Goal: Information Seeking & Learning: Check status

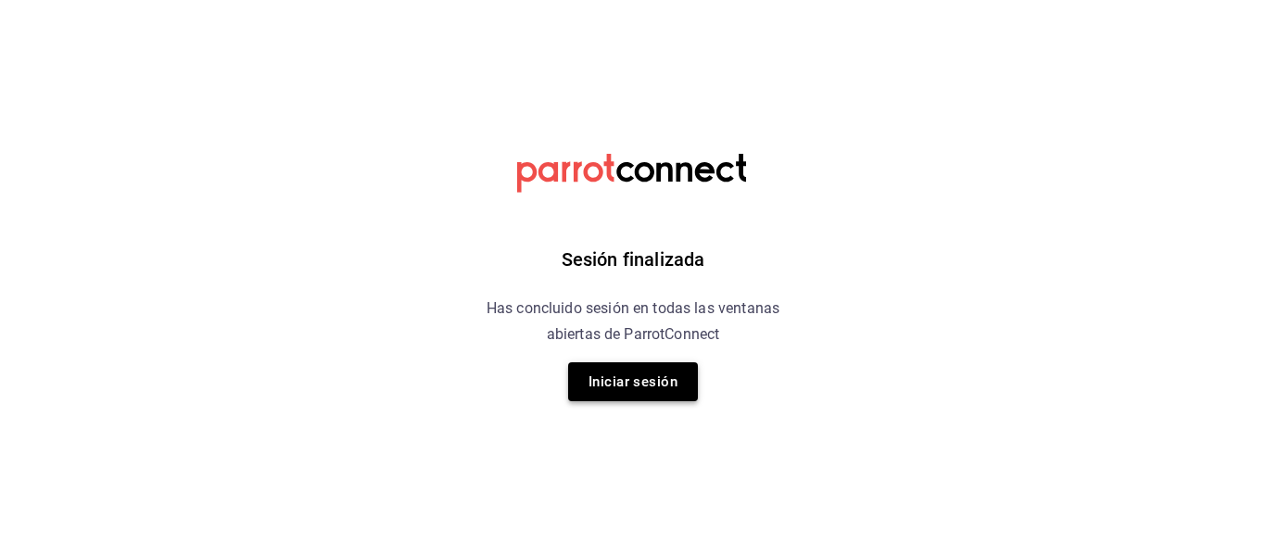
click at [667, 389] on button "Iniciar sesión" at bounding box center [633, 381] width 130 height 39
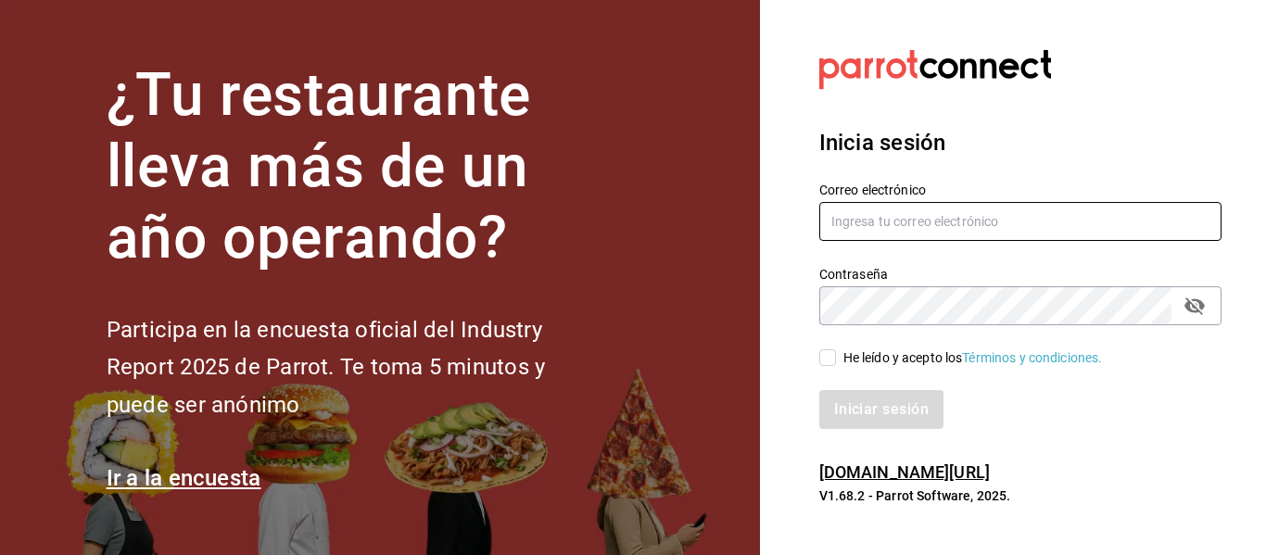
click at [881, 213] on input "text" at bounding box center [1020, 221] width 402 height 39
type input "P"
drag, startPoint x: 887, startPoint y: 227, endPoint x: 809, endPoint y: 211, distance: 79.4
click at [809, 211] on div "Correo electrónico phinojosa@eci.edu.mx" at bounding box center [1009, 201] width 425 height 84
type input "phinojosa@eci.edu.mx"
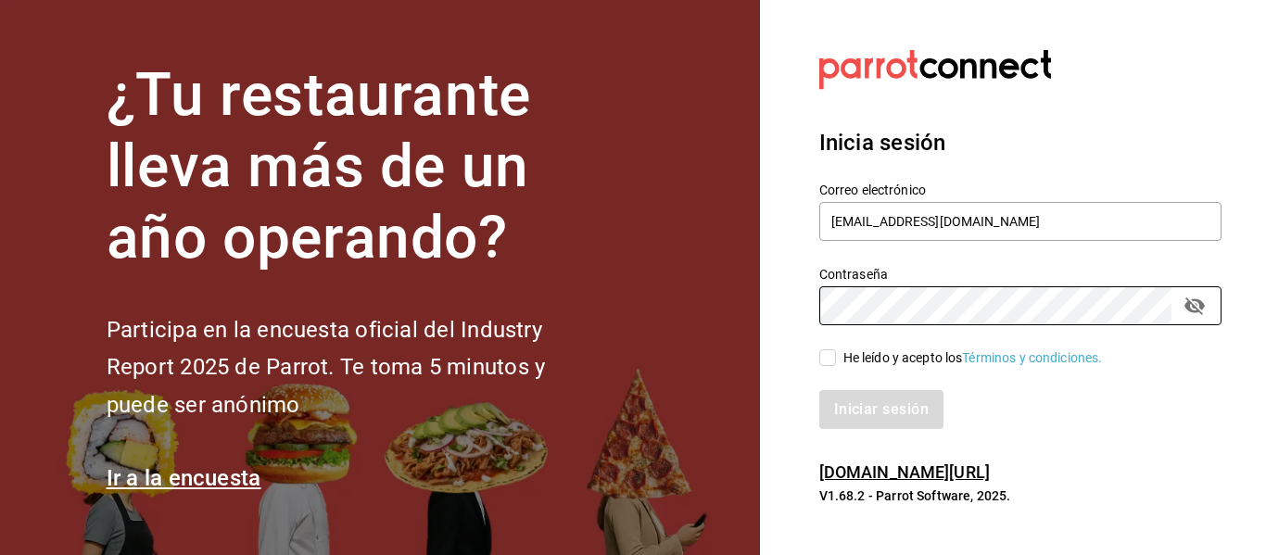
click at [827, 363] on input "He leído y acepto los Términos y condiciones." at bounding box center [827, 357] width 17 height 17
checkbox input "true"
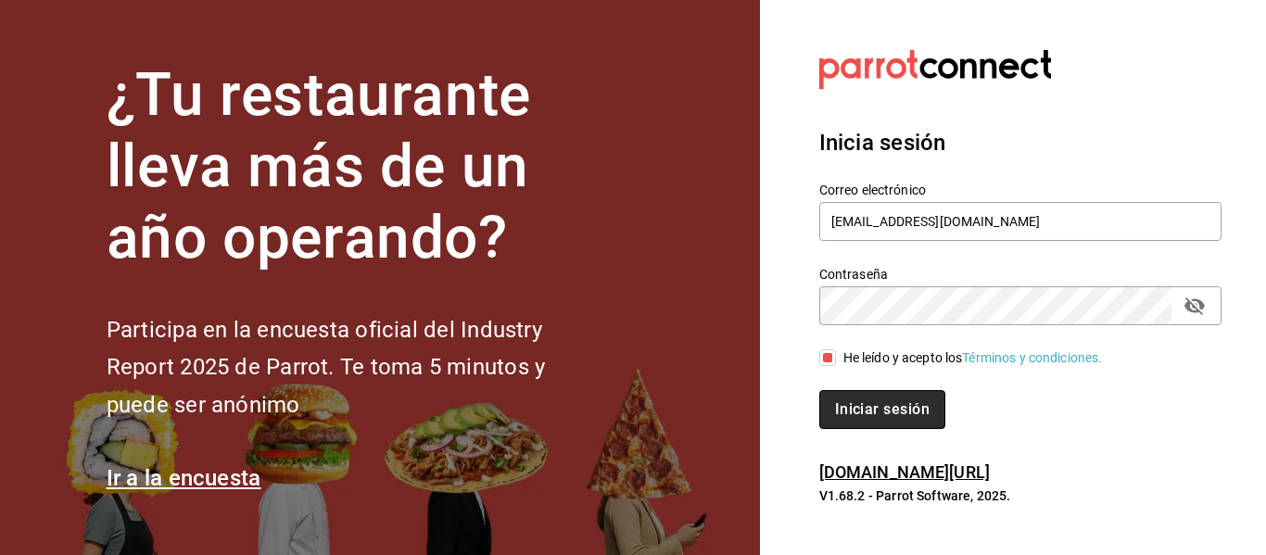
click at [883, 413] on button "Iniciar sesión" at bounding box center [882, 409] width 126 height 39
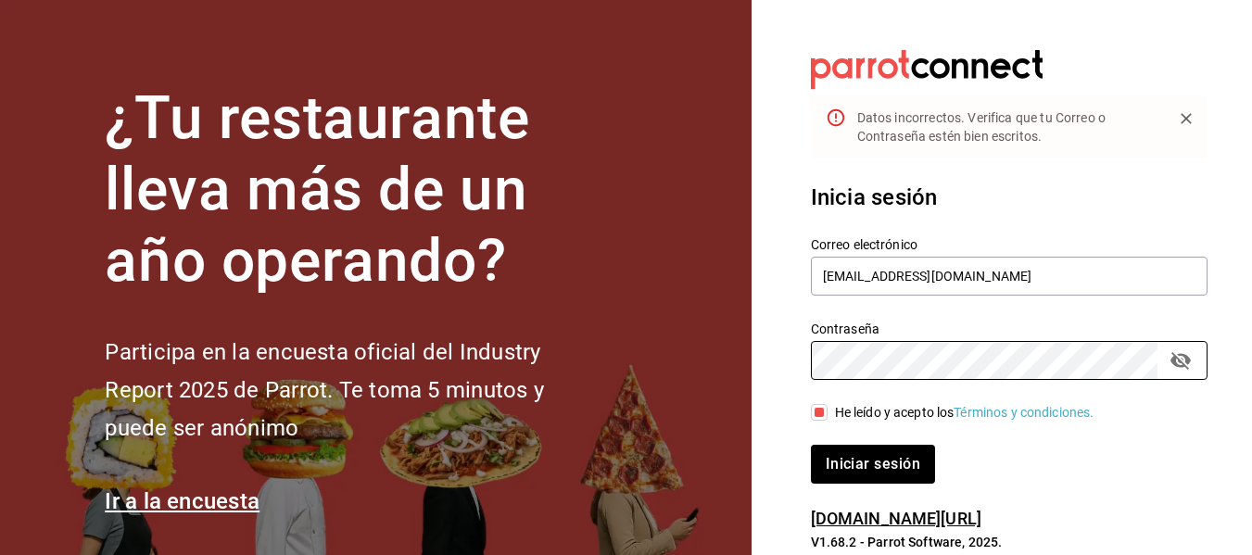
click at [808, 364] on div "Contraseña Contraseña" at bounding box center [998, 339] width 419 height 82
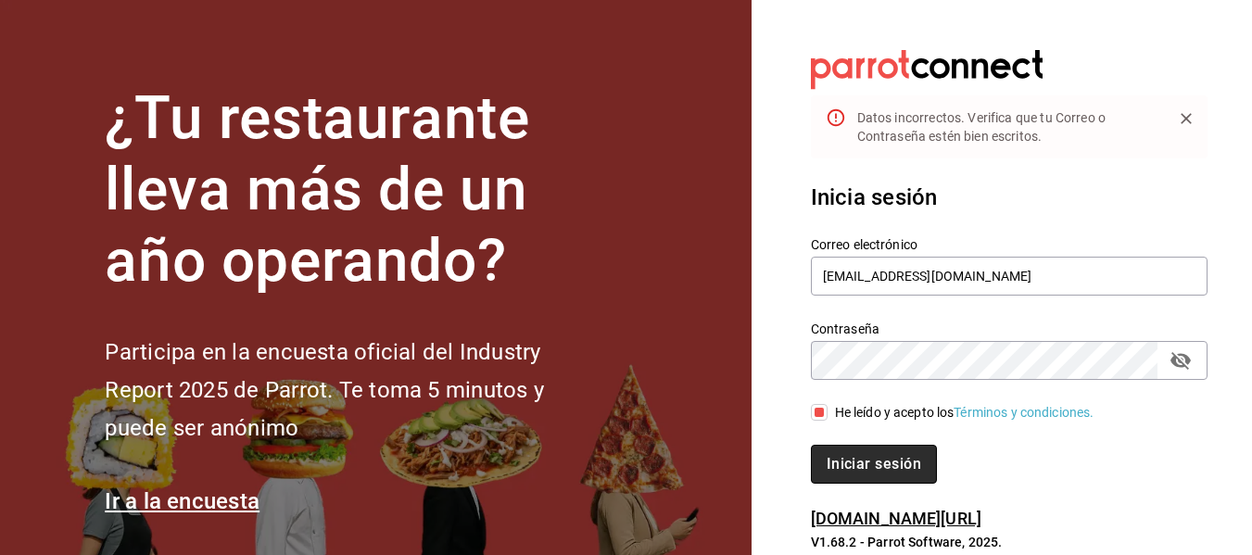
click at [927, 466] on button "Iniciar sesión" at bounding box center [874, 464] width 126 height 39
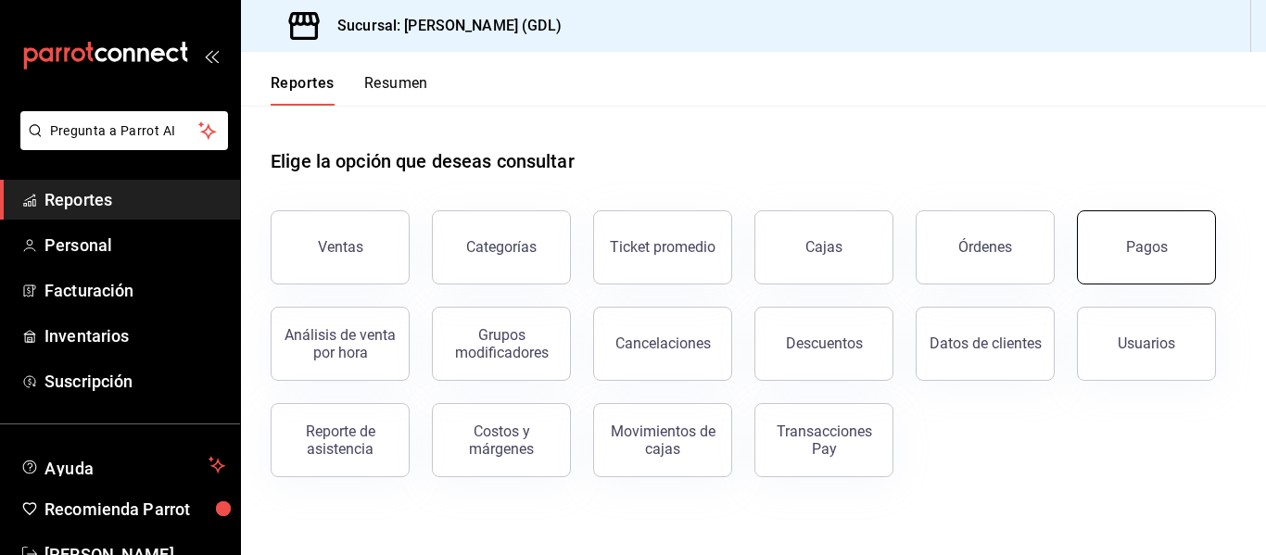
click at [1158, 233] on button "Pagos" at bounding box center [1146, 247] width 139 height 74
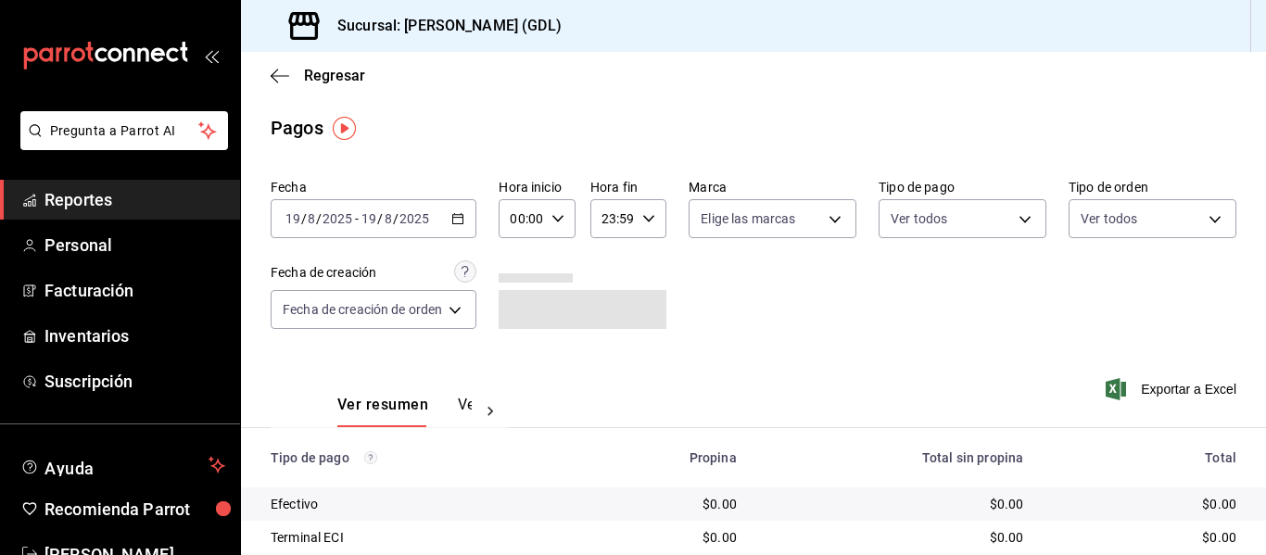
click at [456, 222] on icon "button" at bounding box center [457, 218] width 13 height 13
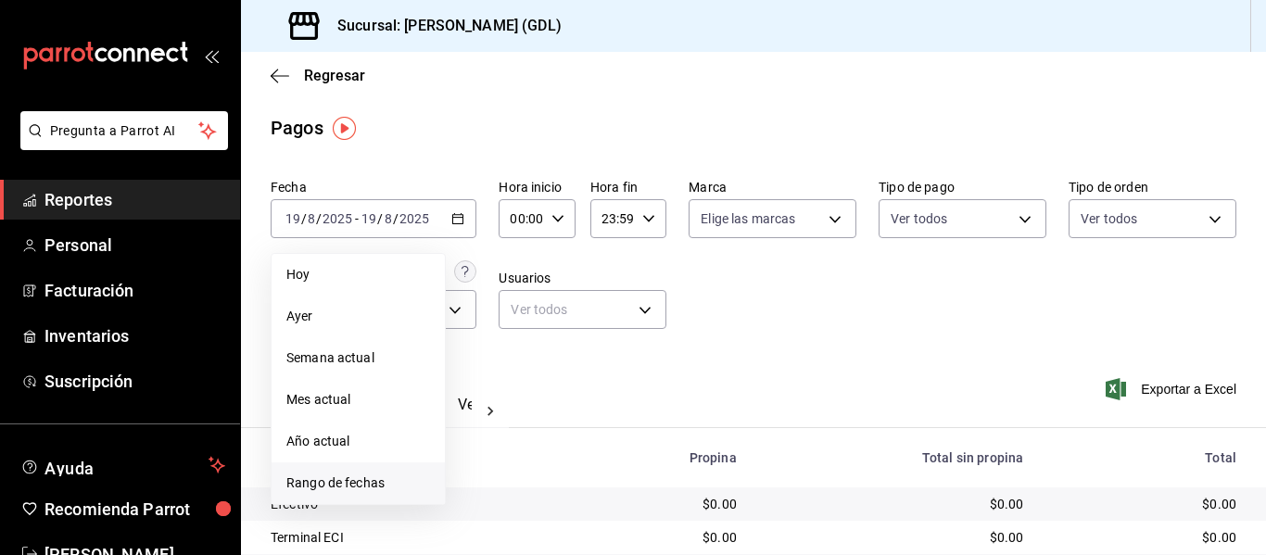
click at [357, 481] on span "Rango de fechas" at bounding box center [358, 483] width 144 height 19
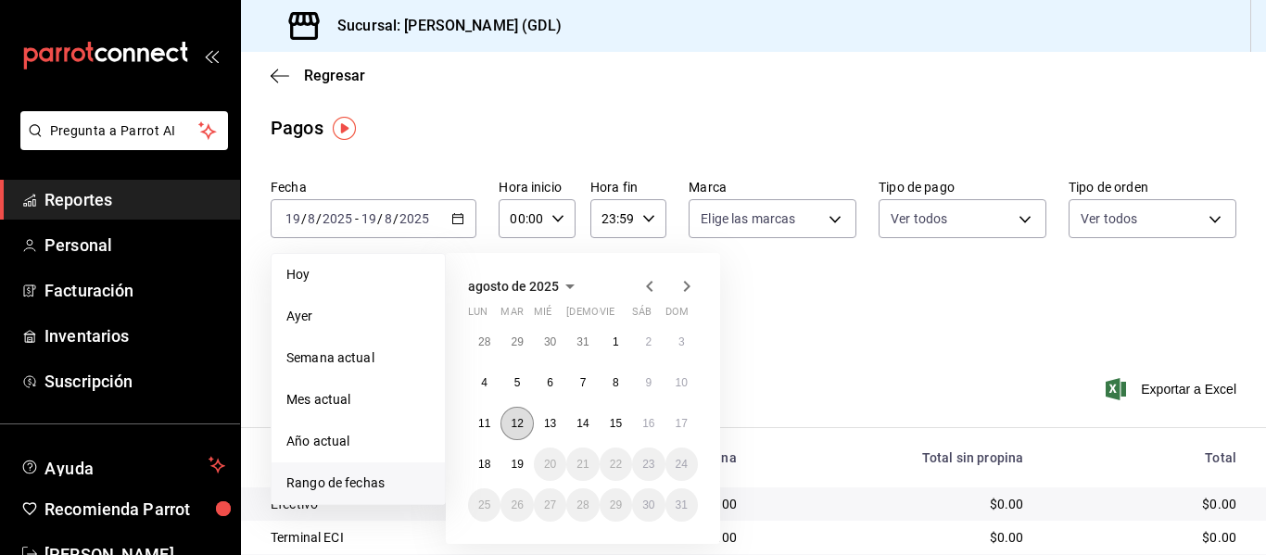
click at [519, 422] on abbr "12" at bounding box center [517, 423] width 12 height 13
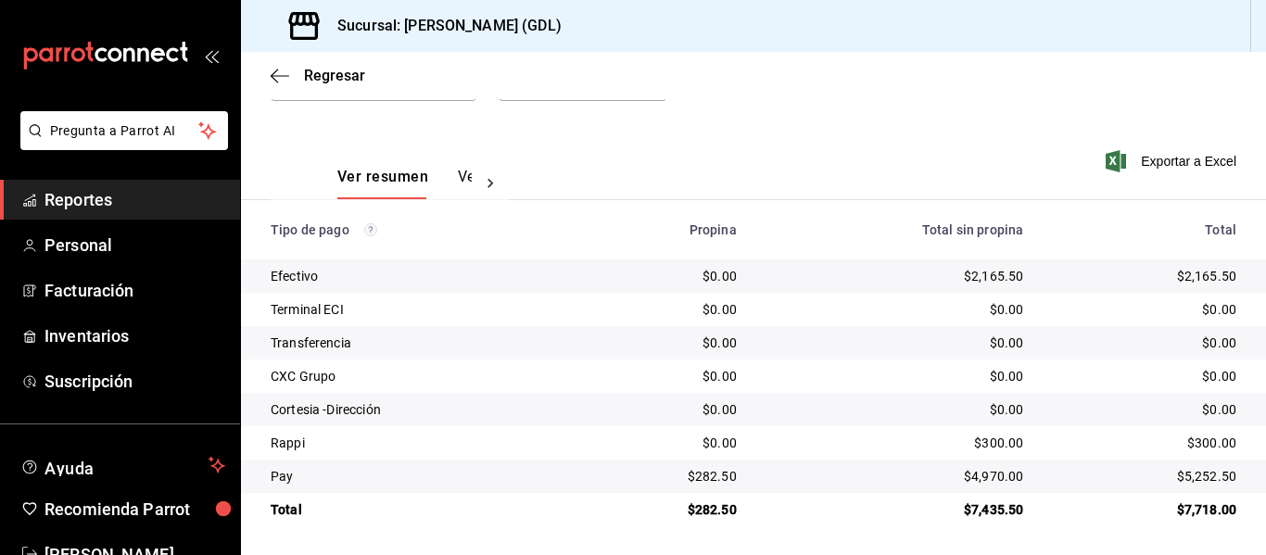
scroll to position [230, 0]
drag, startPoint x: 1182, startPoint y: 442, endPoint x: 1222, endPoint y: 443, distance: 39.9
click at [1222, 443] on div "$300.00" at bounding box center [1145, 442] width 184 height 19
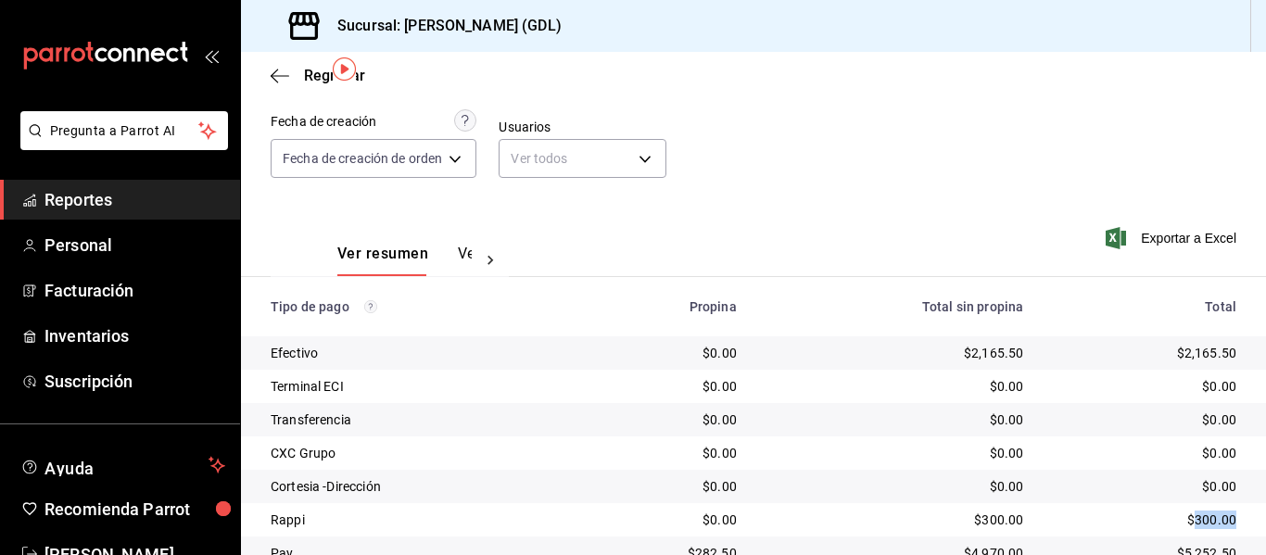
scroll to position [0, 0]
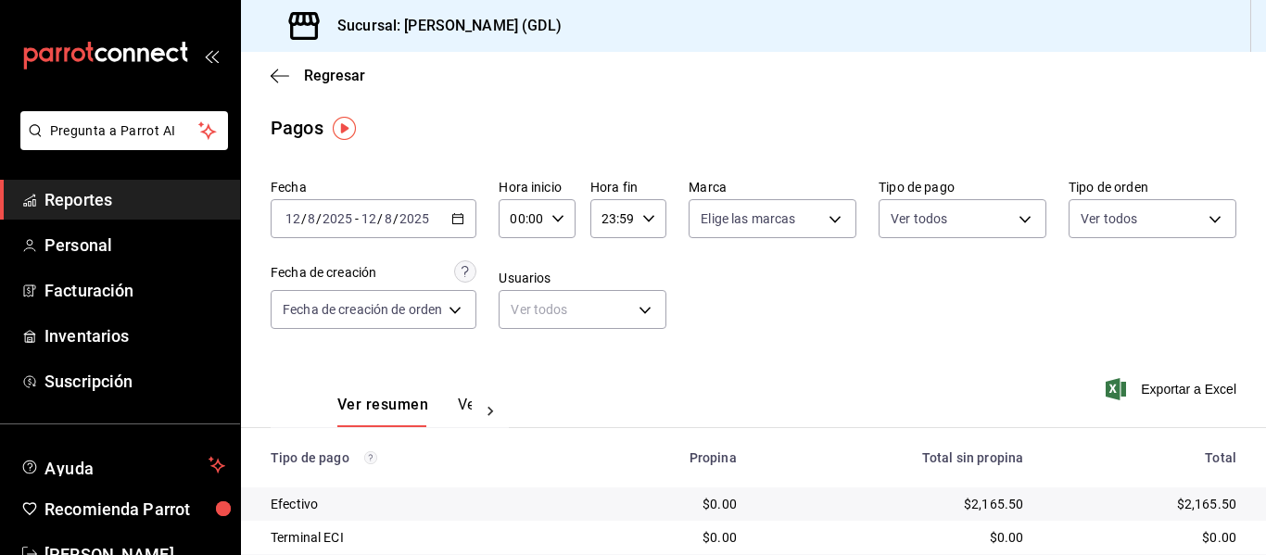
click at [370, 211] on input "12" at bounding box center [369, 218] width 17 height 15
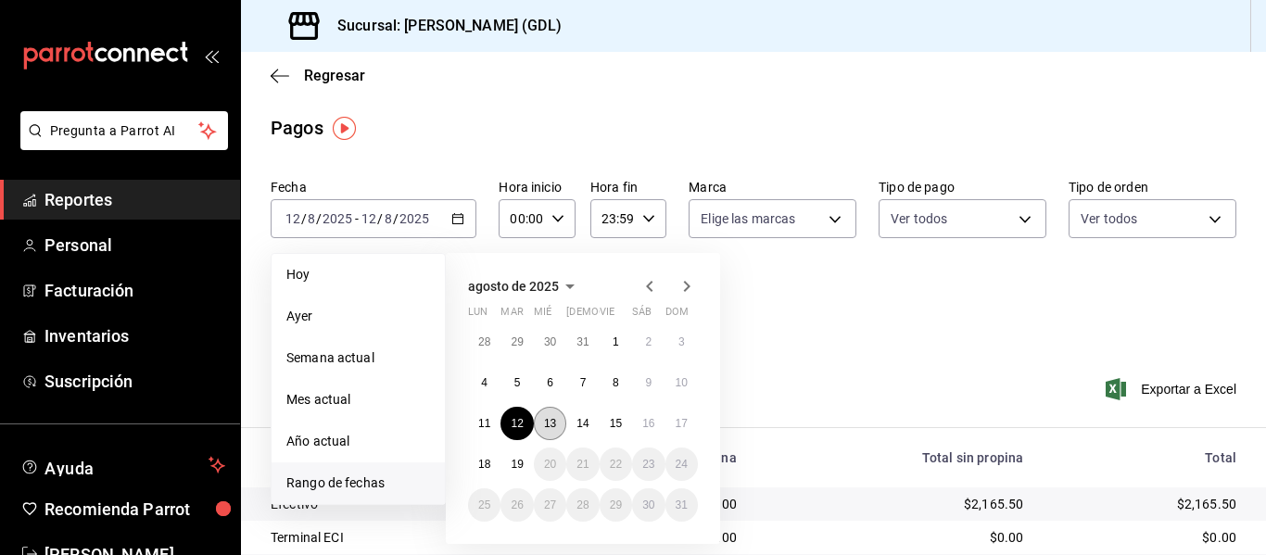
click at [551, 425] on abbr "13" at bounding box center [550, 423] width 12 height 13
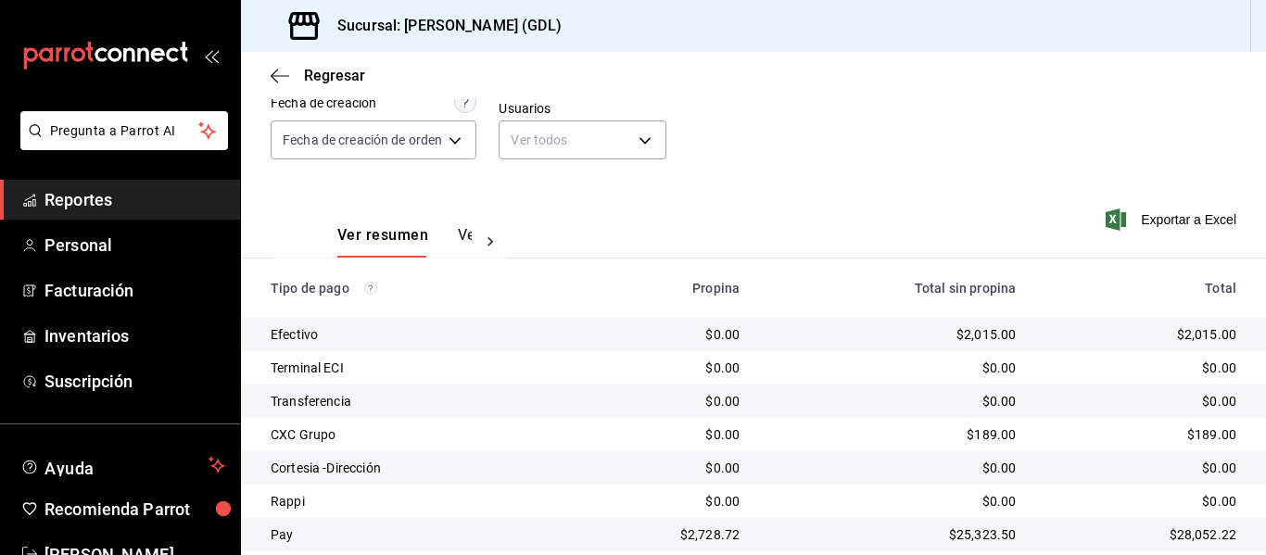
scroll to position [230, 0]
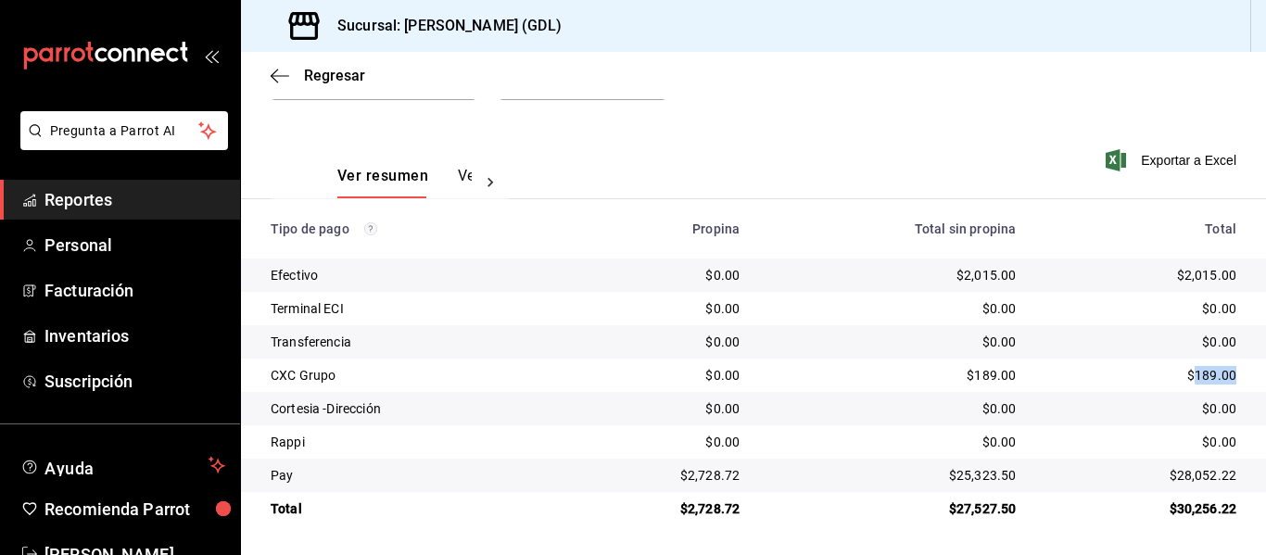
drag, startPoint x: 1186, startPoint y: 378, endPoint x: 1230, endPoint y: 378, distance: 44.5
click at [1230, 378] on td "$189.00" at bounding box center [1148, 375] width 235 height 33
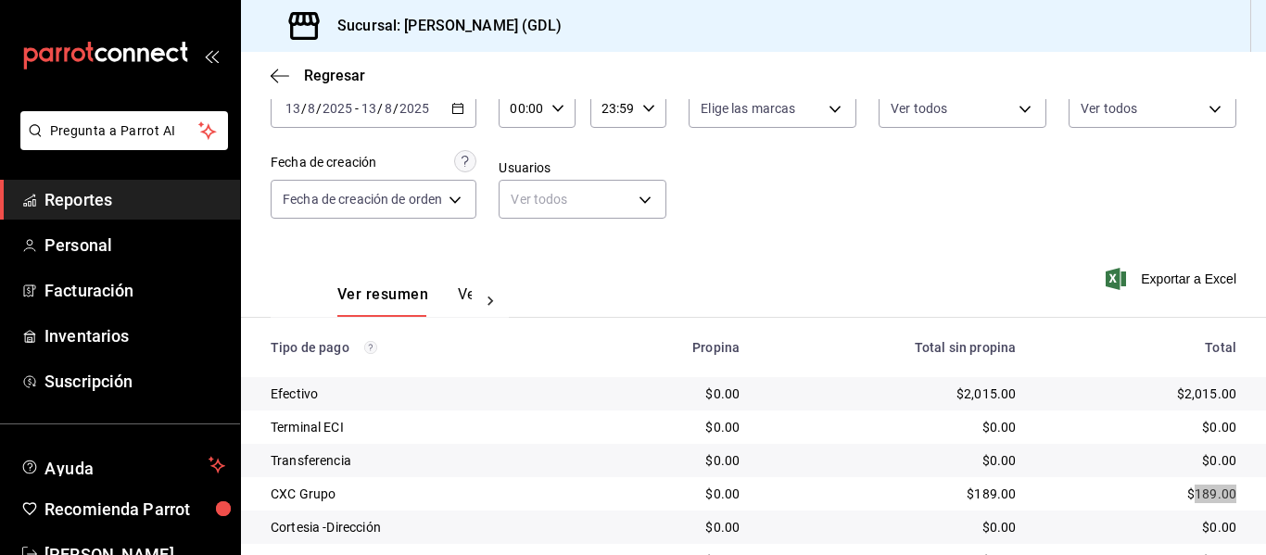
scroll to position [0, 0]
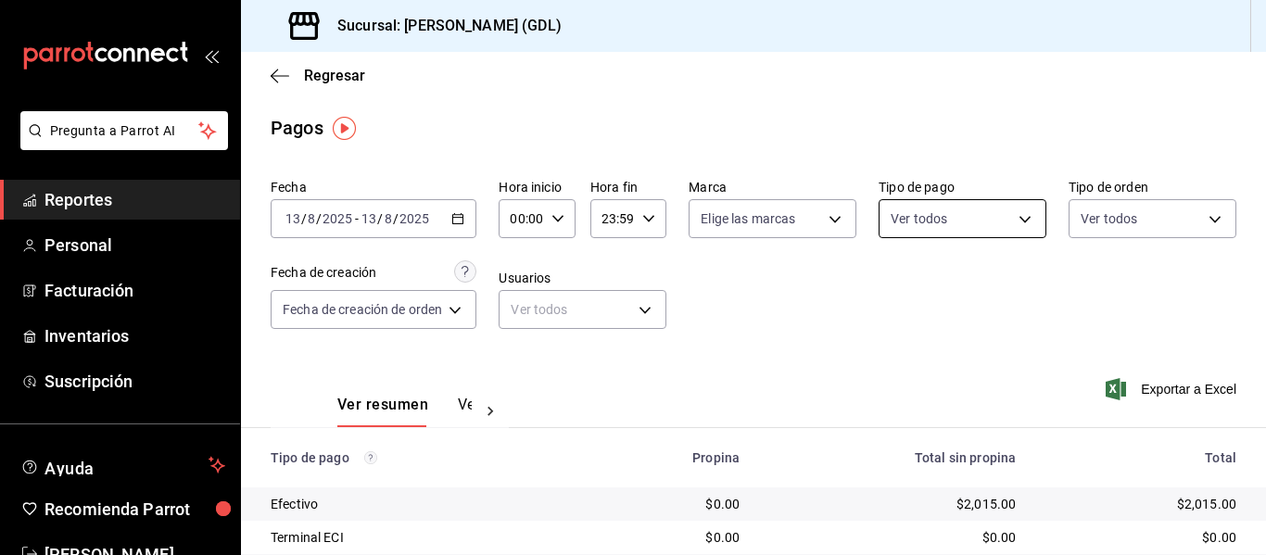
click at [941, 221] on body "Pregunta a Parrot AI Reportes Personal Facturación Inventarios Suscripción Ayud…" at bounding box center [633, 277] width 1266 height 555
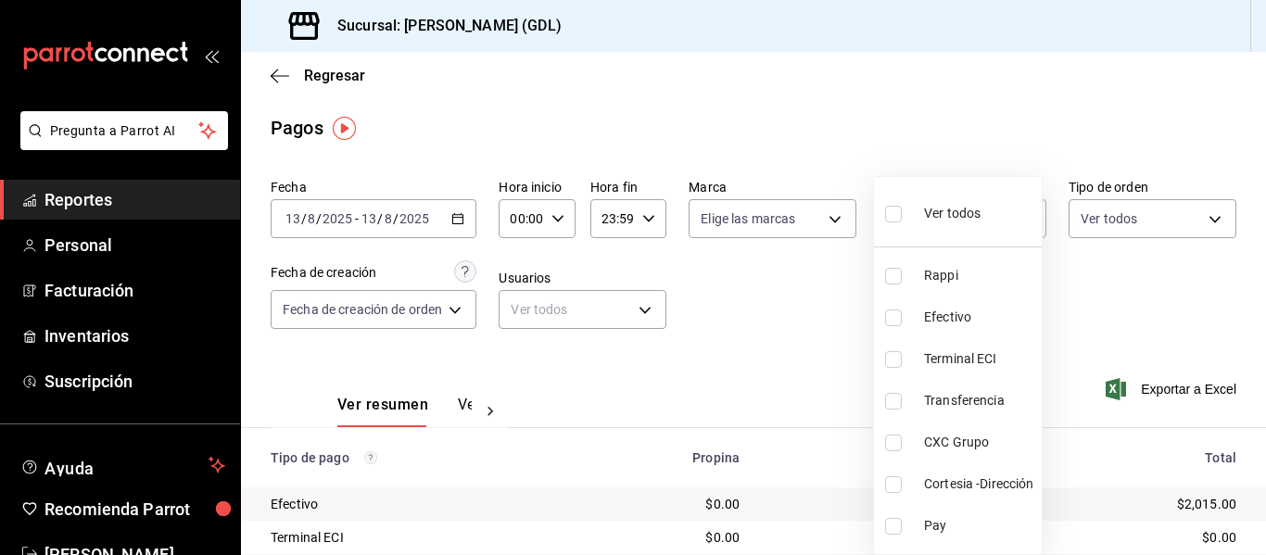
click at [974, 442] on span "CXC Grupo" at bounding box center [979, 442] width 110 height 19
type input "aabc23c2-e4b0-41e8-8147-5c3aab9c20cc"
checkbox input "true"
drag, startPoint x: 1260, startPoint y: 280, endPoint x: 1263, endPoint y: 430, distance: 150.2
click at [1263, 432] on div at bounding box center [633, 277] width 1266 height 555
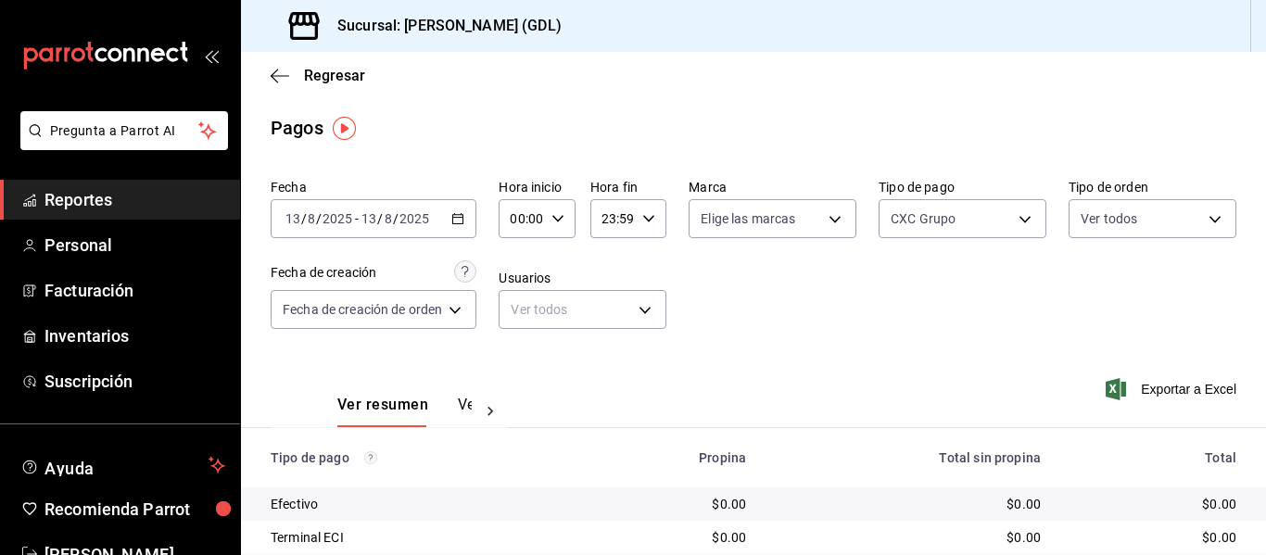
click at [463, 404] on button "Ver pagos" at bounding box center [493, 412] width 70 height 32
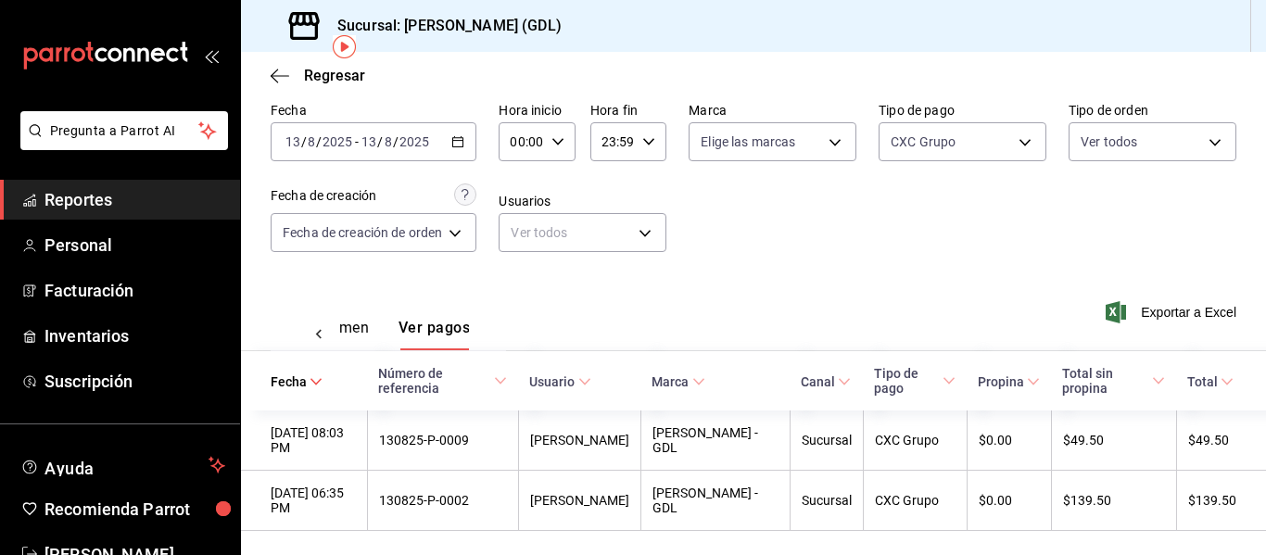
scroll to position [88, 0]
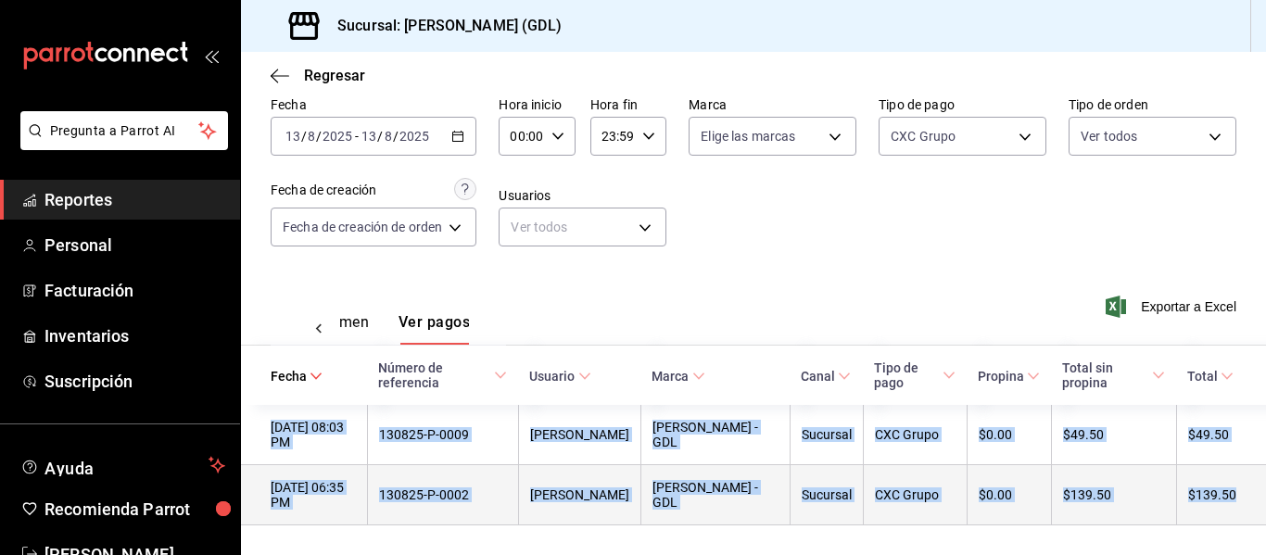
drag, startPoint x: 267, startPoint y: 417, endPoint x: 1227, endPoint y: 496, distance: 963.6
click at [1227, 496] on tbody "[DATE] 08:03 PM 130825-P-0009 [PERSON_NAME] [PERSON_NAME] - GDL Sucursal CXC Gr…" at bounding box center [753, 465] width 1025 height 121
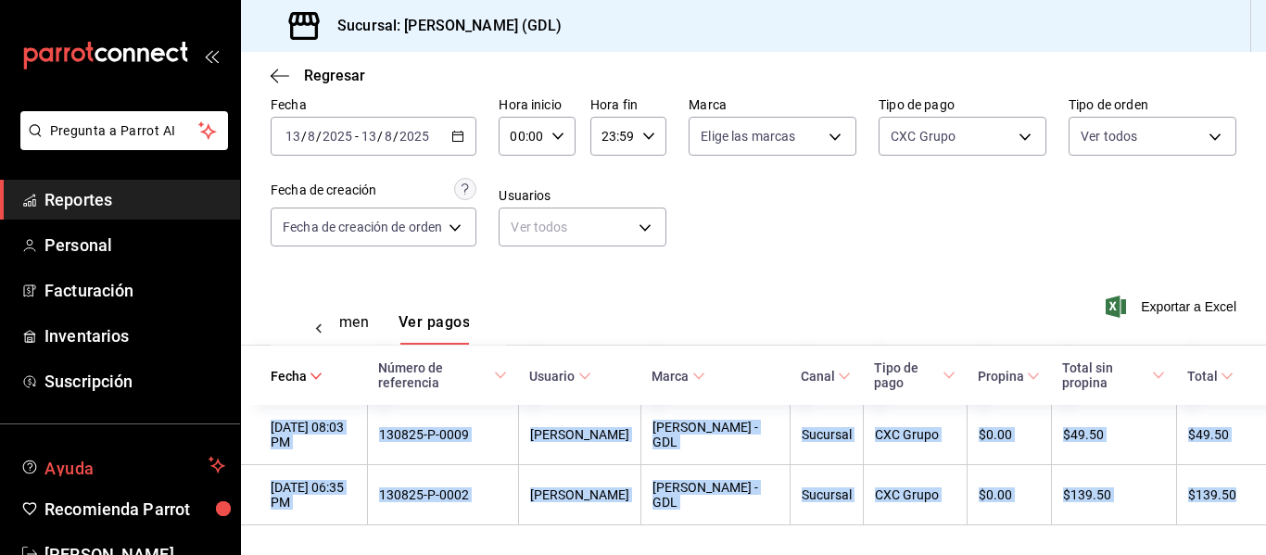
copy tbody "[DATE] 08:03 PM 130825-P-0009 [PERSON_NAME] [PERSON_NAME] - GDL Sucursal CXC Gr…"
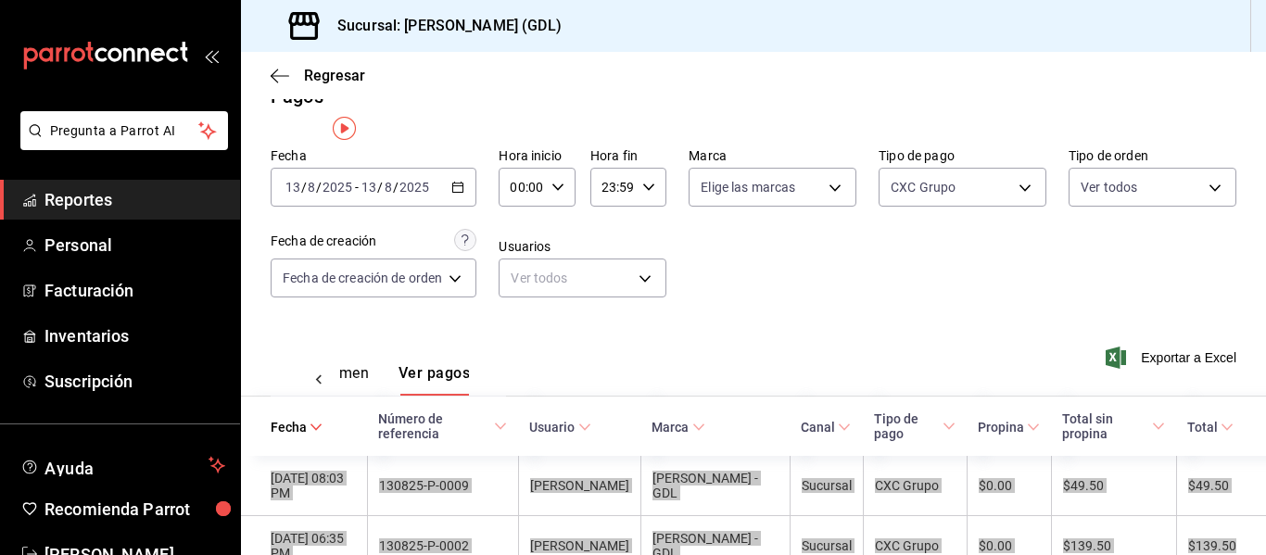
scroll to position [0, 0]
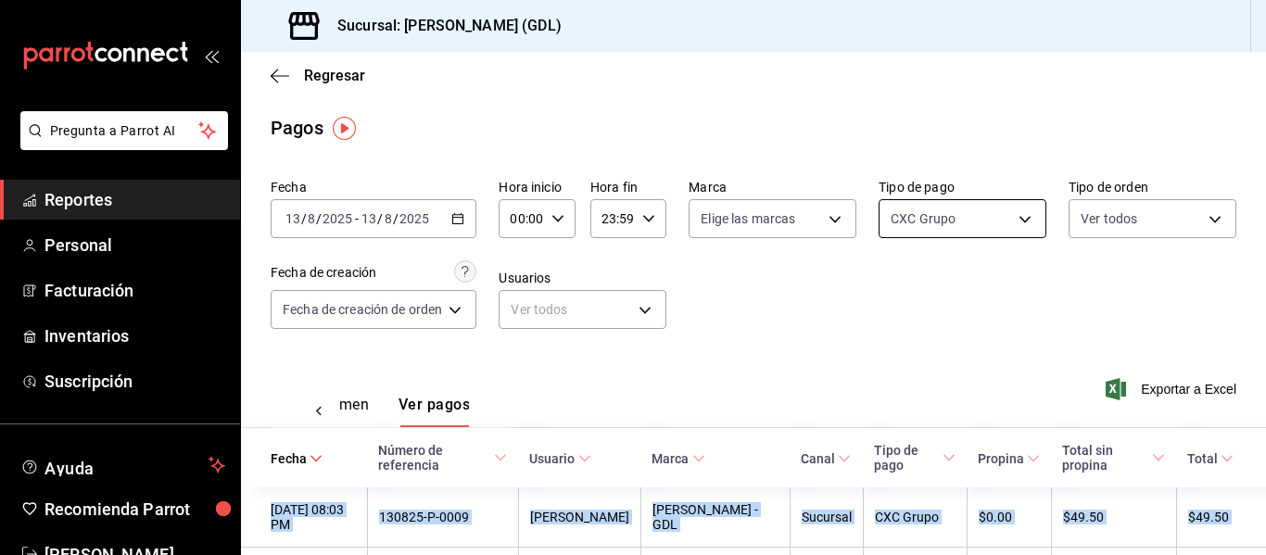
click at [963, 222] on body "Pregunta a Parrot AI Reportes Personal Facturación Inventarios Suscripción Ayud…" at bounding box center [633, 277] width 1266 height 555
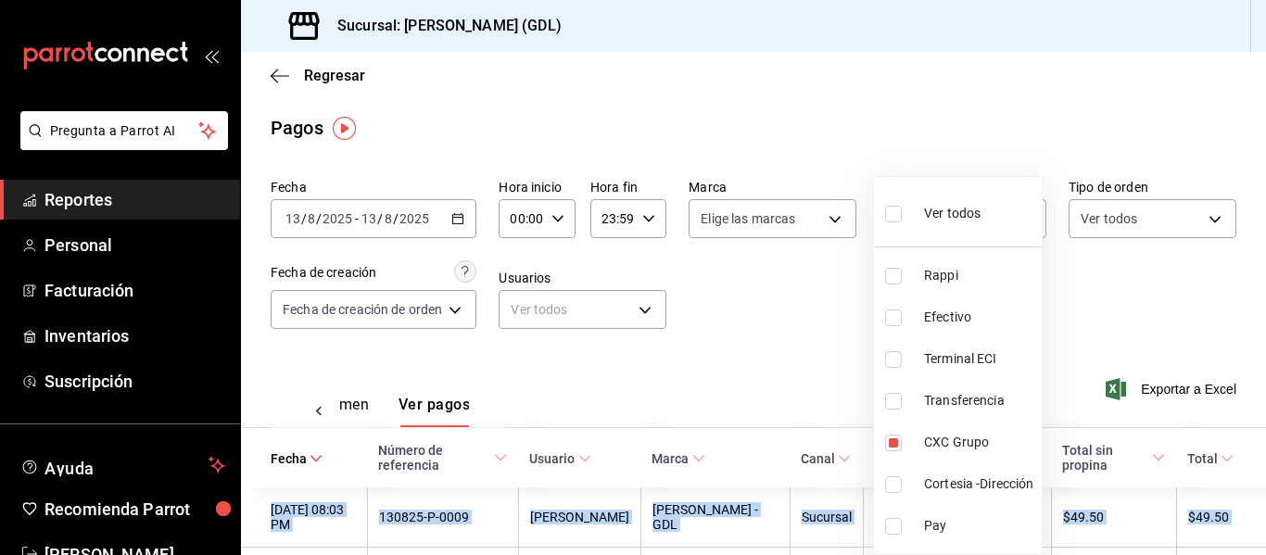
click at [922, 223] on div "Ver todos" at bounding box center [932, 212] width 95 height 40
type input "c435ee63-ca14-4008-97eb-42dc57d07111,6d56433f-65aa-41c0-b4a4-0f1c74122497,a3680…"
checkbox input "true"
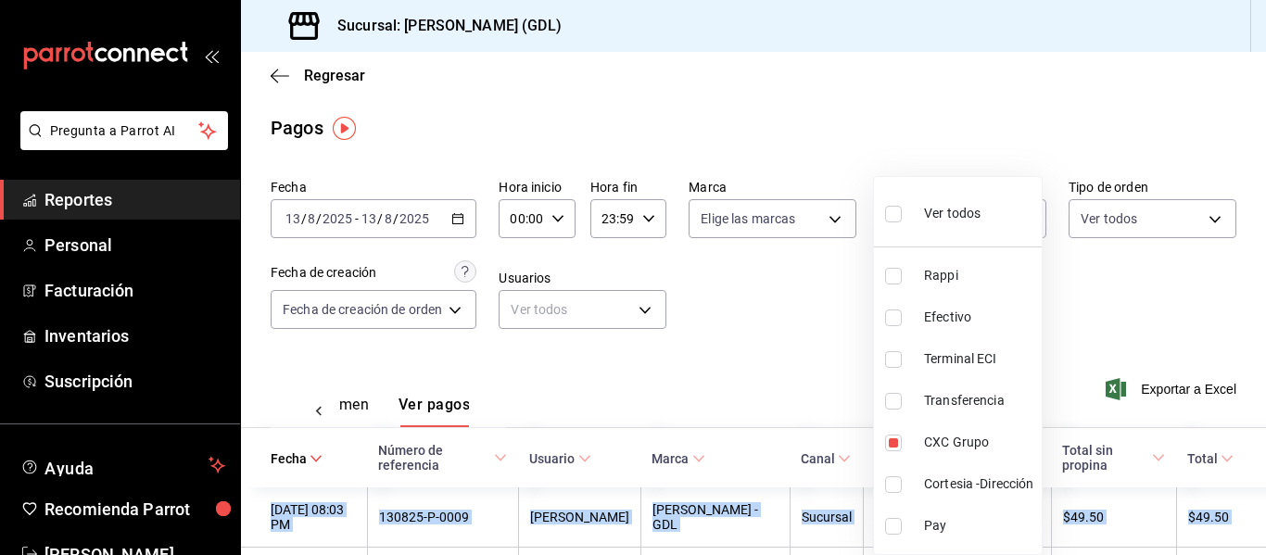
checkbox input "true"
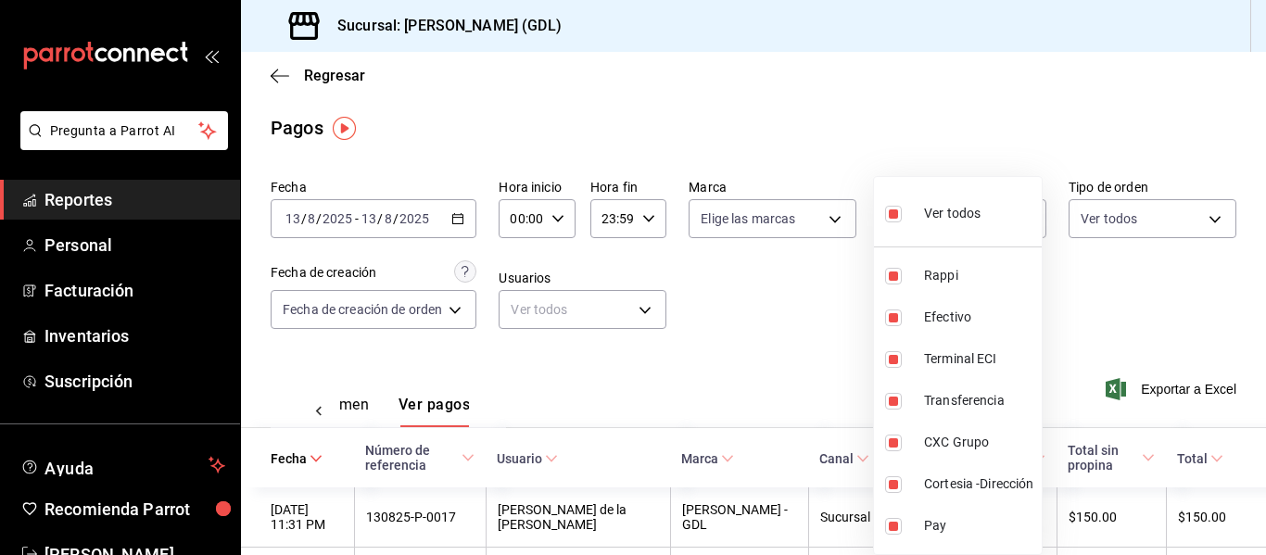
drag, startPoint x: 1258, startPoint y: 202, endPoint x: 1262, endPoint y: 322, distance: 119.6
click at [1262, 322] on div at bounding box center [633, 277] width 1266 height 555
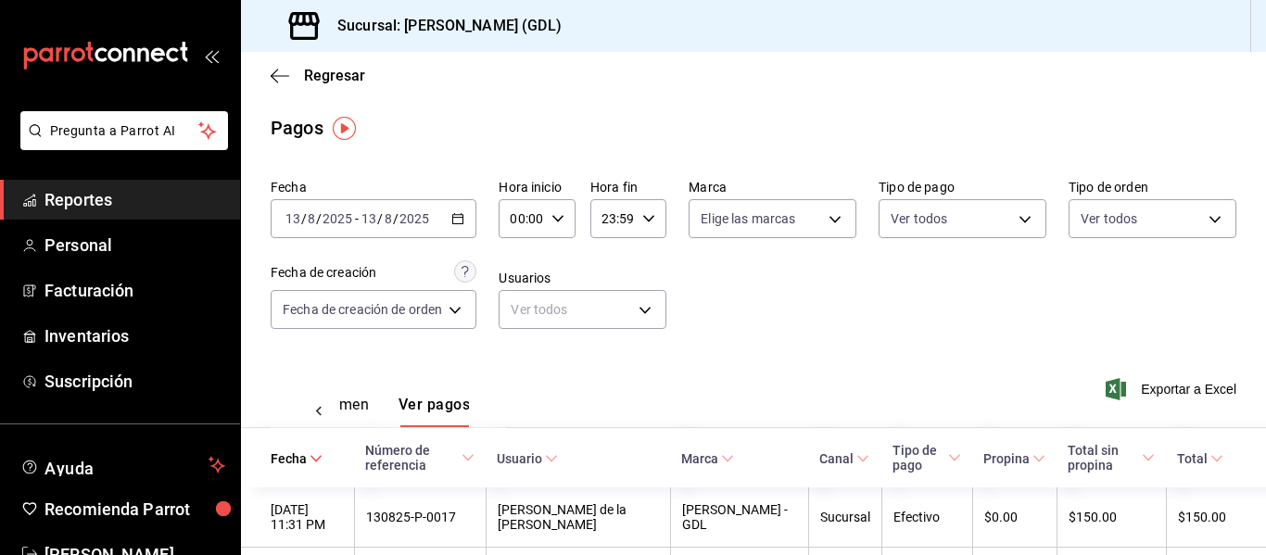
click at [362, 404] on button "Ver resumen" at bounding box center [326, 412] width 86 height 32
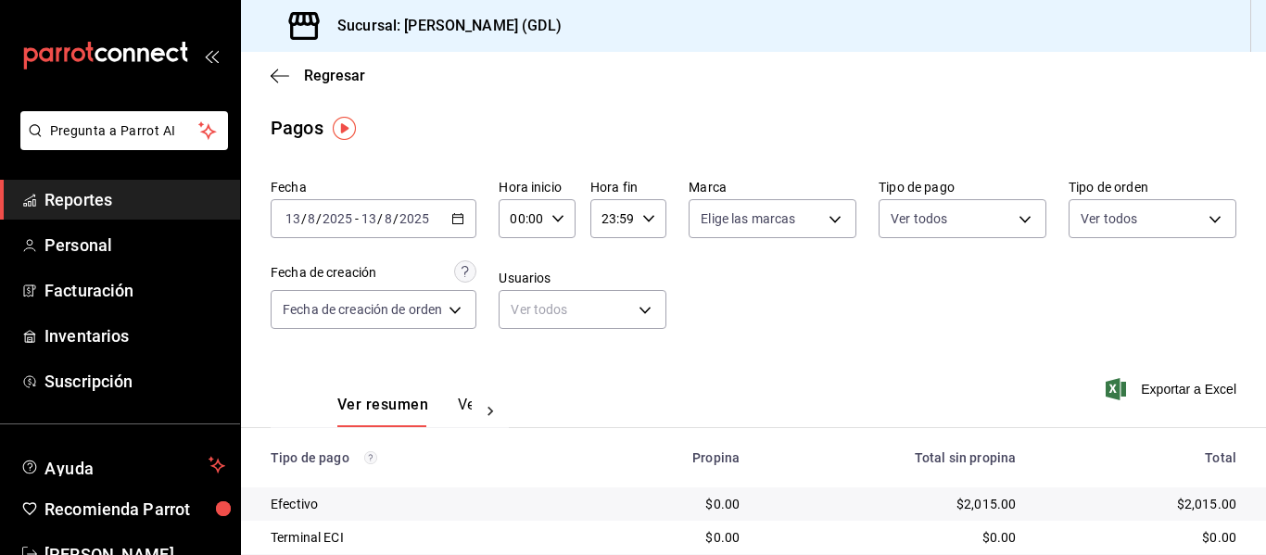
click at [402, 216] on input "2025" at bounding box center [415, 218] width 32 height 15
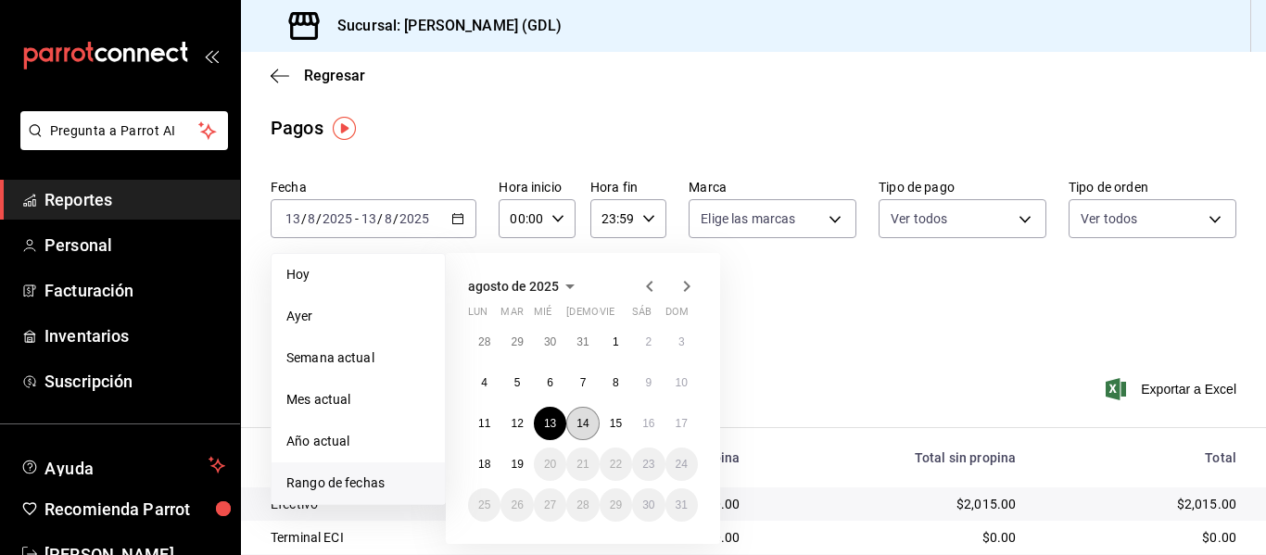
click at [572, 419] on button "14" at bounding box center [582, 423] width 32 height 33
click at [578, 421] on abbr "14" at bounding box center [583, 423] width 12 height 13
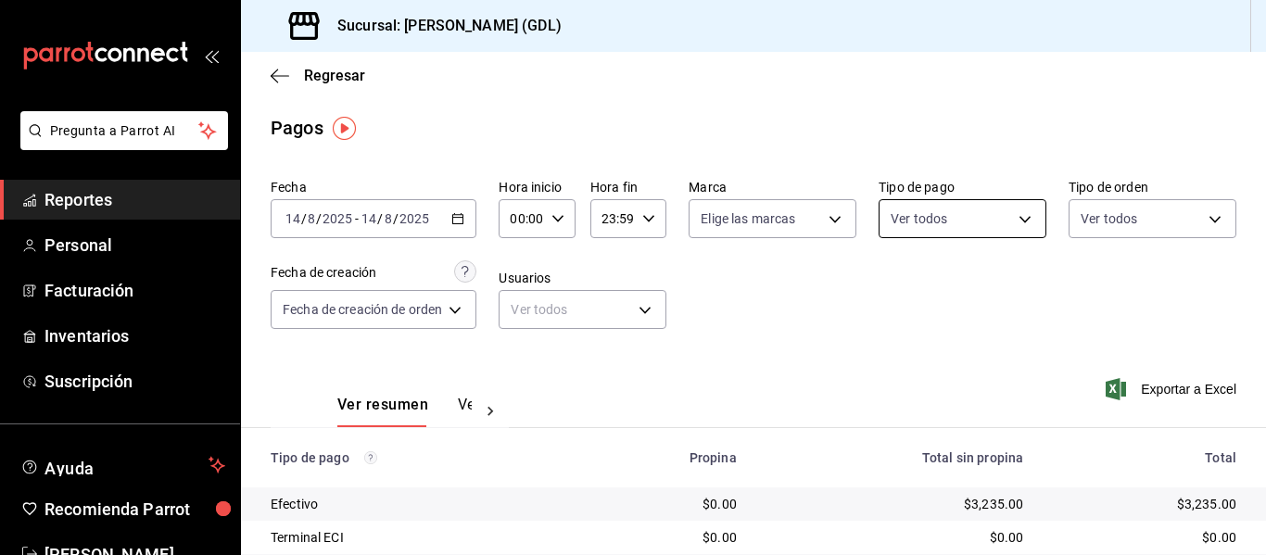
click at [928, 218] on body "Pregunta a Parrot AI Reportes Personal Facturación Inventarios Suscripción Ayud…" at bounding box center [633, 277] width 1266 height 555
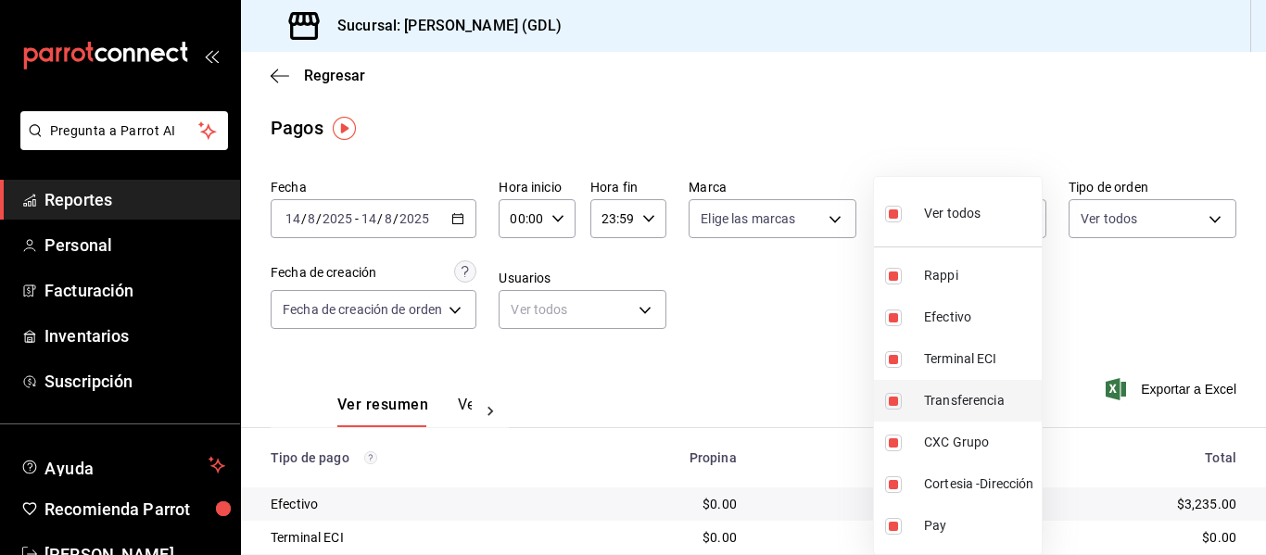
click at [920, 214] on div "Ver todos" at bounding box center [932, 212] width 95 height 40
checkbox input "false"
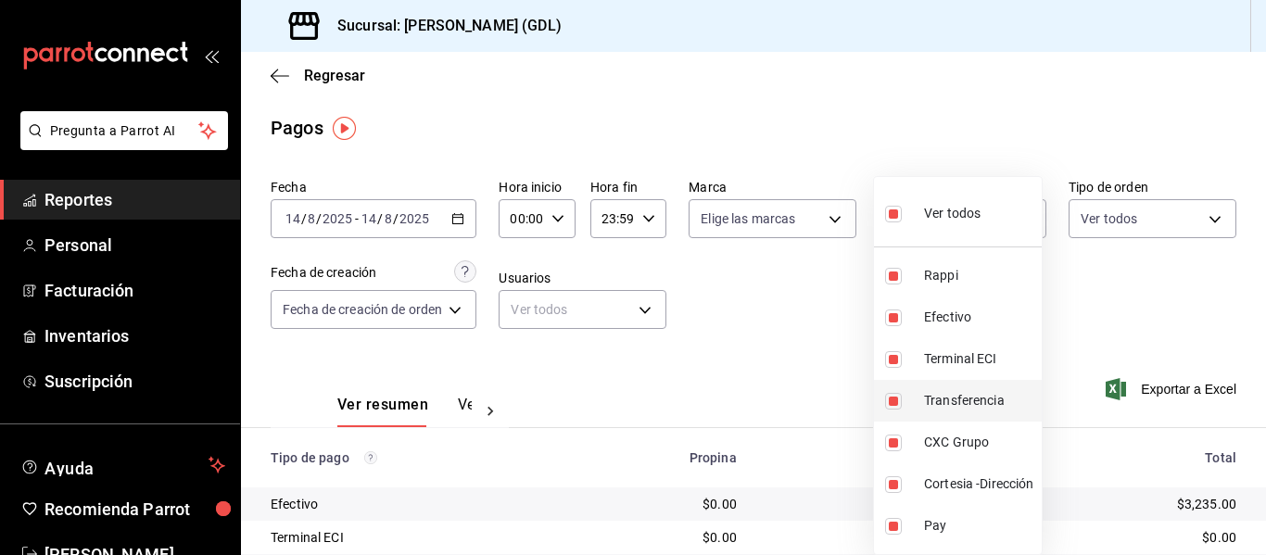
checkbox input "false"
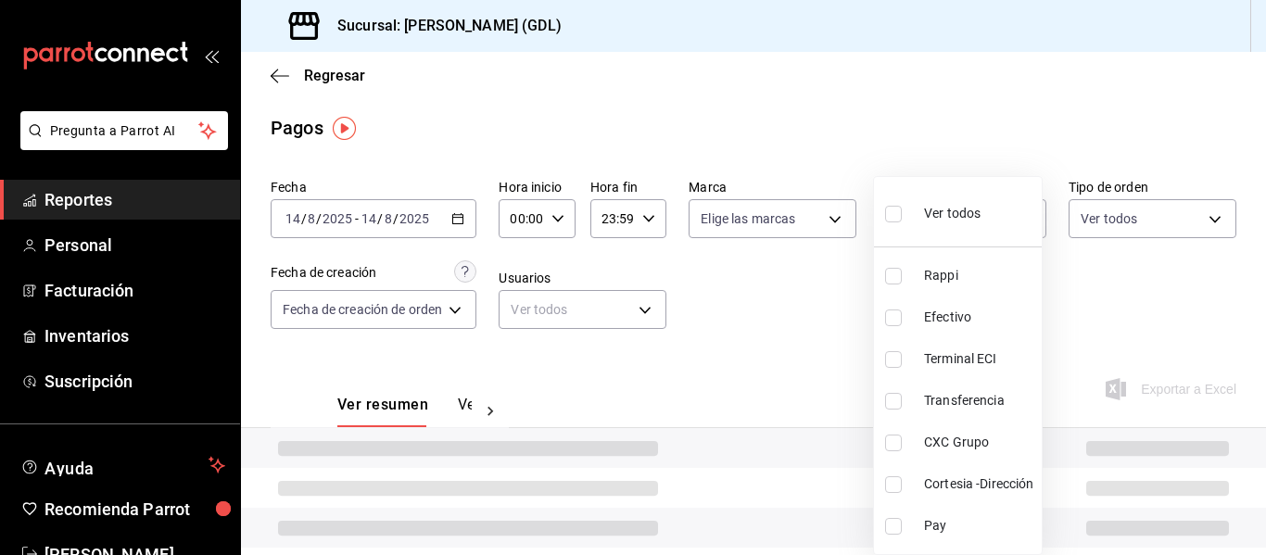
click at [961, 440] on span "CXC Grupo" at bounding box center [979, 442] width 110 height 19
type input "aabc23c2-e4b0-41e8-8147-5c3aab9c20cc"
checkbox input "true"
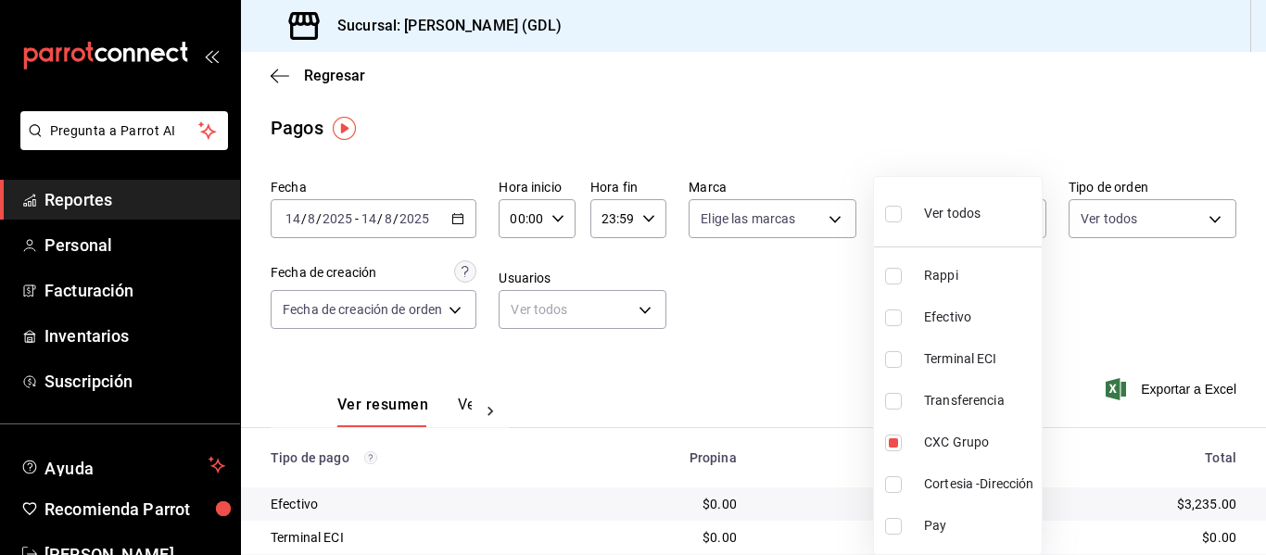
click at [1197, 284] on div at bounding box center [633, 277] width 1266 height 555
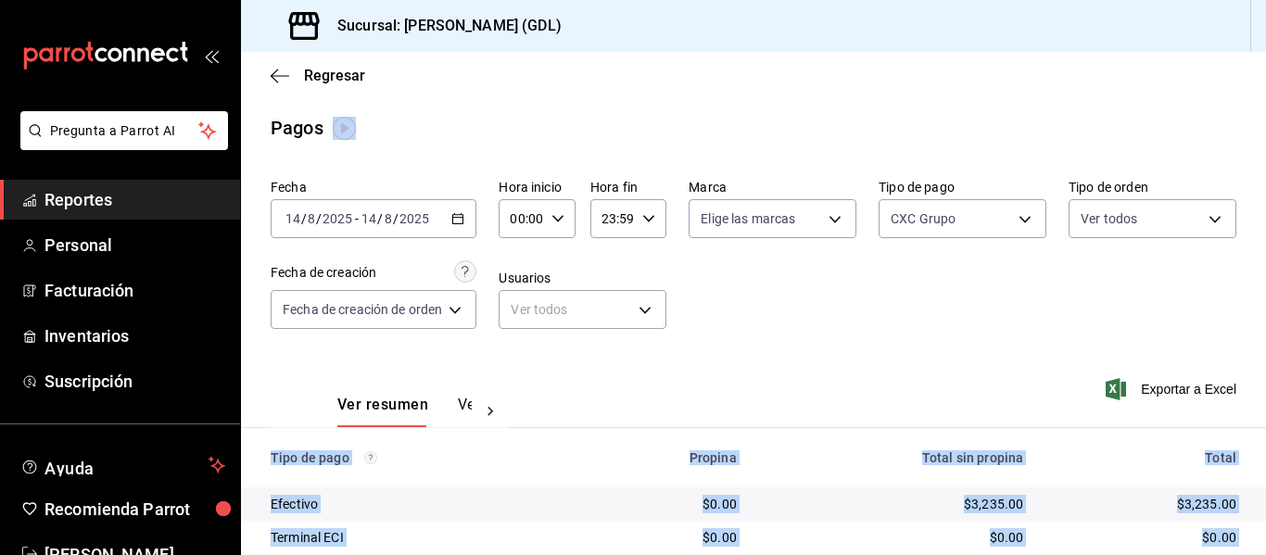
drag, startPoint x: 1265, startPoint y: 271, endPoint x: 1250, endPoint y: 399, distance: 128.9
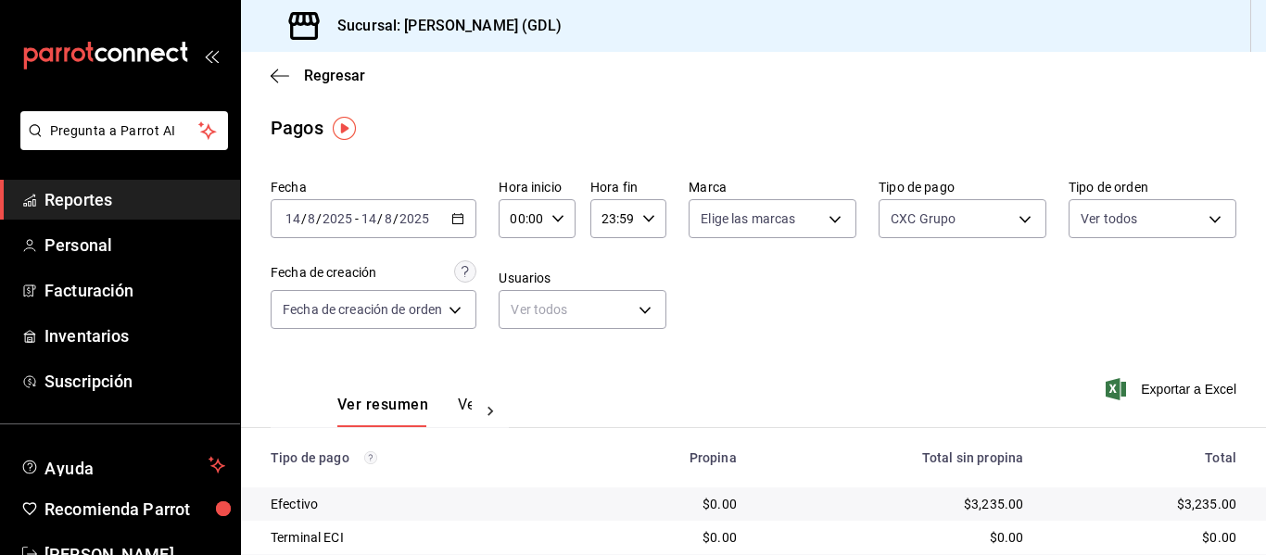
click at [447, 410] on div "Ver resumen Ver pagos" at bounding box center [404, 412] width 134 height 32
click at [476, 409] on div at bounding box center [490, 412] width 37 height 32
click at [449, 398] on button "Ver pagos" at bounding box center [437, 412] width 70 height 32
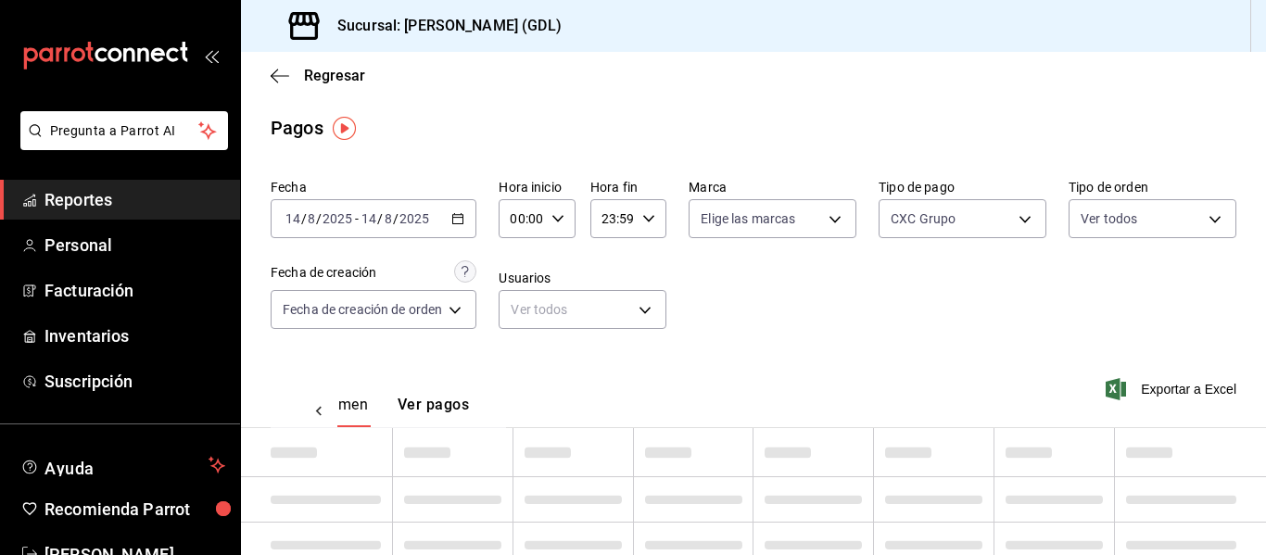
scroll to position [0, 55]
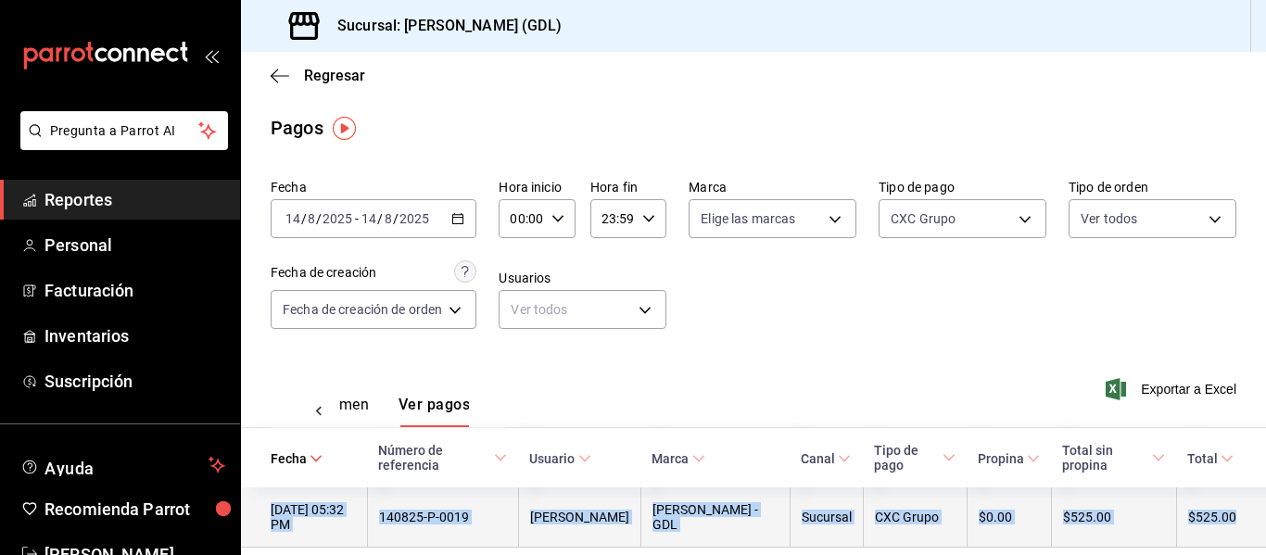
drag, startPoint x: 1239, startPoint y: 494, endPoint x: 257, endPoint y: 508, distance: 982.7
click at [257, 508] on tr "[DATE] 05:32 PM 140825-P-0019 [PERSON_NAME] - GDL Sucursal CXC Grupo $0.00 $525…" at bounding box center [753, 518] width 1025 height 60
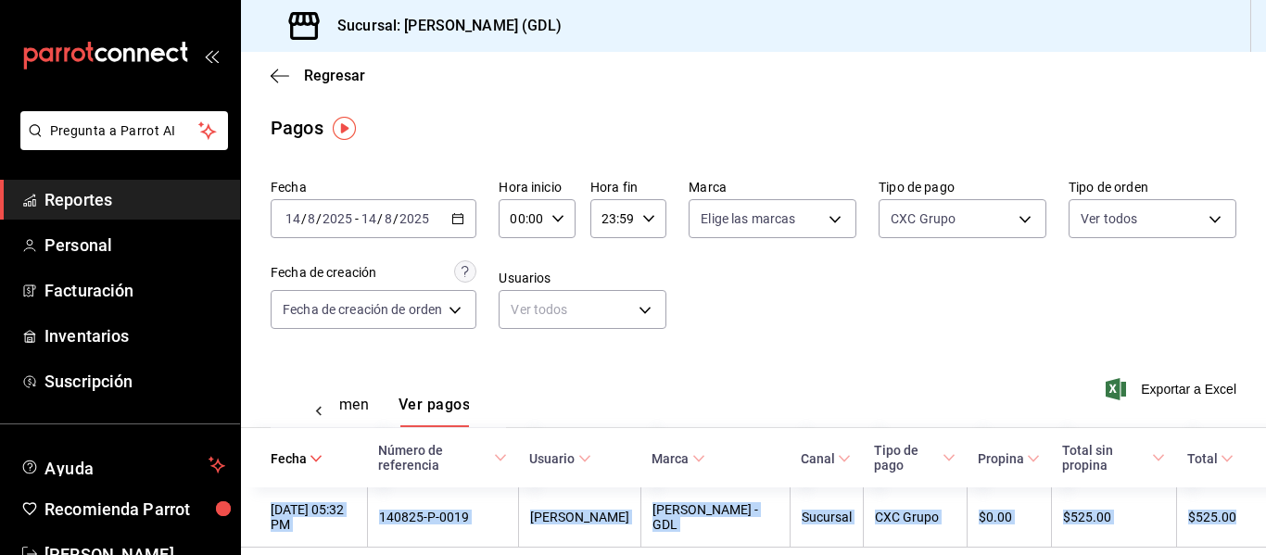
copy tr "[DATE] 05:32 PM 140825-P-0019 [PERSON_NAME] - GDL Sucursal CXC Grupo $0.00 $525…"
click at [960, 228] on body "Pregunta a Parrot AI Reportes Personal Facturación Inventarios Suscripción Ayud…" at bounding box center [633, 277] width 1266 height 555
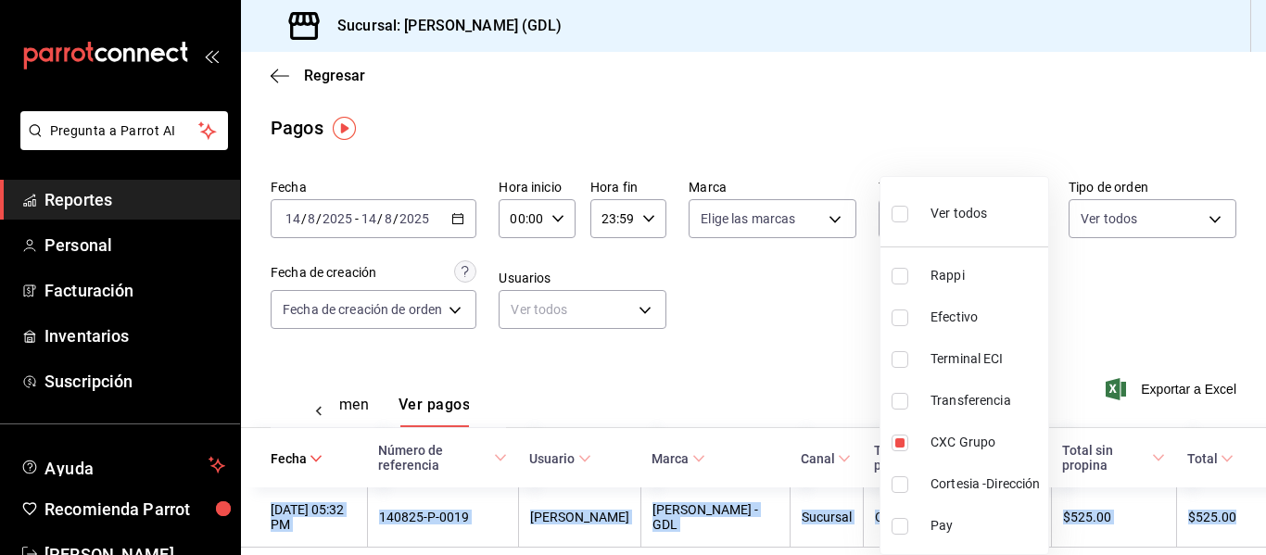
click at [958, 219] on span "Ver todos" at bounding box center [959, 213] width 57 height 19
type input "c435ee63-ca14-4008-97eb-42dc57d07111,6d56433f-65aa-41c0-b4a4-0f1c74122497,a3680…"
checkbox input "true"
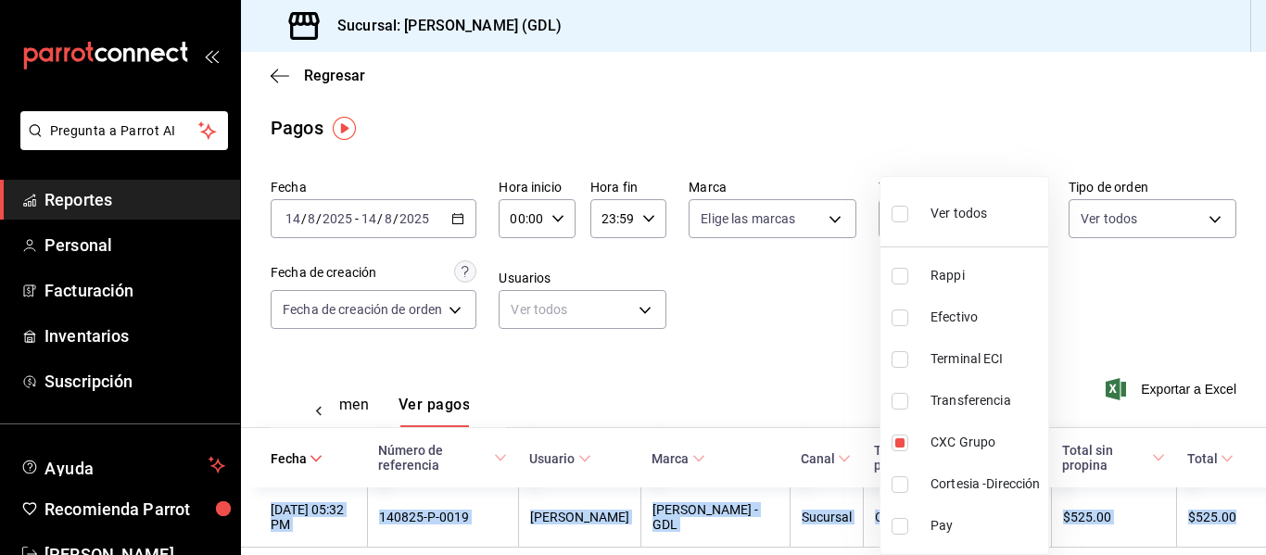
checkbox input "true"
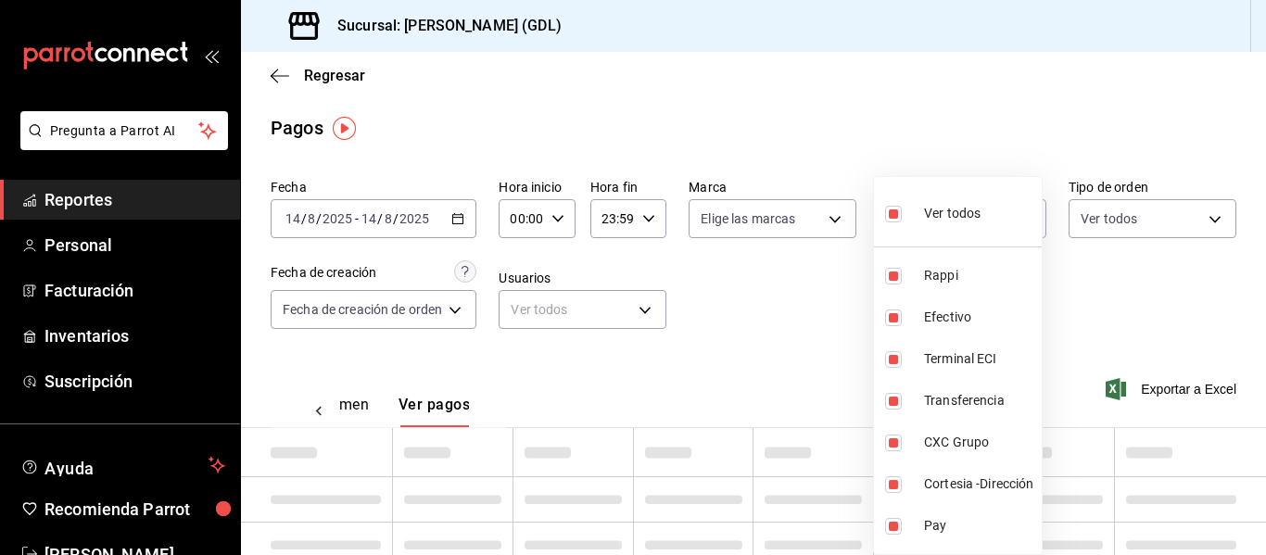
click at [1161, 94] on div at bounding box center [633, 277] width 1266 height 555
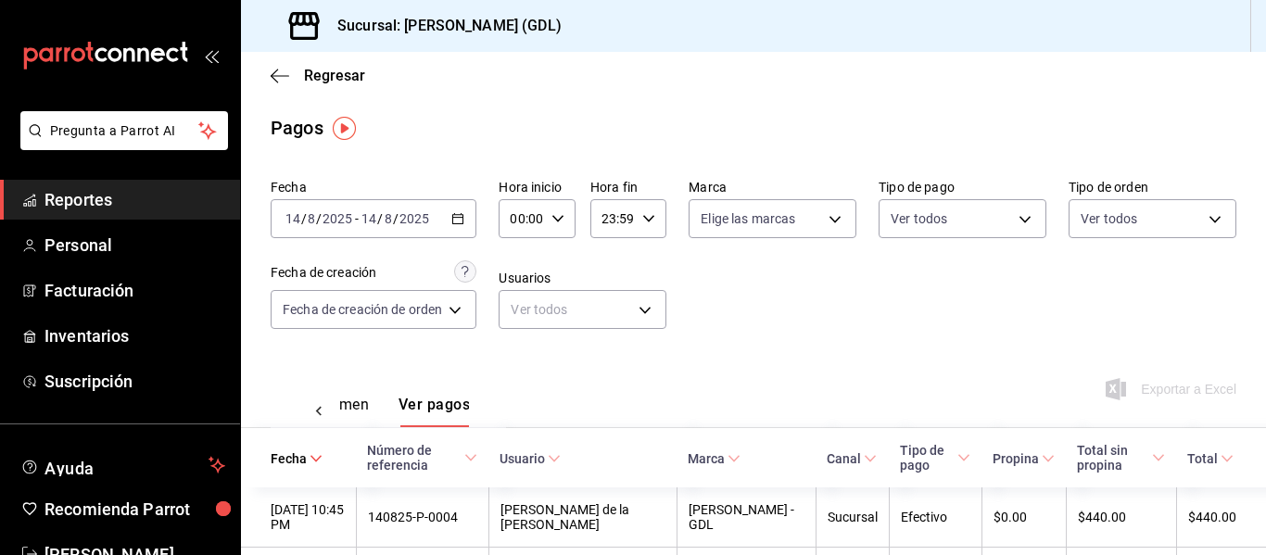
click at [360, 413] on button "Ver resumen" at bounding box center [326, 412] width 86 height 32
click at [350, 399] on button "Ver resumen" at bounding box center [326, 412] width 86 height 32
click at [354, 408] on button "Ver resumen" at bounding box center [326, 412] width 86 height 32
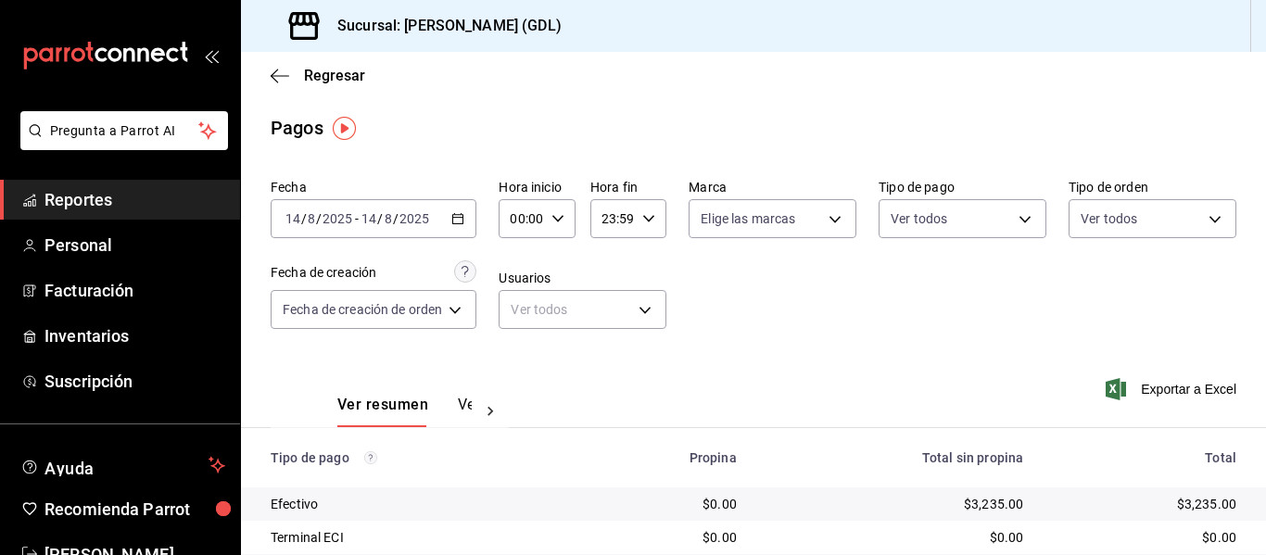
click at [361, 214] on input "14" at bounding box center [369, 218] width 17 height 15
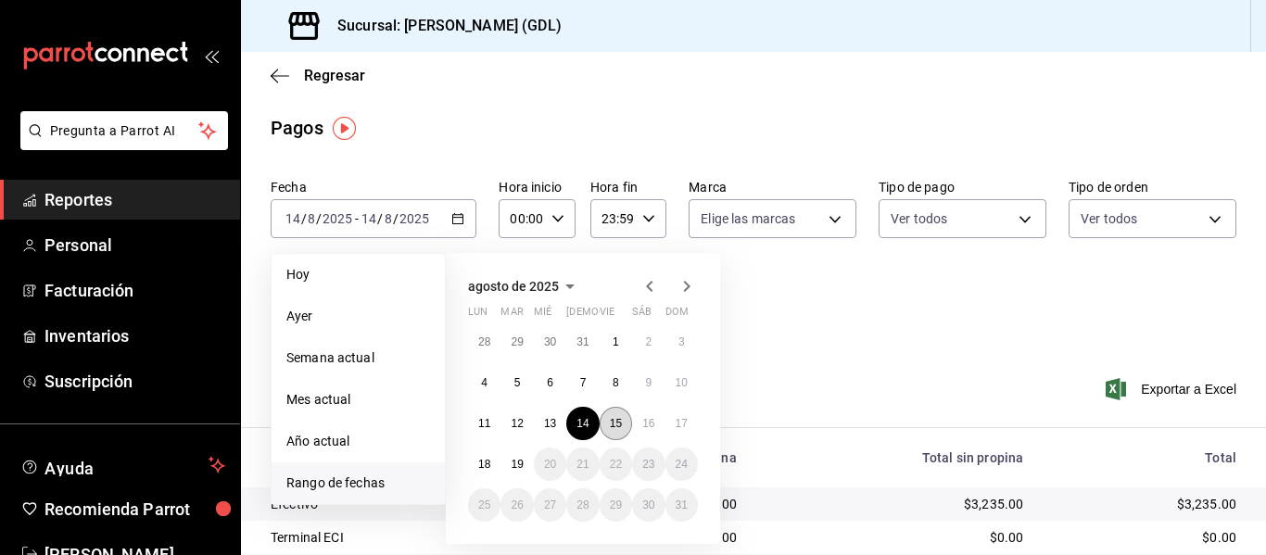
click at [621, 427] on abbr "15" at bounding box center [616, 423] width 12 height 13
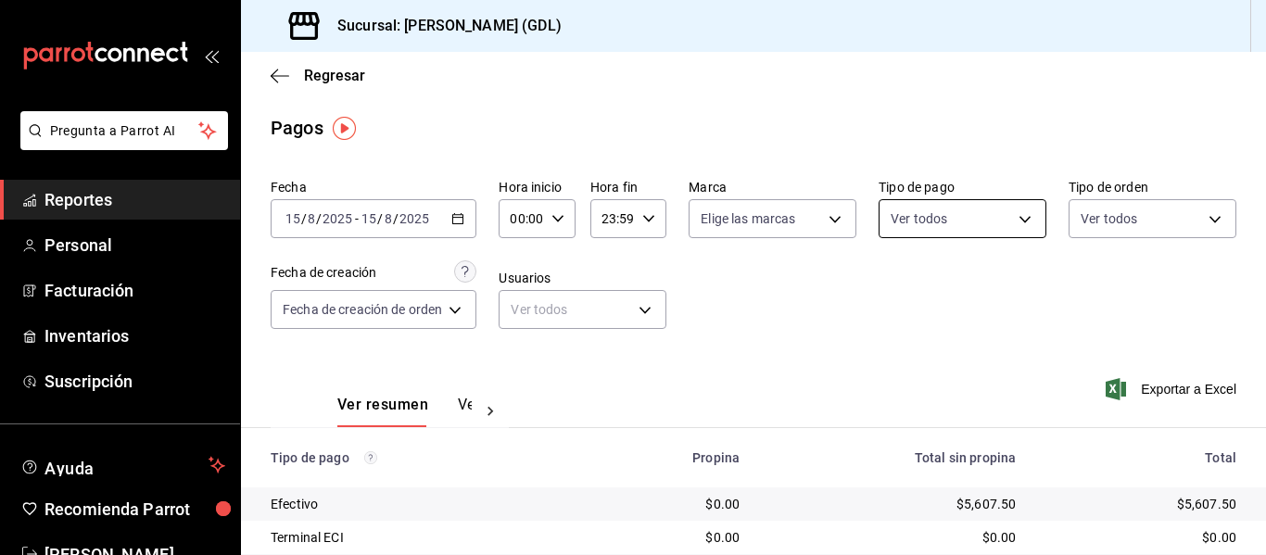
click at [928, 221] on body "Pregunta a Parrot AI Reportes Personal Facturación Inventarios Suscripción Ayud…" at bounding box center [633, 277] width 1266 height 555
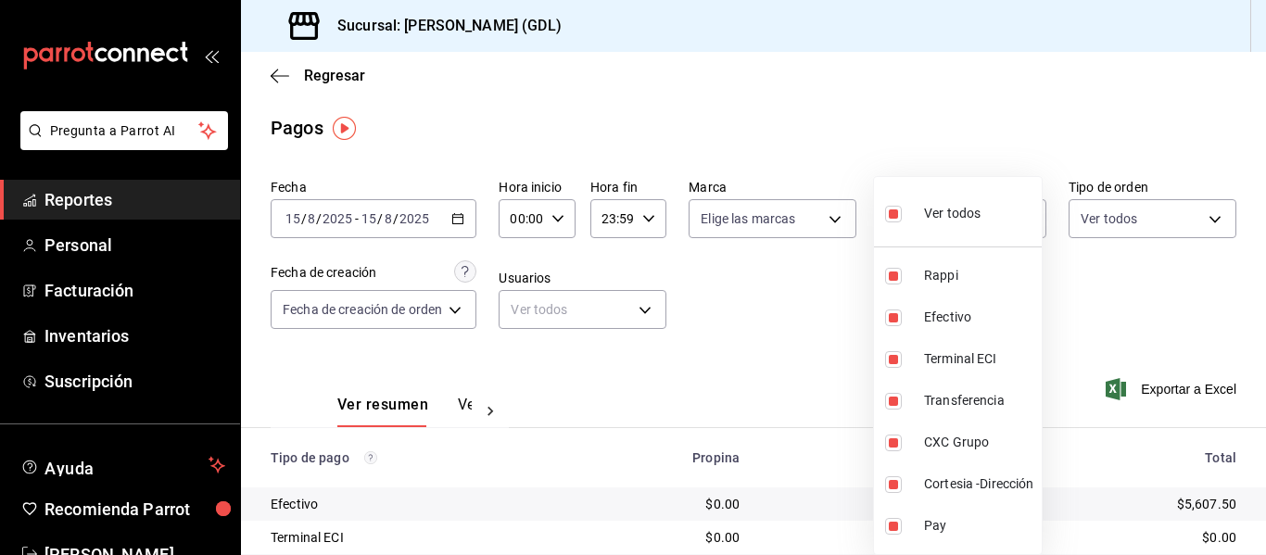
click at [946, 219] on span "Ver todos" at bounding box center [952, 213] width 57 height 19
checkbox input "false"
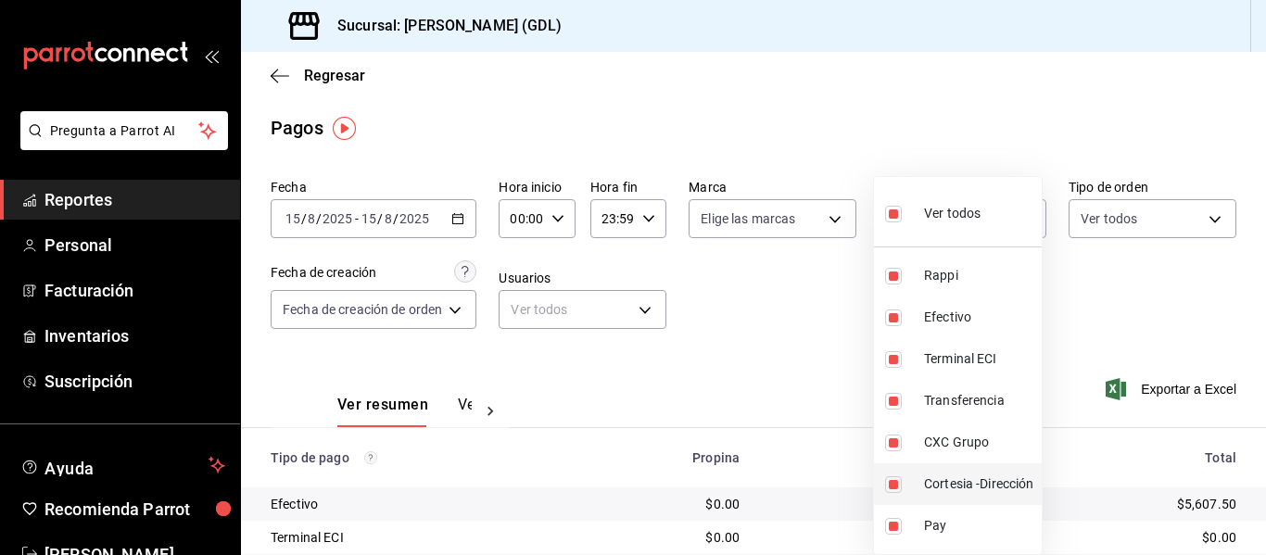
checkbox input "false"
drag, startPoint x: 980, startPoint y: 454, endPoint x: 1002, endPoint y: 442, distance: 25.3
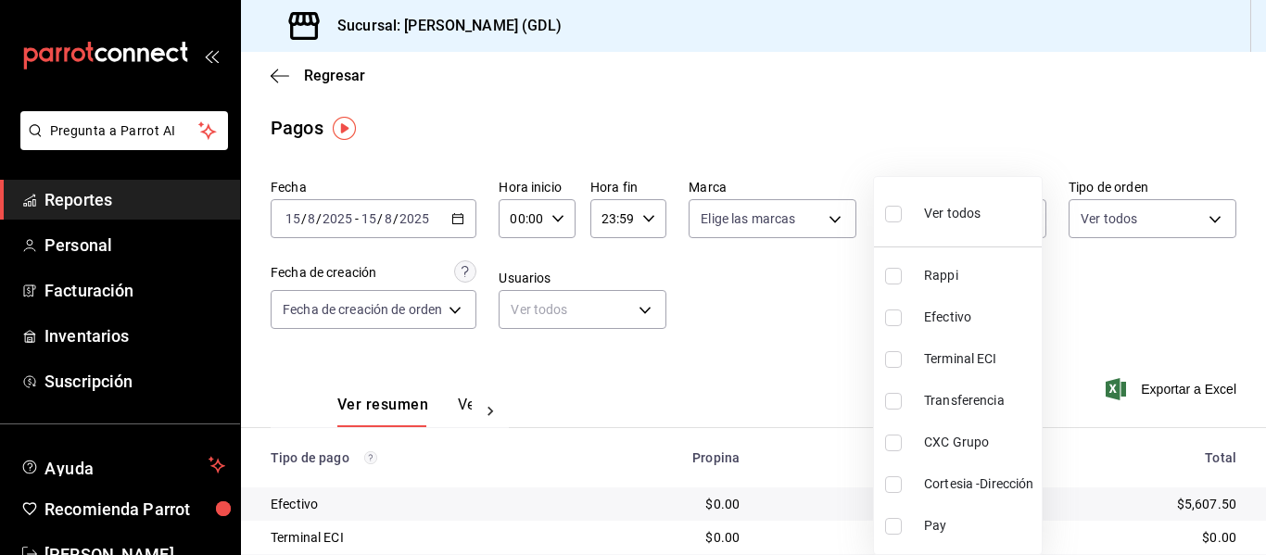
click at [980, 453] on li "CXC Grupo" at bounding box center [958, 443] width 168 height 42
type input "aabc23c2-e4b0-41e8-8147-5c3aab9c20cc"
checkbox input "true"
click at [470, 409] on div at bounding box center [633, 277] width 1266 height 555
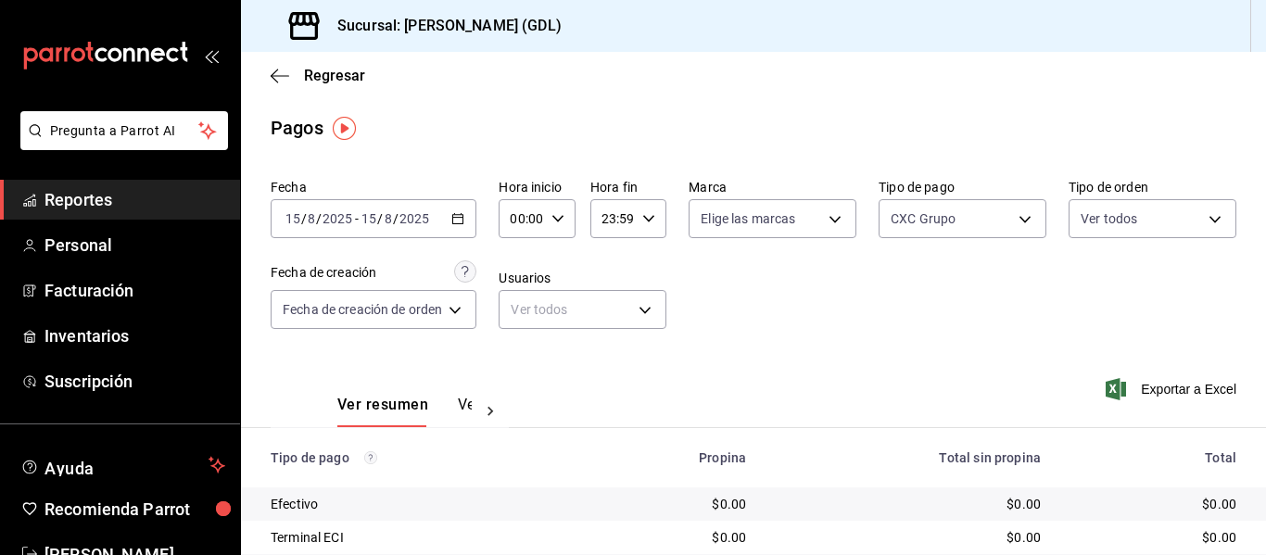
click at [463, 406] on button "Ver pagos" at bounding box center [493, 412] width 70 height 32
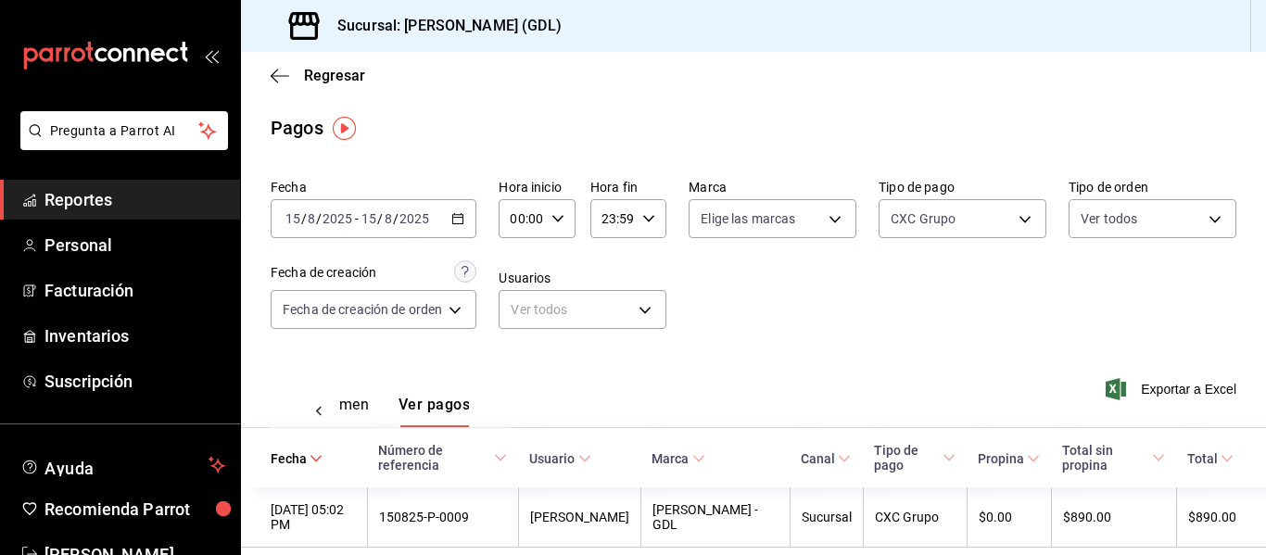
scroll to position [26, 0]
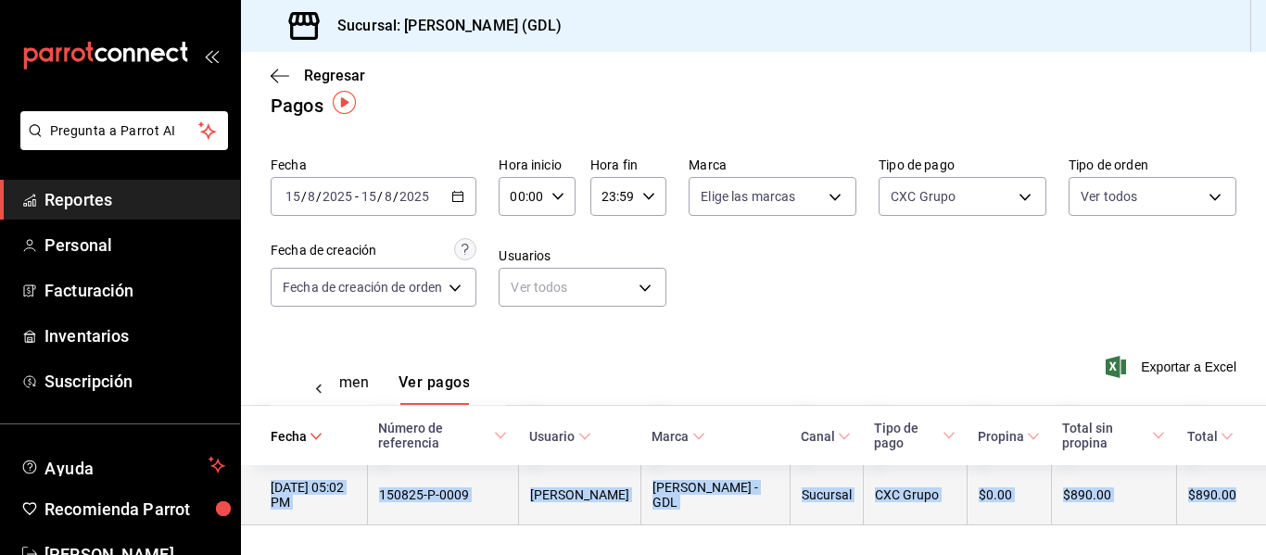
drag, startPoint x: 1211, startPoint y: 498, endPoint x: 273, endPoint y: 478, distance: 937.4
click at [273, 478] on tr "[DATE] 05:02 PM 150825-P-0009 [PERSON_NAME] - GDL Sucursal CXC Grupo $0.00 $890…" at bounding box center [753, 495] width 1025 height 60
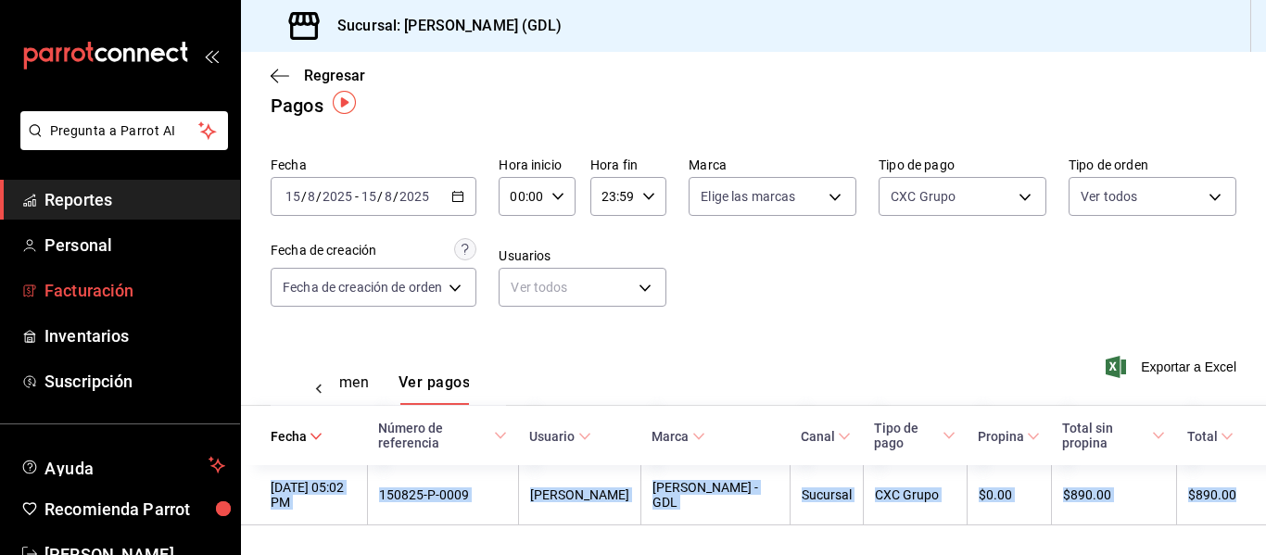
copy tr "[DATE] 05:02 PM 150825-P-0009 [PERSON_NAME] - GDL Sucursal CXC Grupo $0.00 $890…"
click at [971, 208] on body "Pregunta a Parrot AI Reportes Personal Facturación Inventarios Suscripción Ayud…" at bounding box center [633, 277] width 1266 height 555
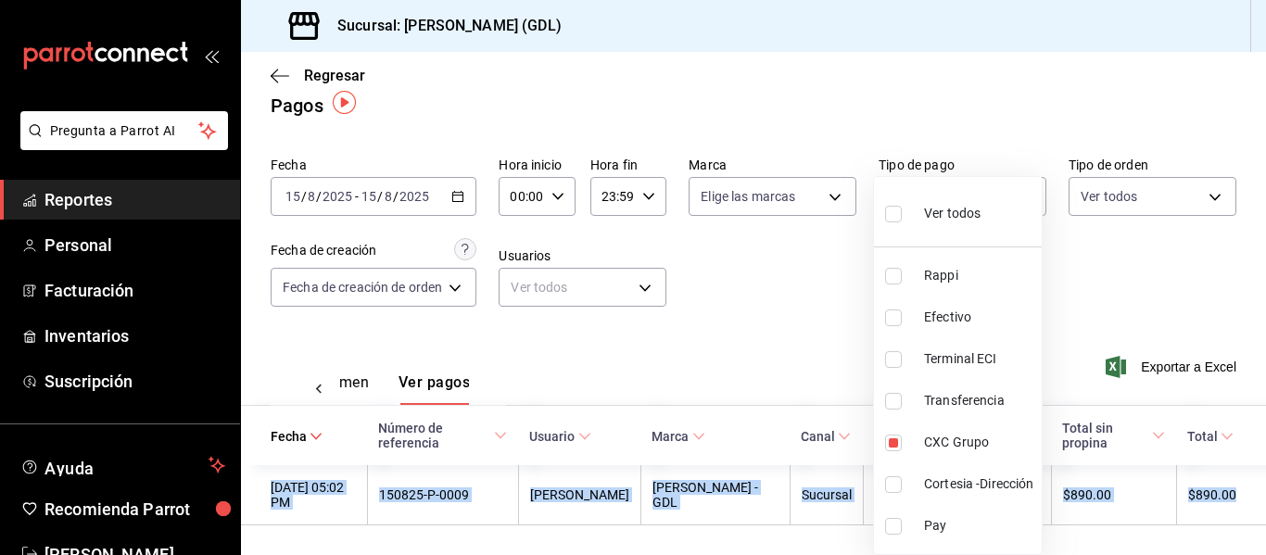
click at [917, 219] on div "Ver todos" at bounding box center [932, 212] width 95 height 40
type input "c435ee63-ca14-4008-97eb-42dc57d07111,6d56433f-65aa-41c0-b4a4-0f1c74122497,a3680…"
checkbox input "true"
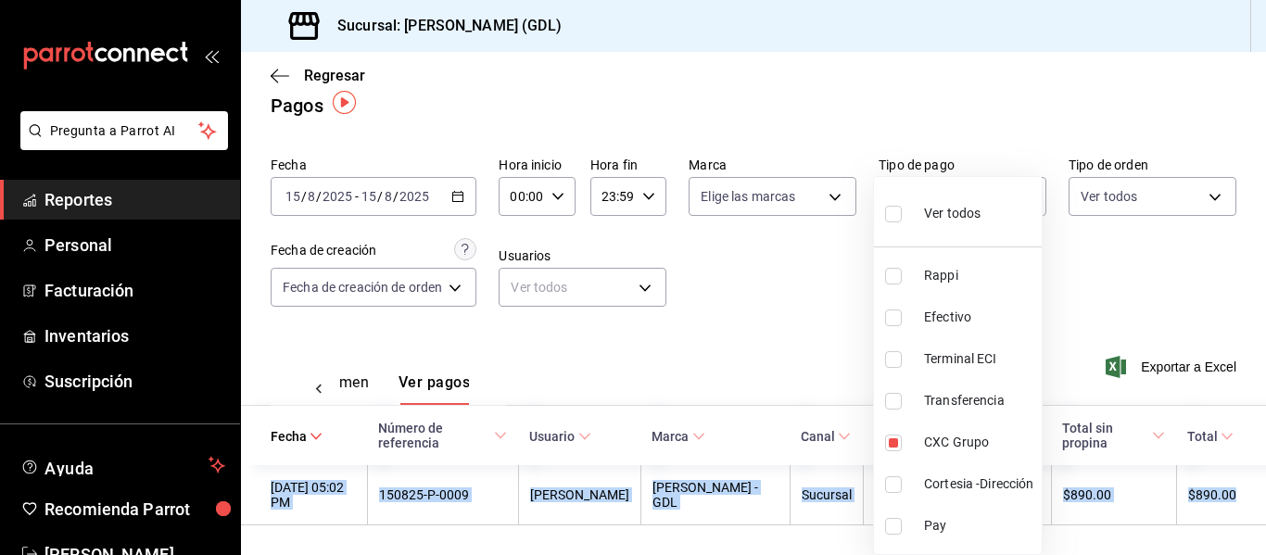
checkbox input "true"
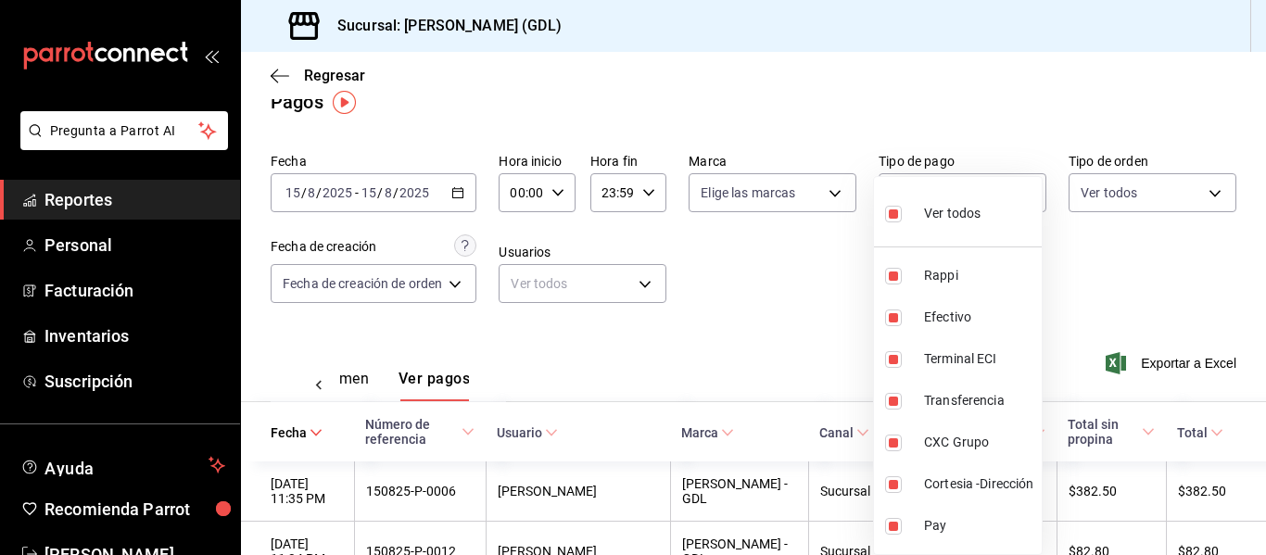
click at [344, 374] on div at bounding box center [633, 277] width 1266 height 555
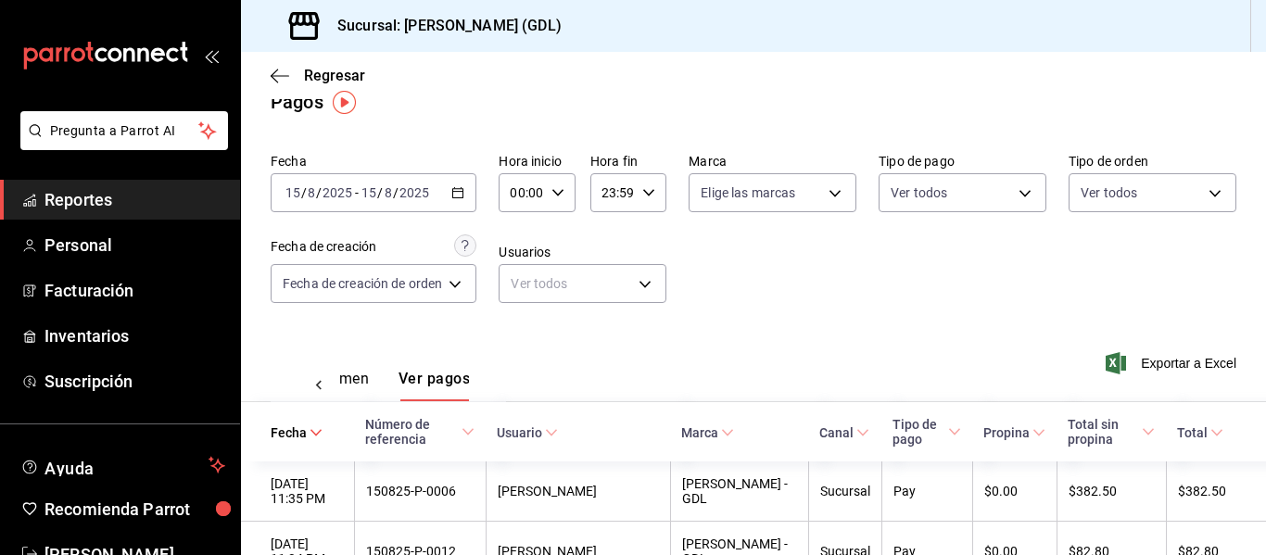
click at [350, 379] on button "Ver resumen" at bounding box center [326, 386] width 86 height 32
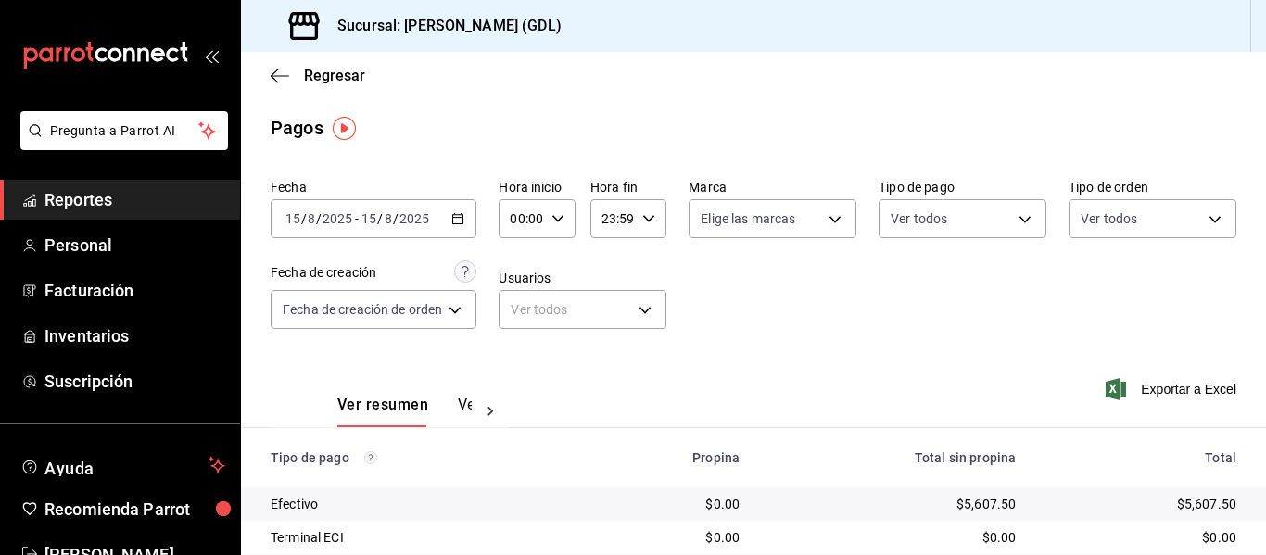
click at [342, 218] on input "2025" at bounding box center [338, 218] width 32 height 15
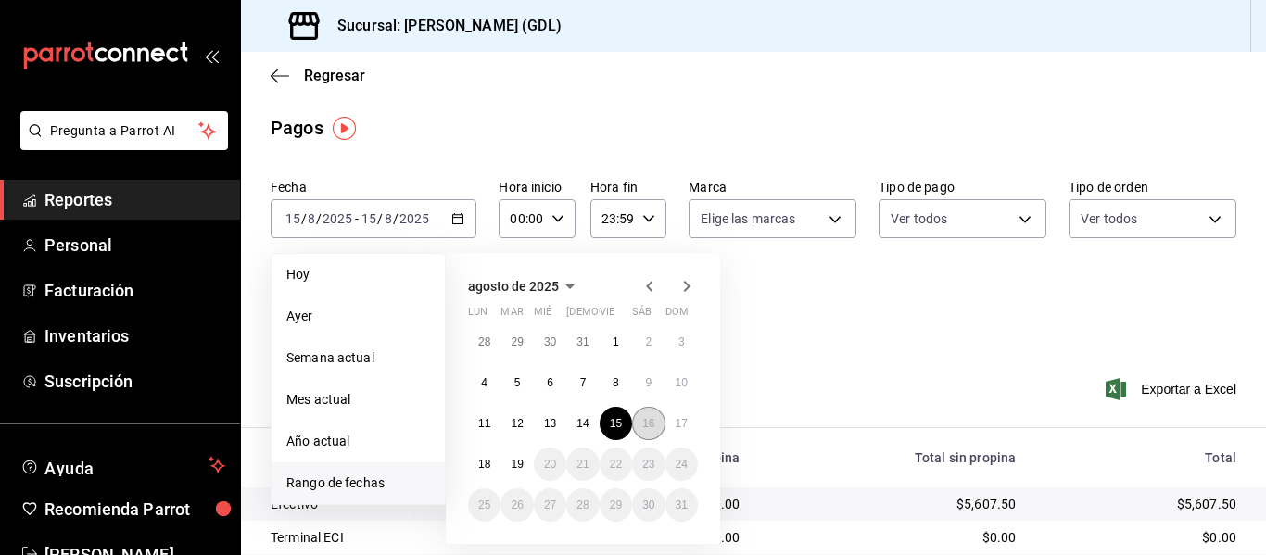
click at [646, 420] on abbr "16" at bounding box center [648, 423] width 12 height 13
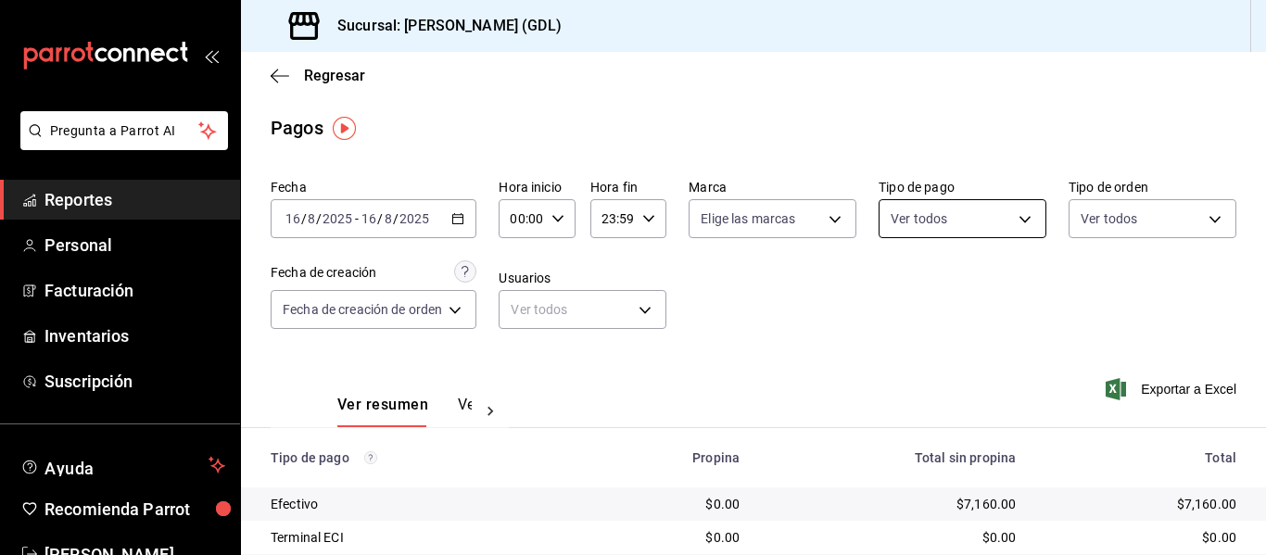
click at [996, 219] on body "Pregunta a Parrot AI Reportes Personal Facturación Inventarios Suscripción Ayud…" at bounding box center [633, 277] width 1266 height 555
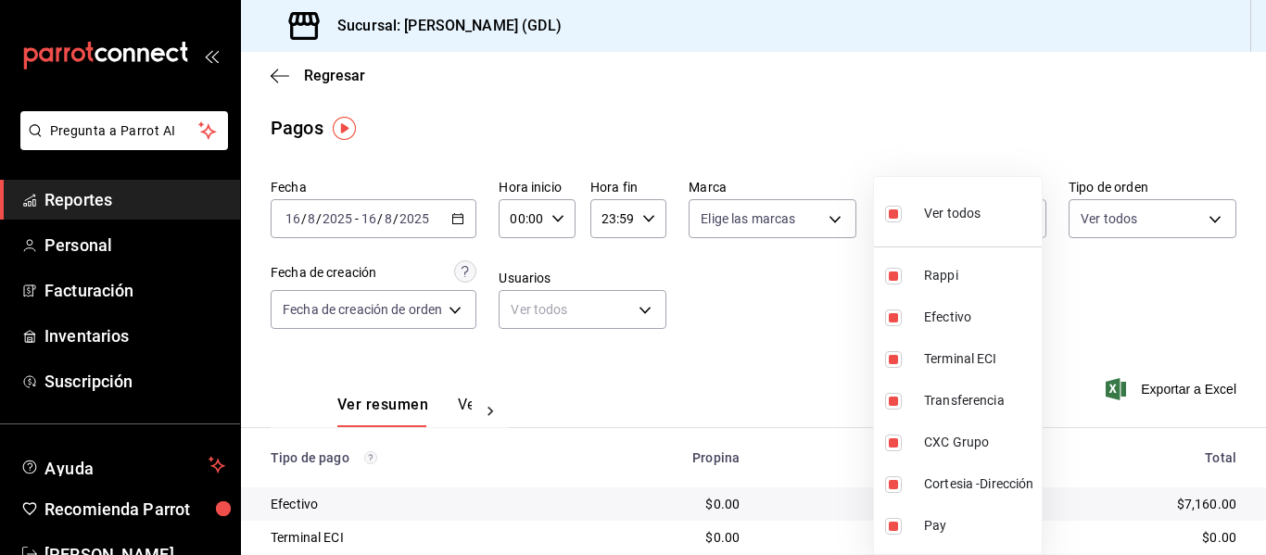
click at [953, 223] on div "Ver todos" at bounding box center [932, 212] width 95 height 40
checkbox input "false"
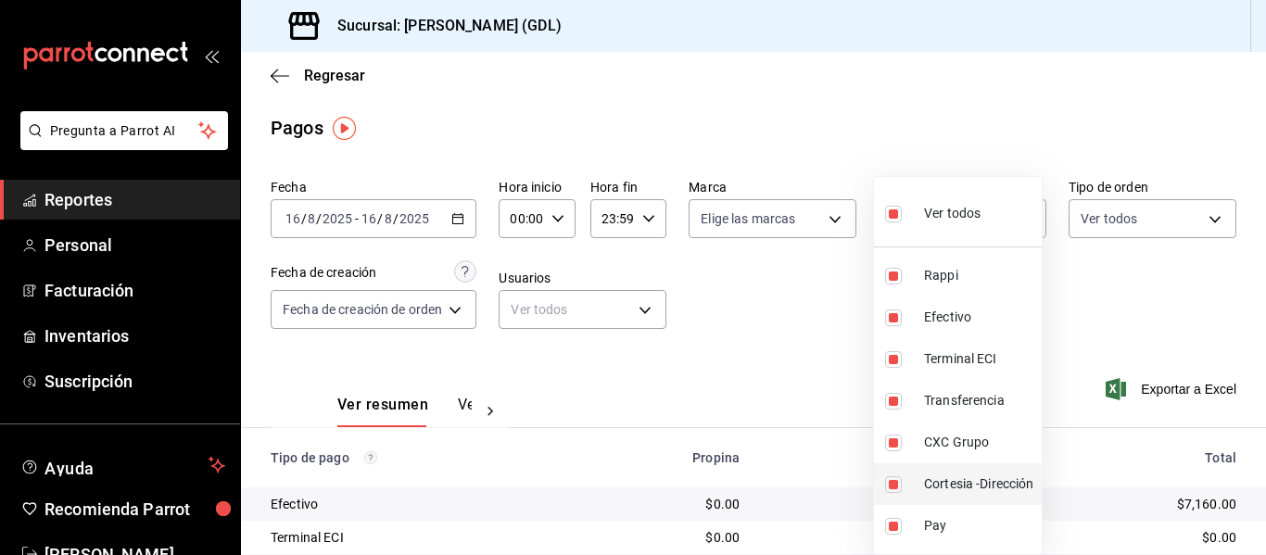
checkbox input "false"
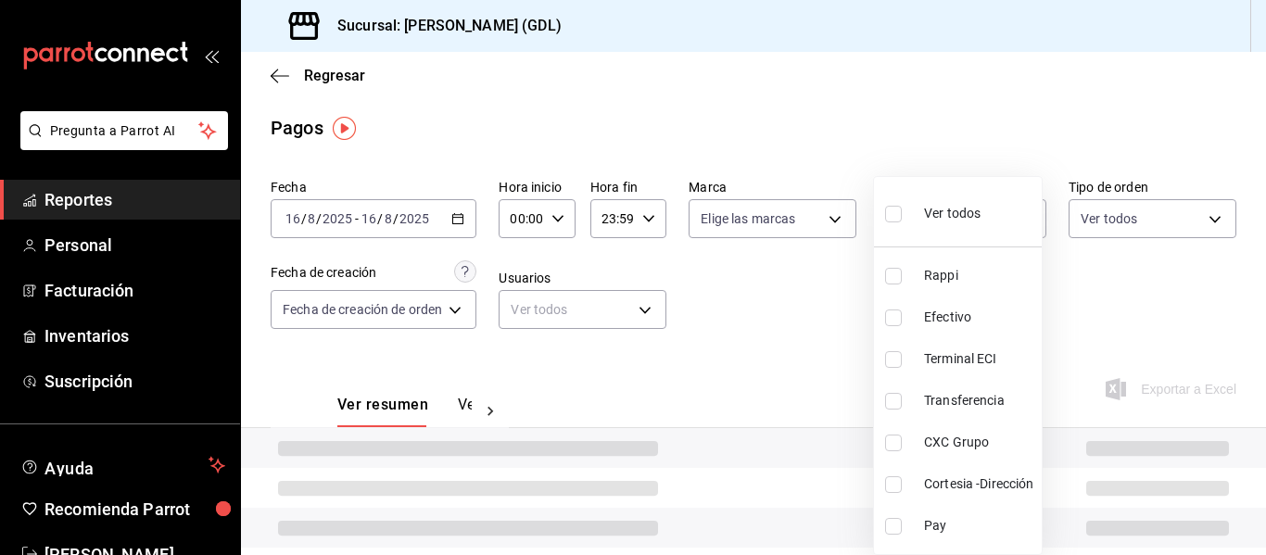
click at [957, 442] on span "CXC Grupo" at bounding box center [979, 442] width 110 height 19
type input "aabc23c2-e4b0-41e8-8147-5c3aab9c20cc"
checkbox input "true"
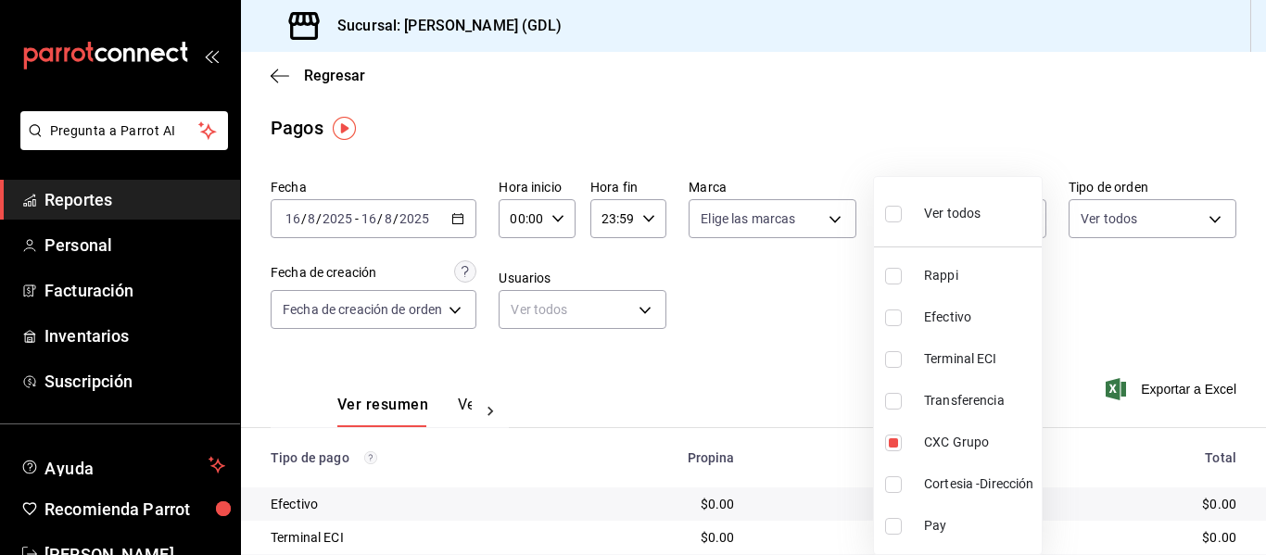
drag, startPoint x: 1264, startPoint y: 286, endPoint x: 1265, endPoint y: 463, distance: 177.1
click at [1265, 463] on div at bounding box center [633, 277] width 1266 height 555
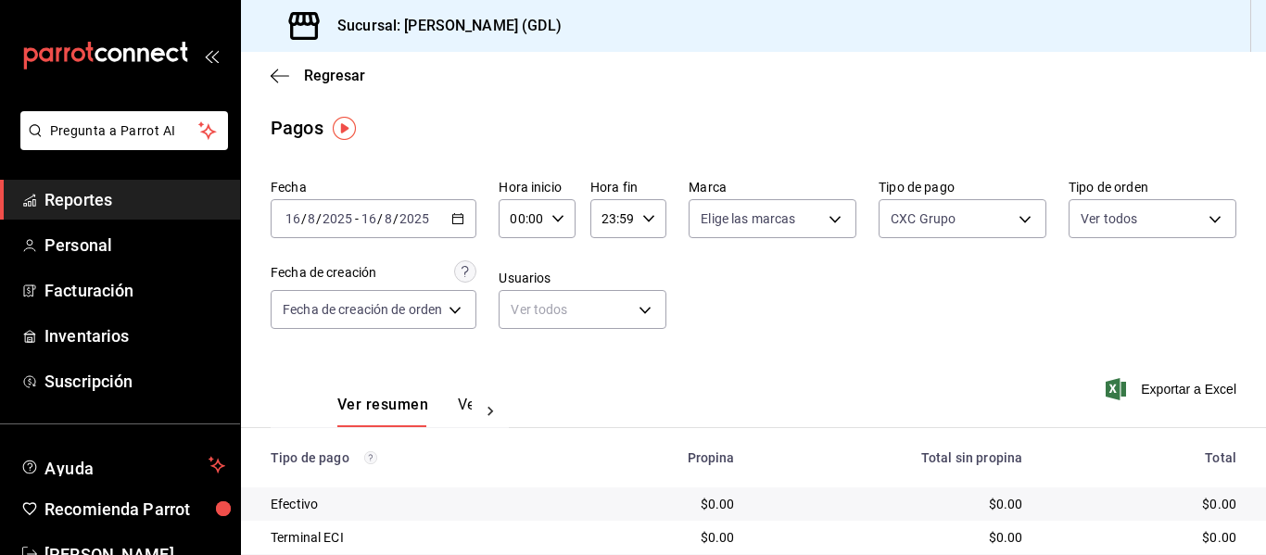
click at [1153, 333] on div "Fecha [DATE] [DATE] - [DATE] [DATE] Hora inicio 00:00 Hora inicio Hora fin 23:5…" at bounding box center [754, 261] width 966 height 180
click at [458, 413] on button "Ver pagos" at bounding box center [493, 412] width 70 height 32
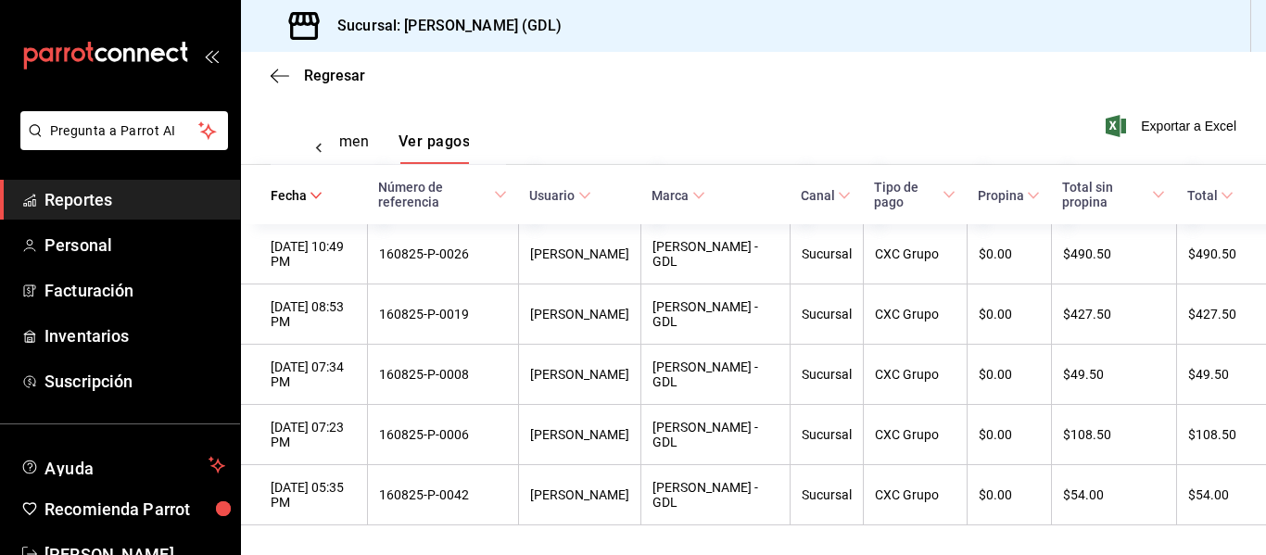
scroll to position [274, 0]
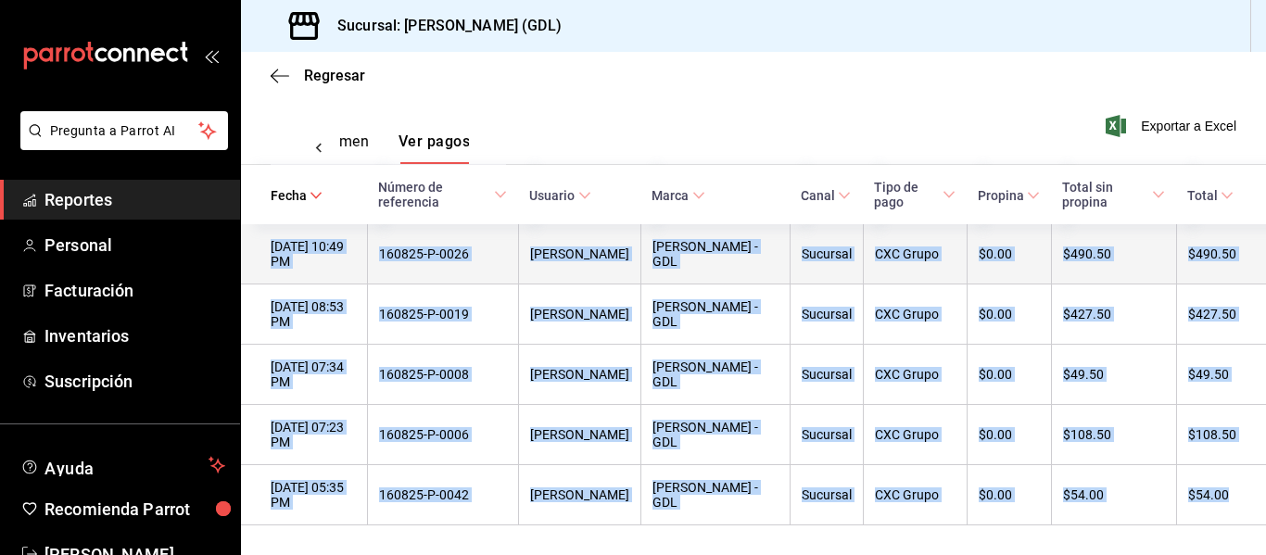
drag, startPoint x: 1228, startPoint y: 498, endPoint x: 271, endPoint y: 235, distance: 993.1
click at [271, 235] on tbody "[DATE] 10:49 PM 160825-P-0026 [PERSON_NAME] - GDL Sucursal CXC Grupo $0.00 $490…" at bounding box center [753, 374] width 1025 height 301
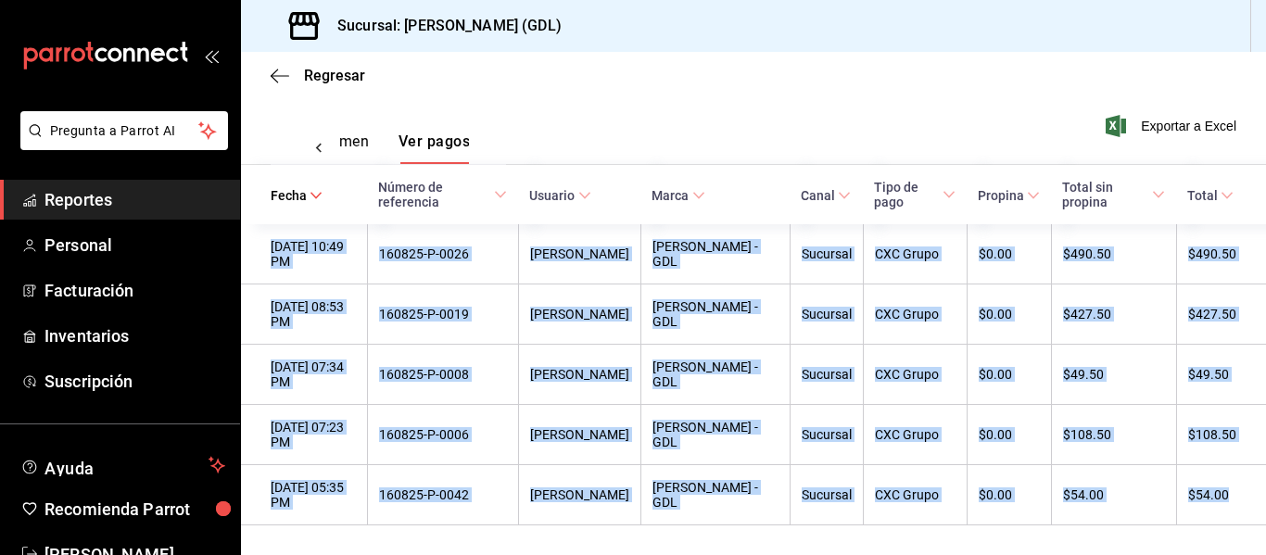
copy tbody "[DATE] 10:49 PM 160825-P-0026 [PERSON_NAME] - GDL Sucursal CXC Grupo $0.00 $490…"
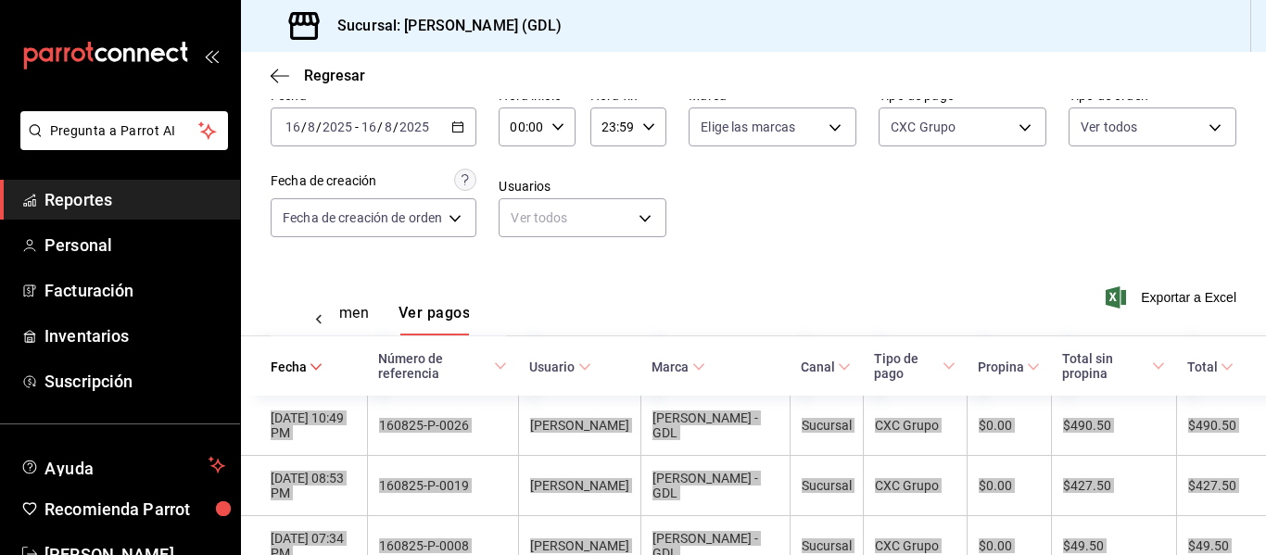
scroll to position [0, 0]
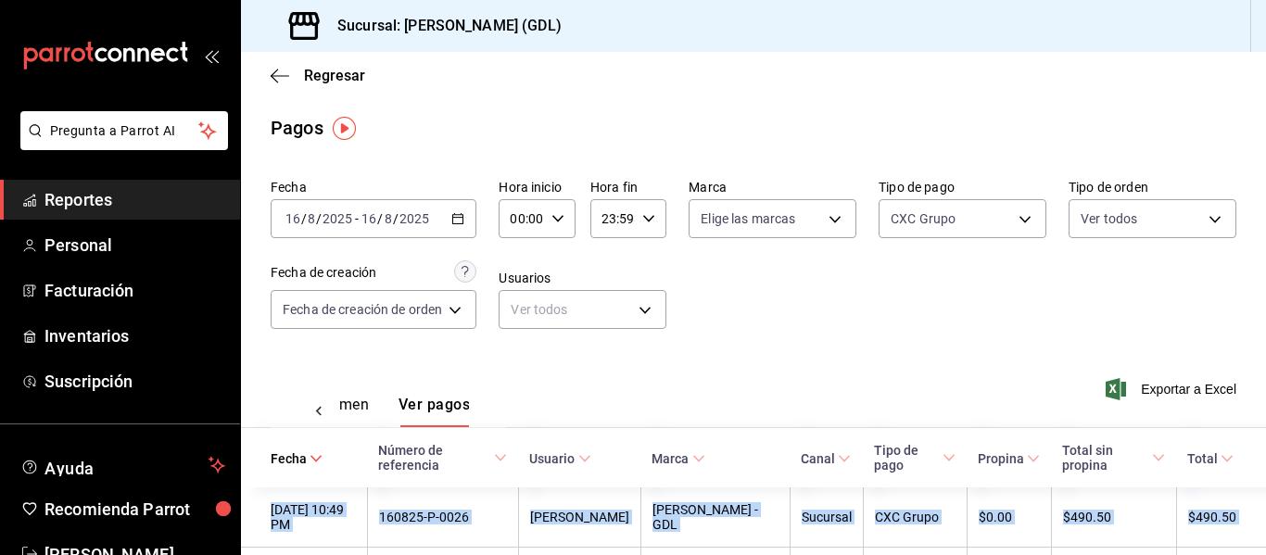
drag, startPoint x: 346, startPoint y: 399, endPoint x: 1253, endPoint y: 391, distance: 907.5
click at [346, 399] on button "Ver resumen" at bounding box center [326, 412] width 86 height 32
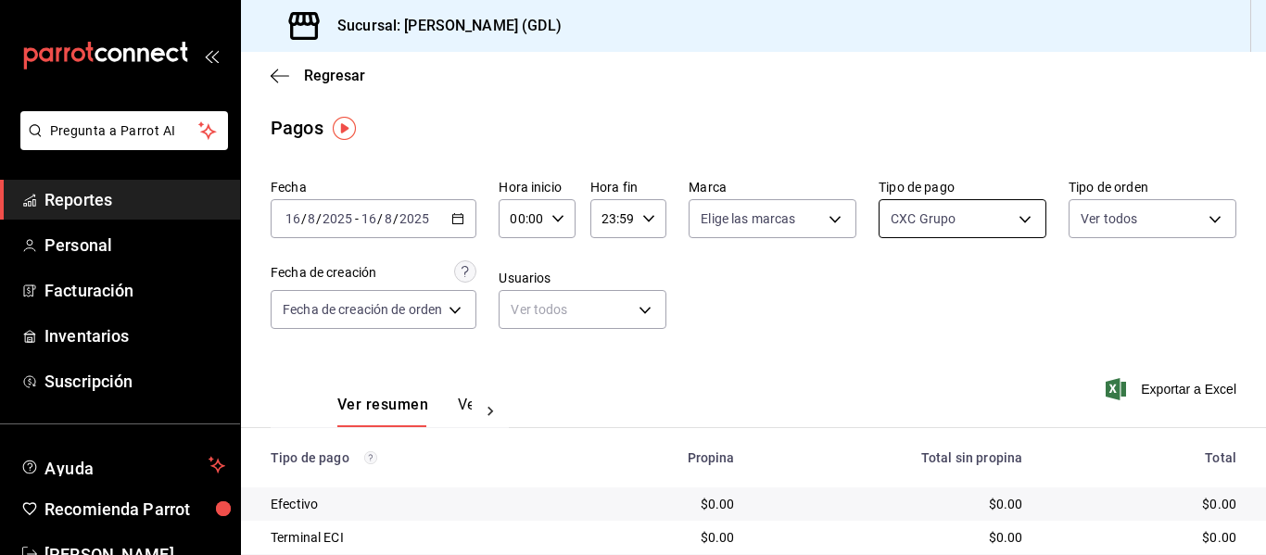
click at [902, 227] on body "Pregunta a Parrot AI Reportes Personal Facturación Inventarios Suscripción Ayud…" at bounding box center [633, 277] width 1266 height 555
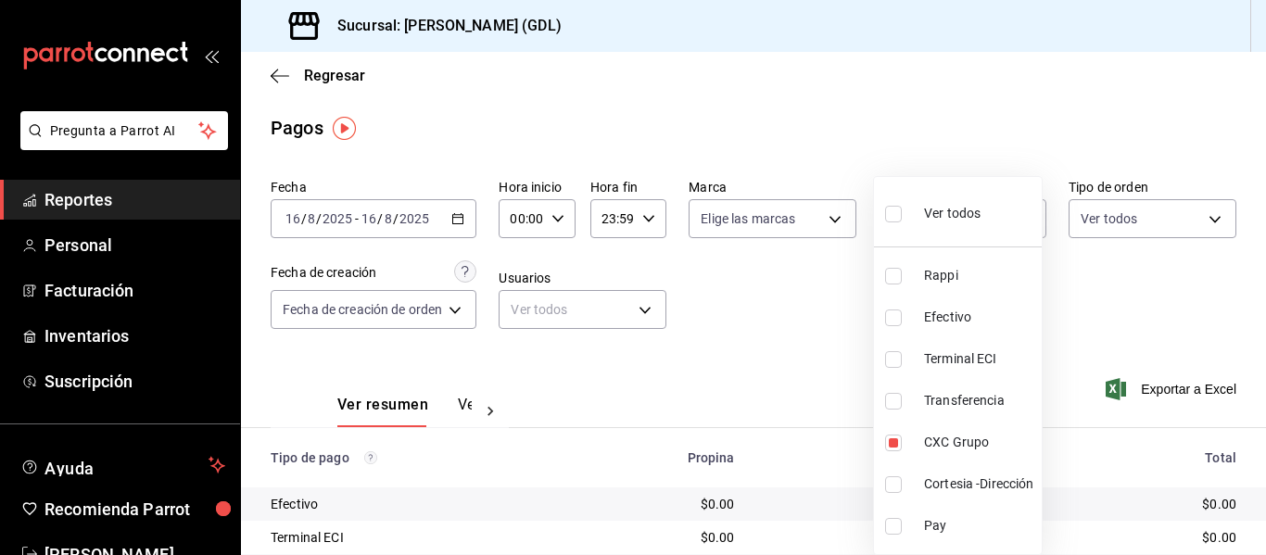
click at [892, 220] on input "checkbox" at bounding box center [893, 214] width 17 height 17
checkbox input "true"
type input "c435ee63-ca14-4008-97eb-42dc57d07111,6d56433f-65aa-41c0-b4a4-0f1c74122497,a3680…"
checkbox input "true"
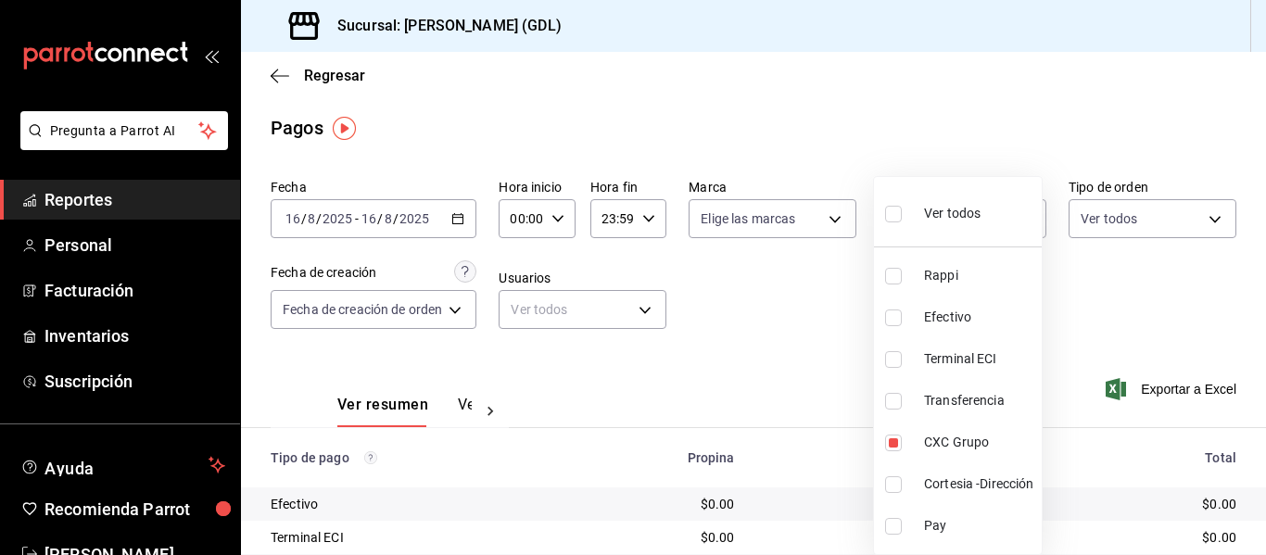
checkbox input "true"
click at [1200, 142] on div at bounding box center [633, 277] width 1266 height 555
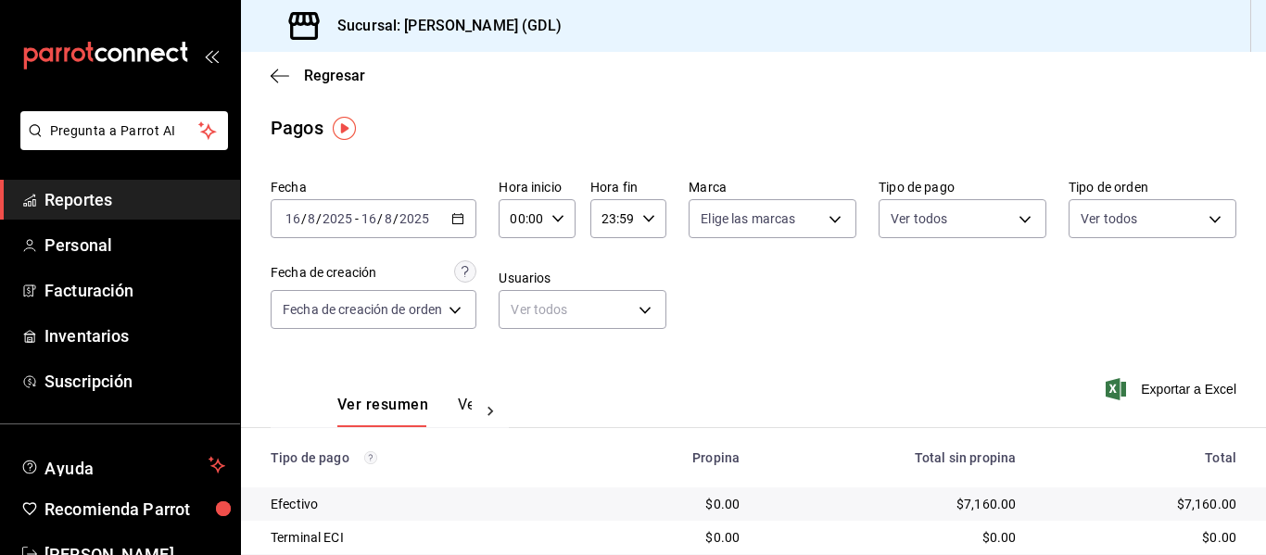
click at [371, 220] on input "16" at bounding box center [369, 218] width 17 height 15
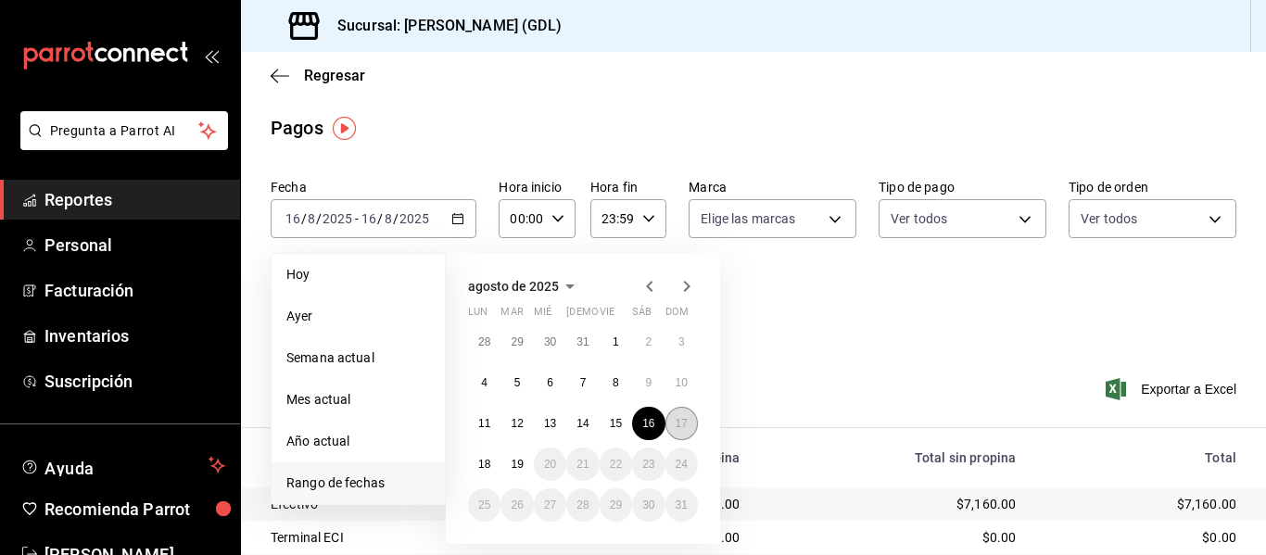
click at [683, 419] on abbr "17" at bounding box center [682, 423] width 12 height 13
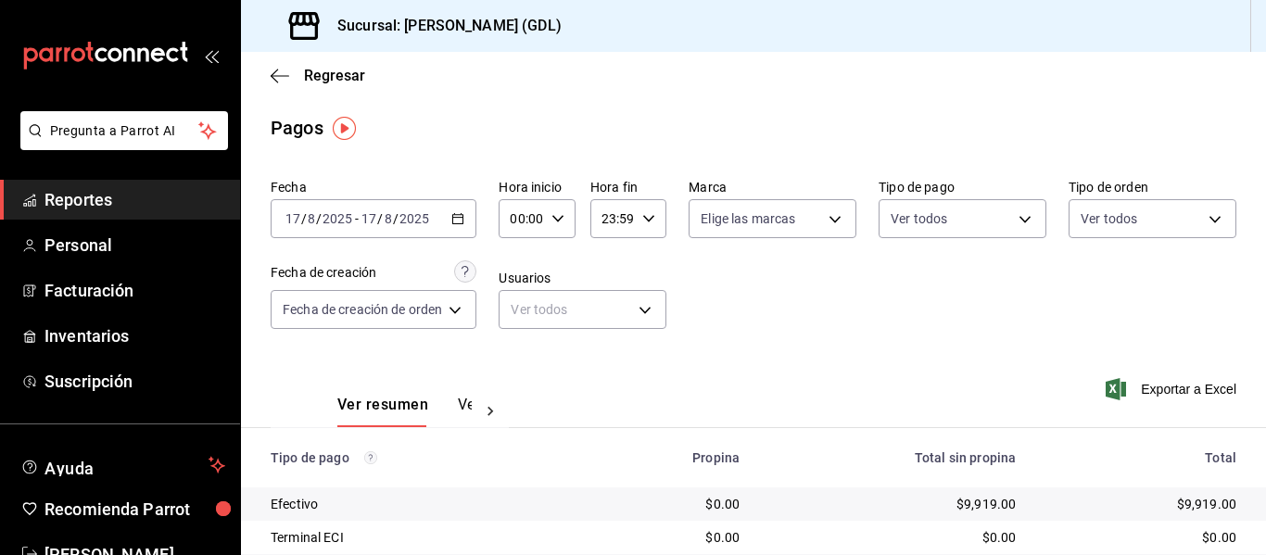
click at [904, 197] on div "Ver todos c435ee63-ca14-4008-97eb-42dc57d07111,6d56433f-65aa-41c0-b4a4-0f1c7412…" at bounding box center [963, 215] width 168 height 46
click at [908, 221] on body "Pregunta a Parrot AI Reportes Personal Facturación Inventarios Suscripción Ayud…" at bounding box center [633, 277] width 1266 height 555
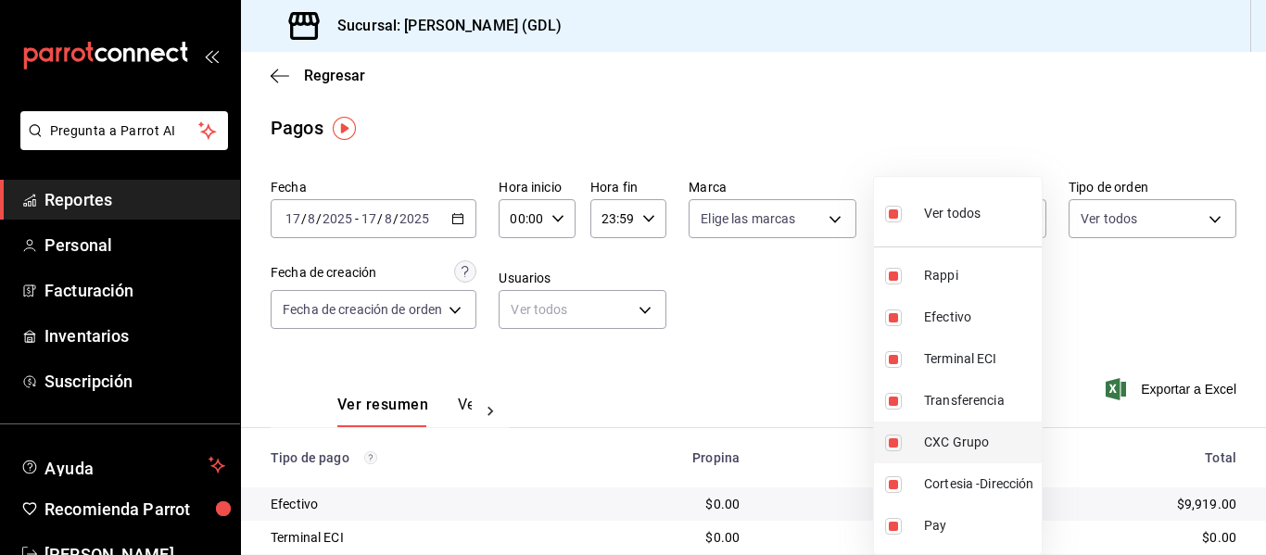
click at [975, 450] on span "CXC Grupo" at bounding box center [979, 442] width 110 height 19
type input "c435ee63-ca14-4008-97eb-42dc57d07111,6d56433f-65aa-41c0-b4a4-0f1c74122497,a3680…"
checkbox input "false"
click at [949, 210] on span "Ver todos" at bounding box center [952, 213] width 57 height 19
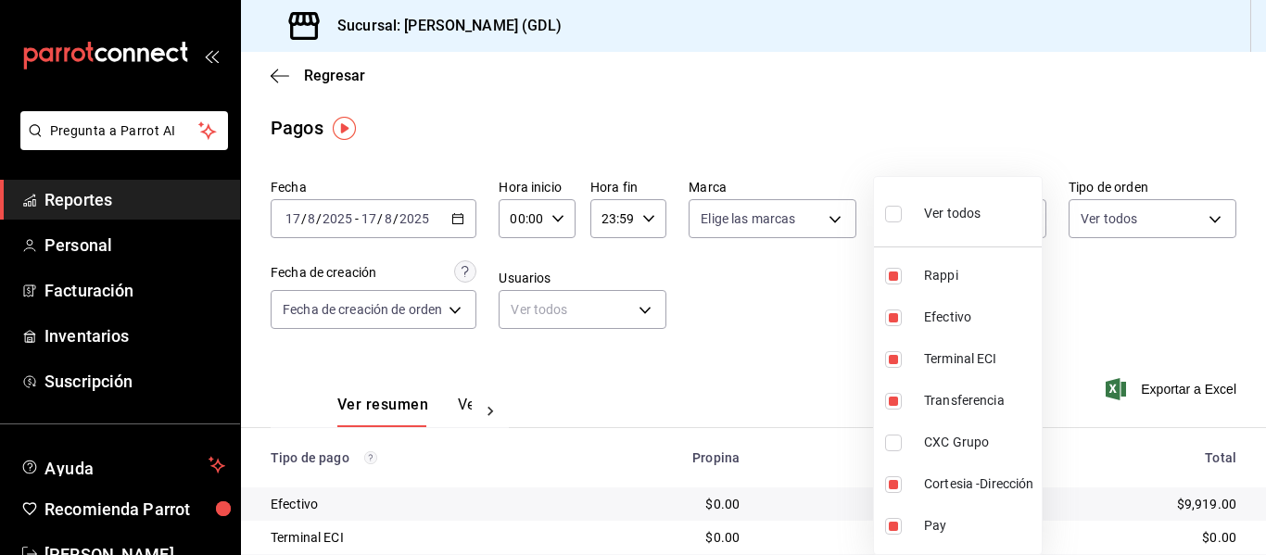
type input "c435ee63-ca14-4008-97eb-42dc57d07111,6d56433f-65aa-41c0-b4a4-0f1c74122497,a3680…"
checkbox input "true"
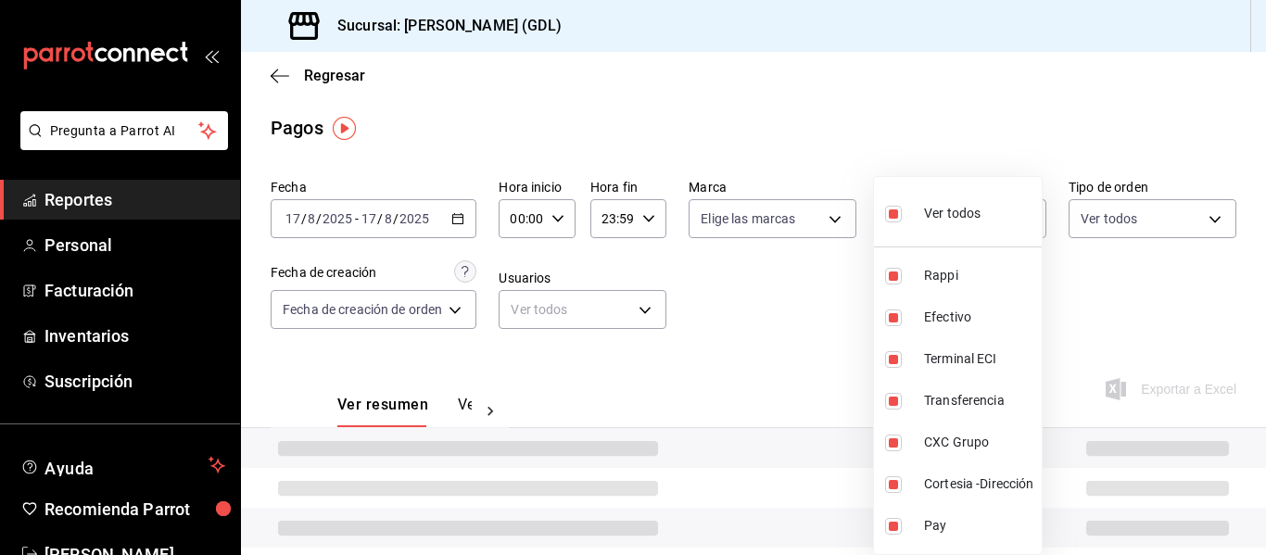
click at [953, 224] on div "Ver todos" at bounding box center [932, 212] width 95 height 40
checkbox input "false"
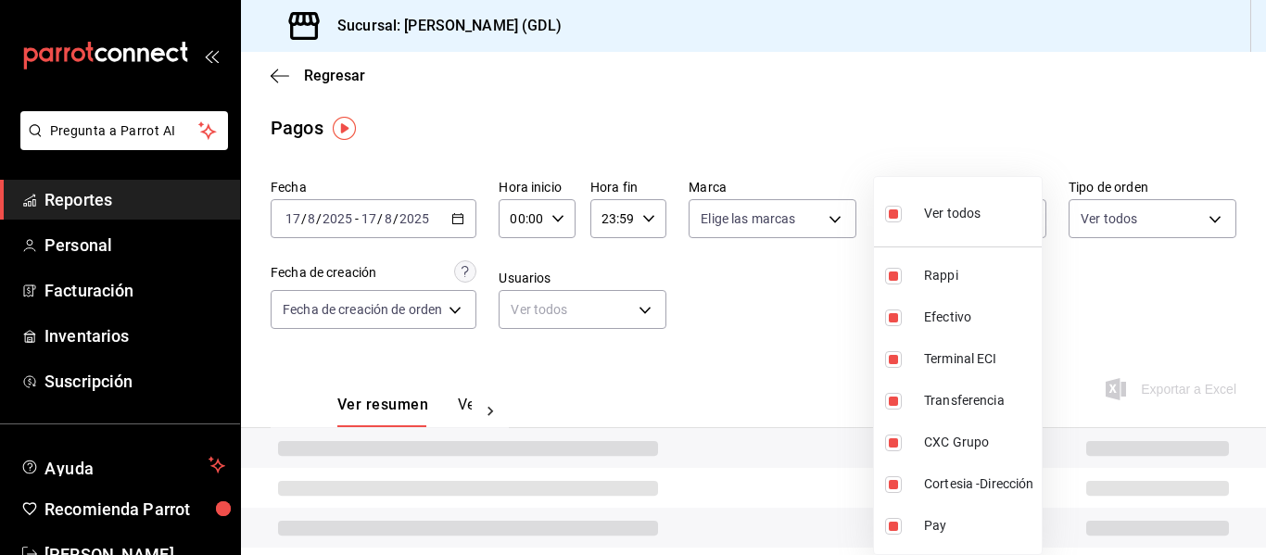
checkbox input "false"
click at [967, 447] on span "CXC Grupo" at bounding box center [979, 442] width 110 height 19
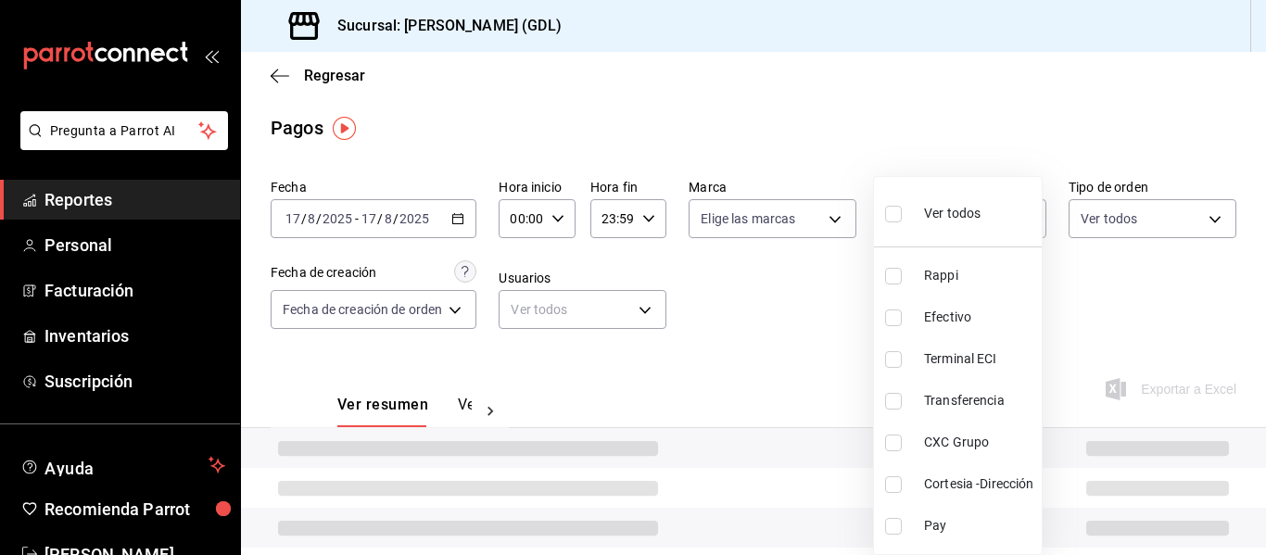
type input "aabc23c2-e4b0-41e8-8147-5c3aab9c20cc"
checkbox input "true"
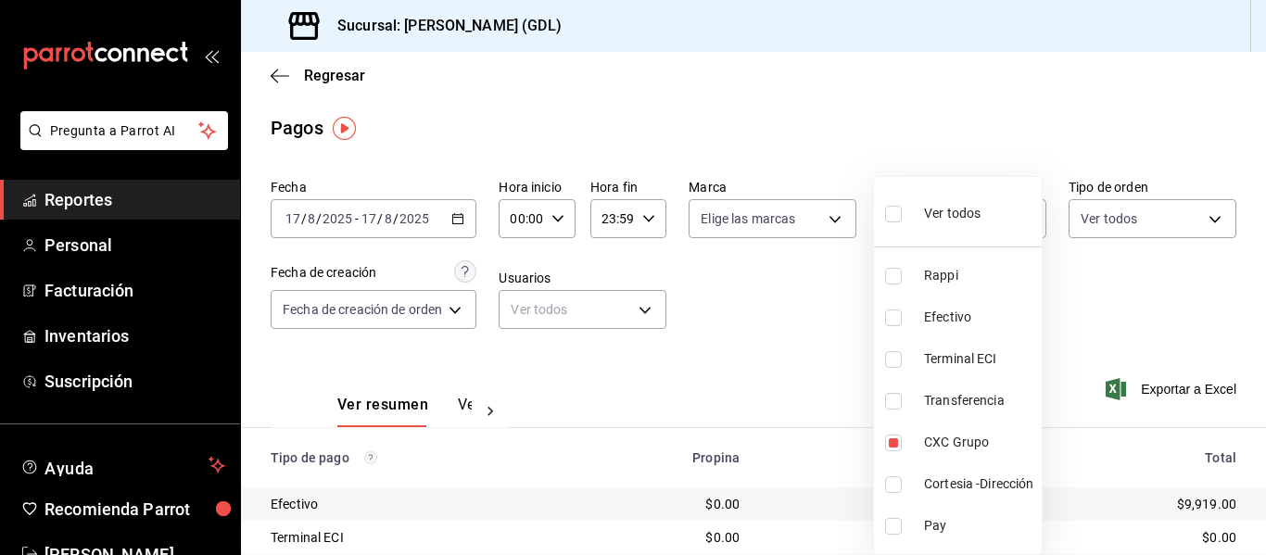
drag, startPoint x: 1264, startPoint y: 300, endPoint x: 1102, endPoint y: 467, distance: 232.7
click at [1248, 472] on div at bounding box center [633, 277] width 1266 height 555
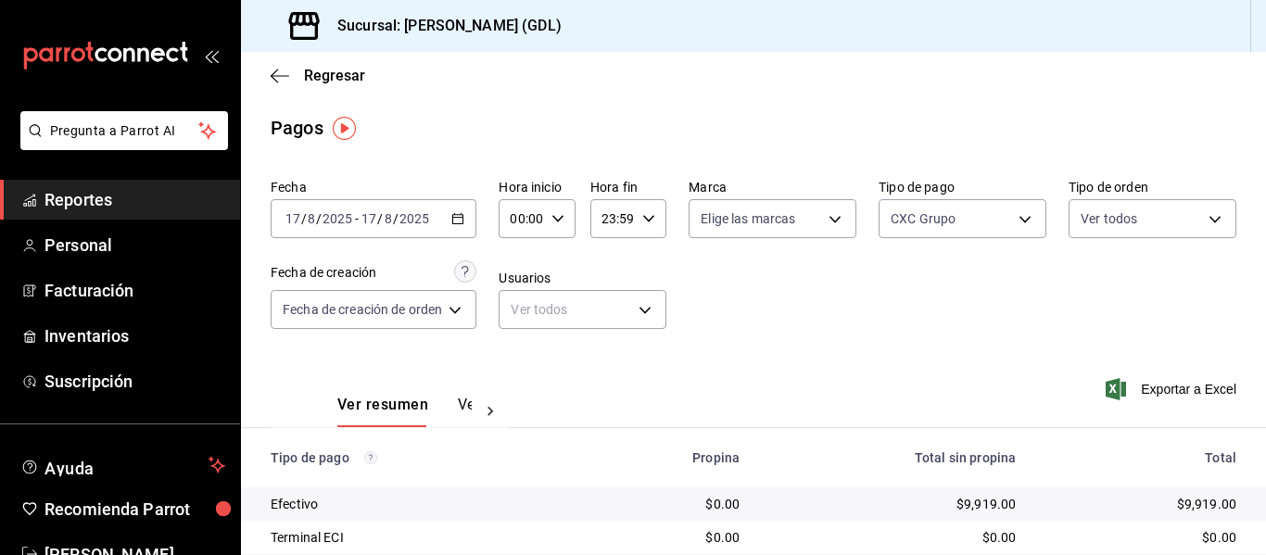
click at [466, 414] on button "Ver pagos" at bounding box center [493, 412] width 70 height 32
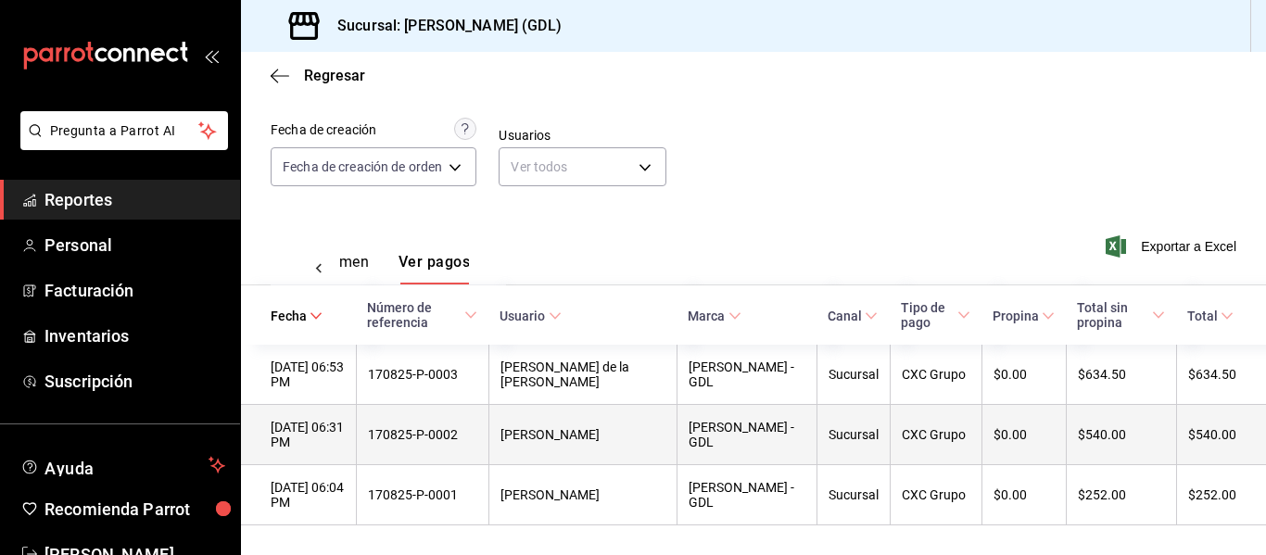
scroll to position [150, 0]
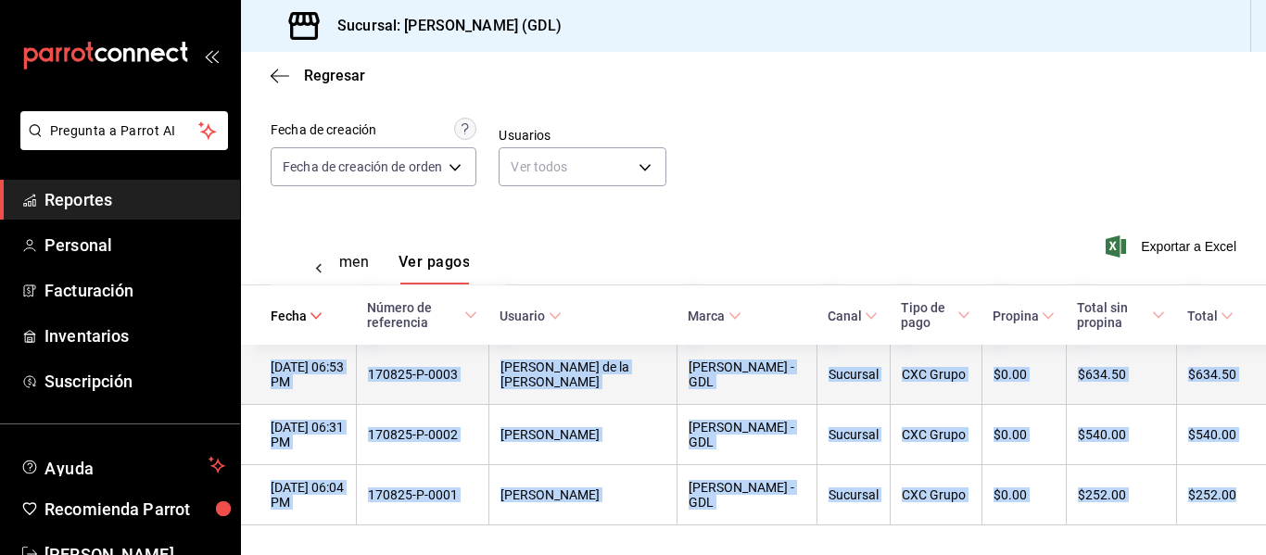
drag, startPoint x: 1229, startPoint y: 503, endPoint x: 256, endPoint y: 356, distance: 984.4
click at [256, 356] on tbody "[DATE] 06:53 PM 170825-P-0003 [PERSON_NAME] de la [PERSON_NAME] - GDL Sucursal …" at bounding box center [753, 435] width 1025 height 181
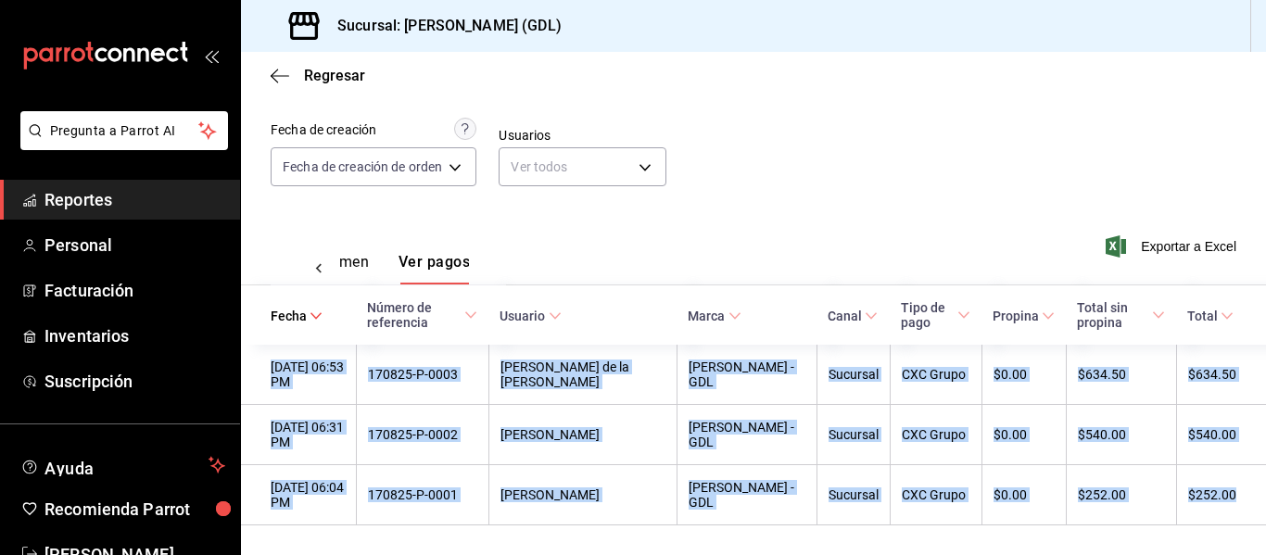
copy tbody "[DATE] 06:53 PM 170825-P-0003 [PERSON_NAME] de la [PERSON_NAME] - GDL Sucursal …"
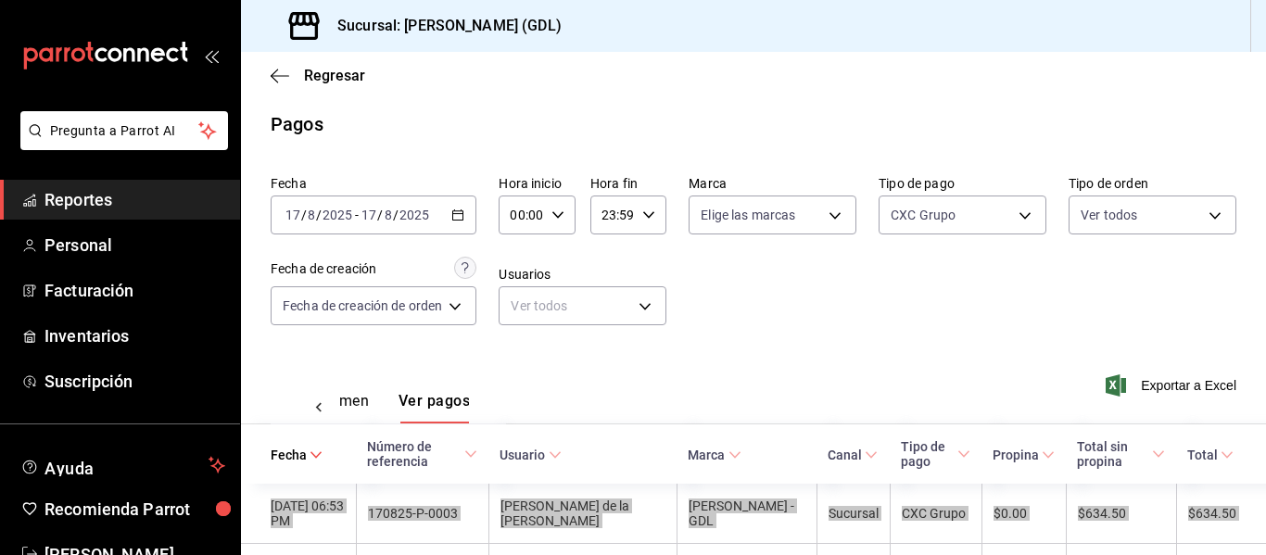
scroll to position [0, 0]
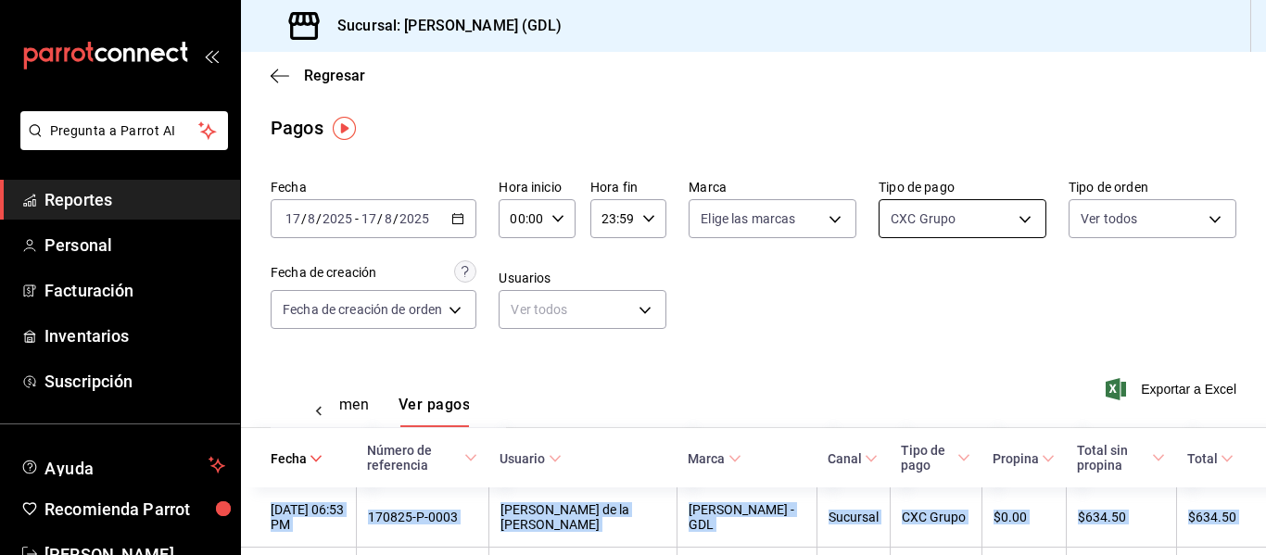
click at [912, 211] on body "Pregunta a Parrot AI Reportes Personal Facturación Inventarios Suscripción Ayud…" at bounding box center [633, 277] width 1266 height 555
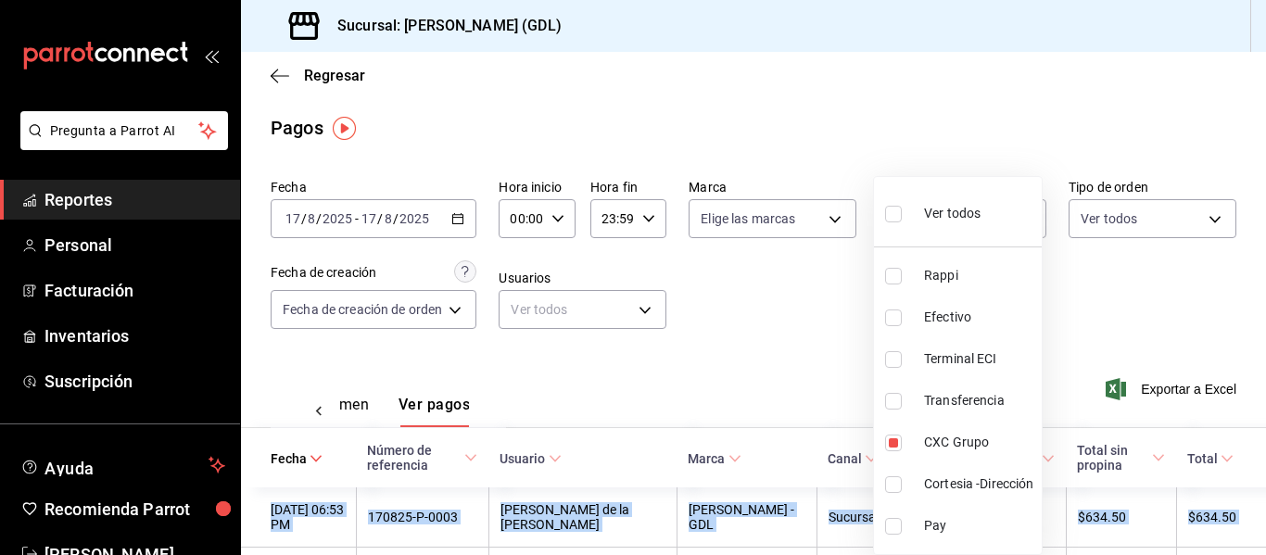
click at [929, 224] on div "Ver todos" at bounding box center [932, 212] width 95 height 40
type input "c435ee63-ca14-4008-97eb-42dc57d07111,6d56433f-65aa-41c0-b4a4-0f1c74122497,a3680…"
checkbox input "true"
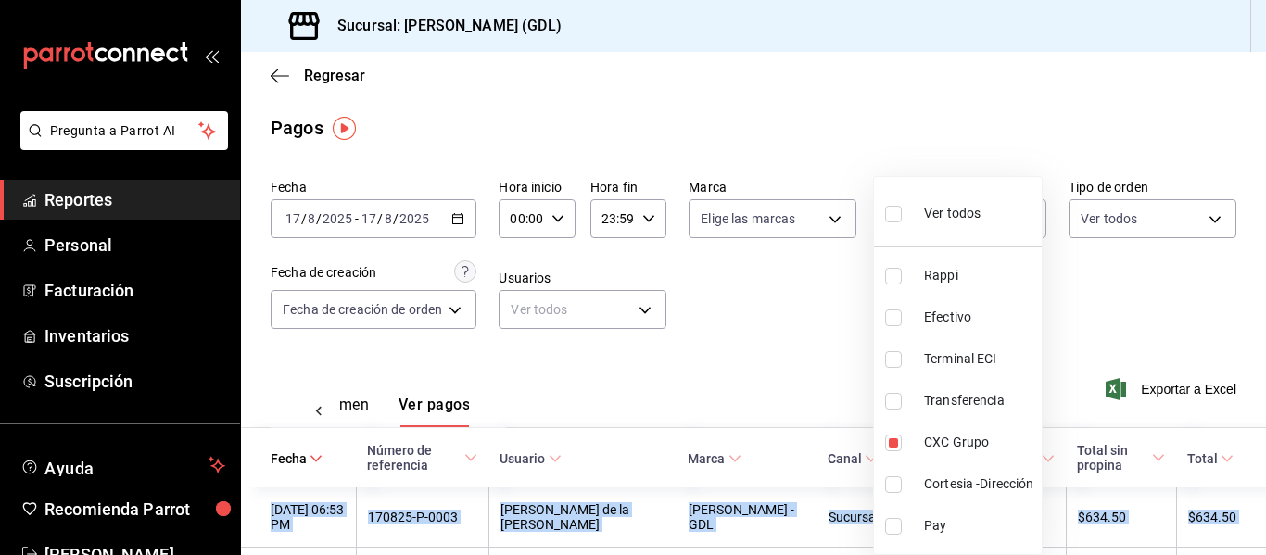
checkbox input "true"
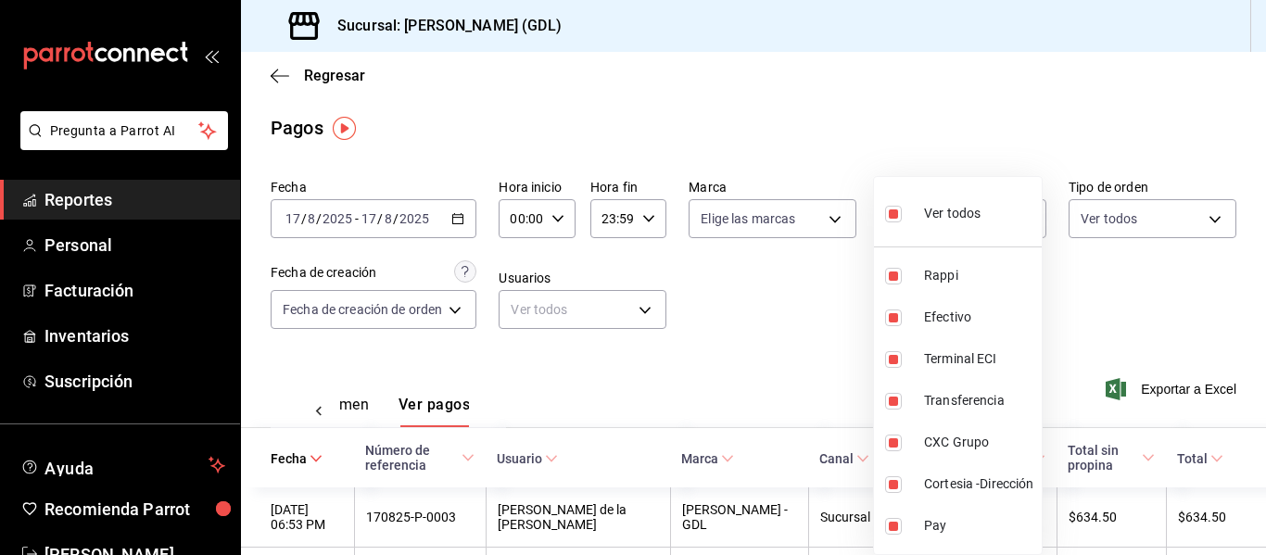
click at [349, 417] on div at bounding box center [633, 277] width 1266 height 555
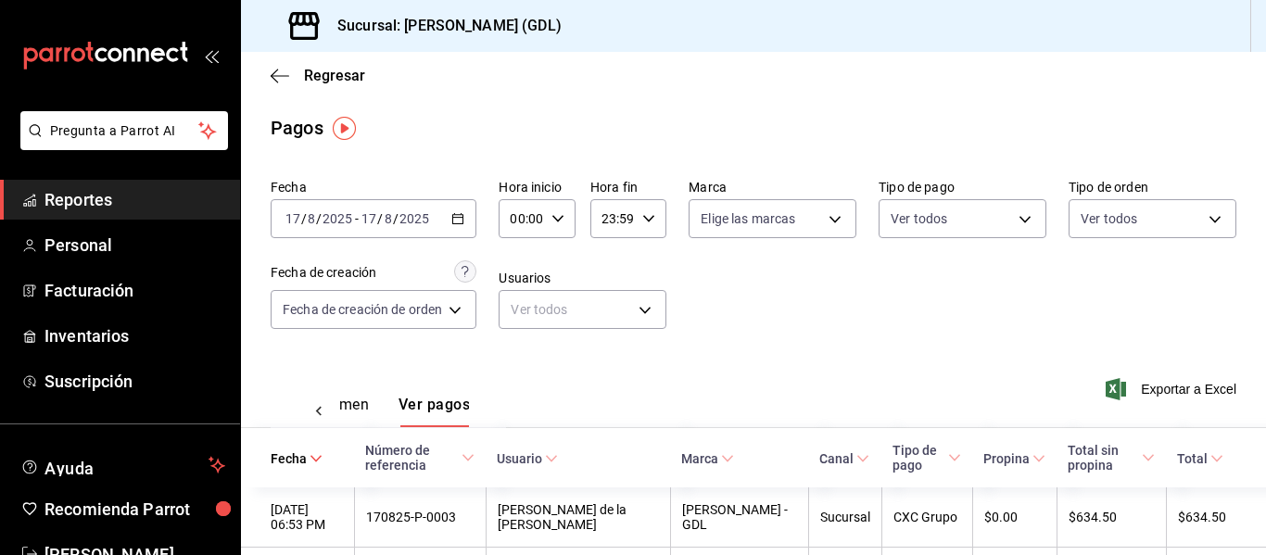
click at [347, 402] on button "Ver resumen" at bounding box center [326, 412] width 86 height 32
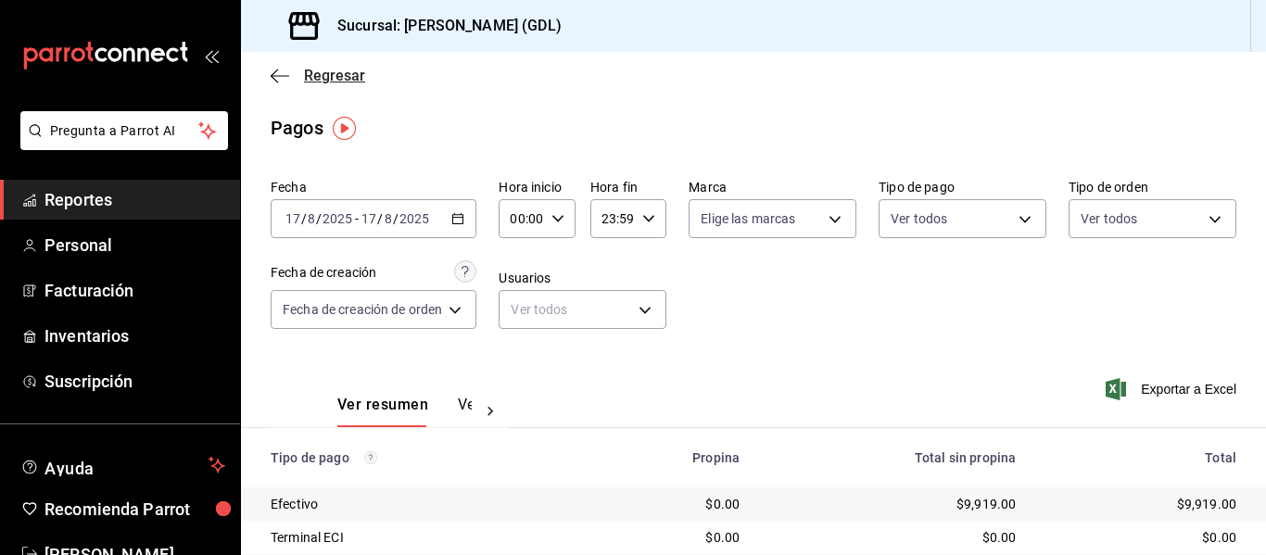
click at [284, 77] on icon "button" at bounding box center [280, 76] width 19 height 17
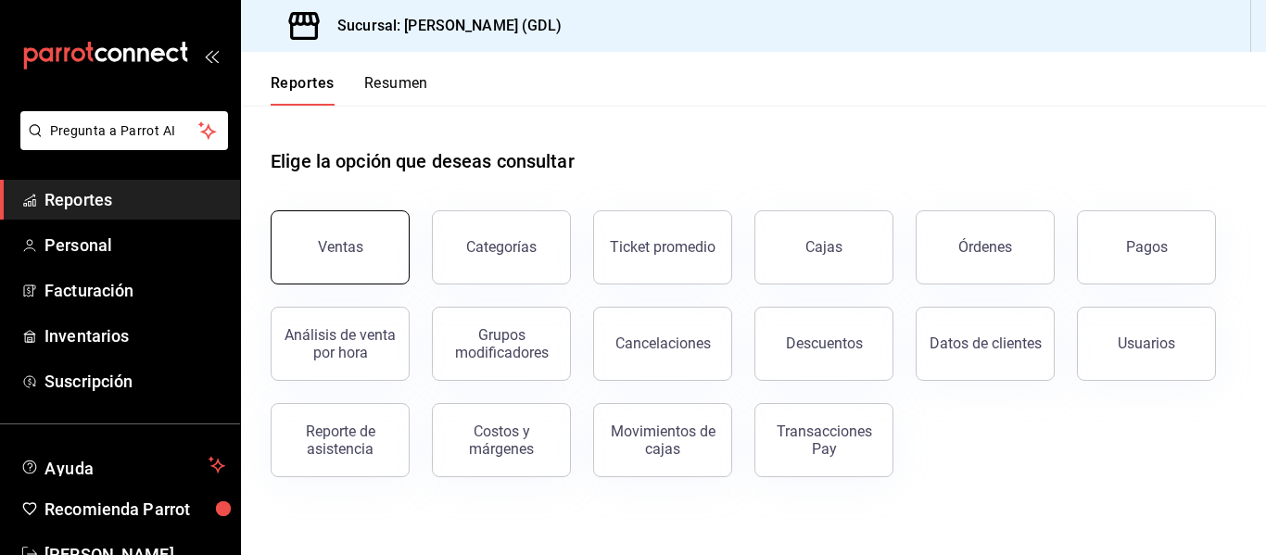
click at [380, 258] on button "Ventas" at bounding box center [340, 247] width 139 height 74
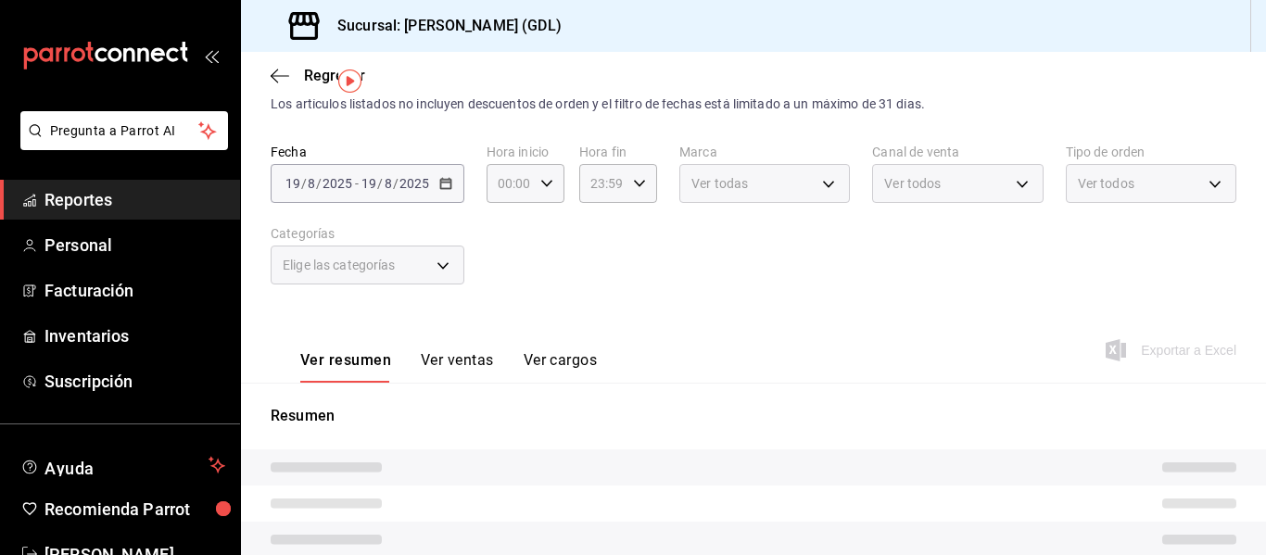
scroll to position [93, 0]
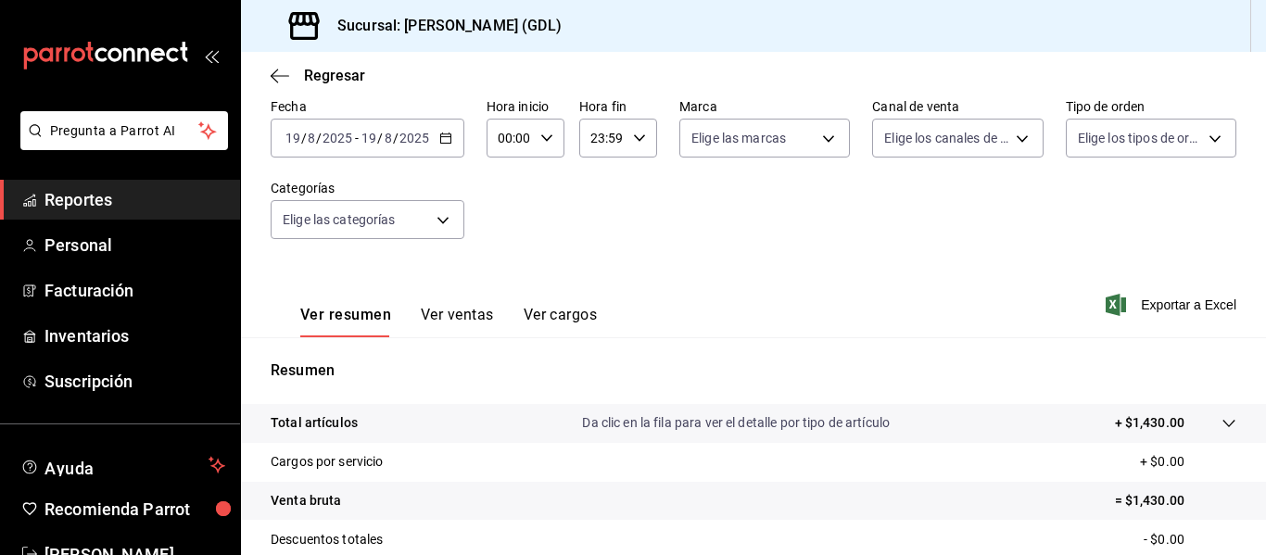
click at [421, 134] on input "2025" at bounding box center [415, 138] width 32 height 15
click at [399, 140] on input "2025" at bounding box center [415, 138] width 32 height 15
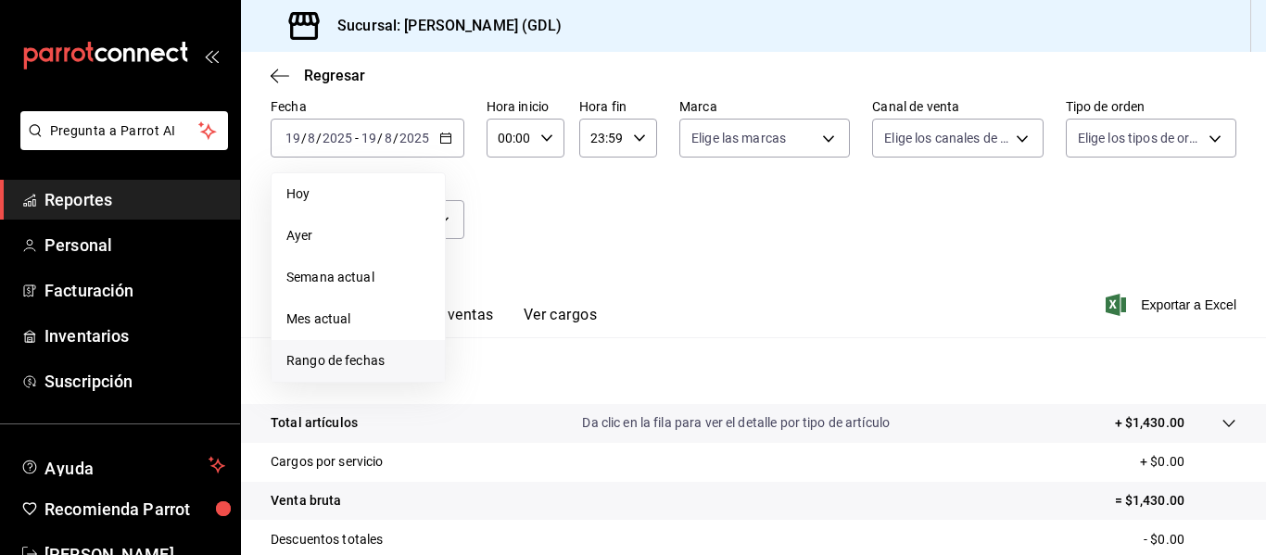
click at [347, 368] on span "Rango de fechas" at bounding box center [358, 360] width 144 height 19
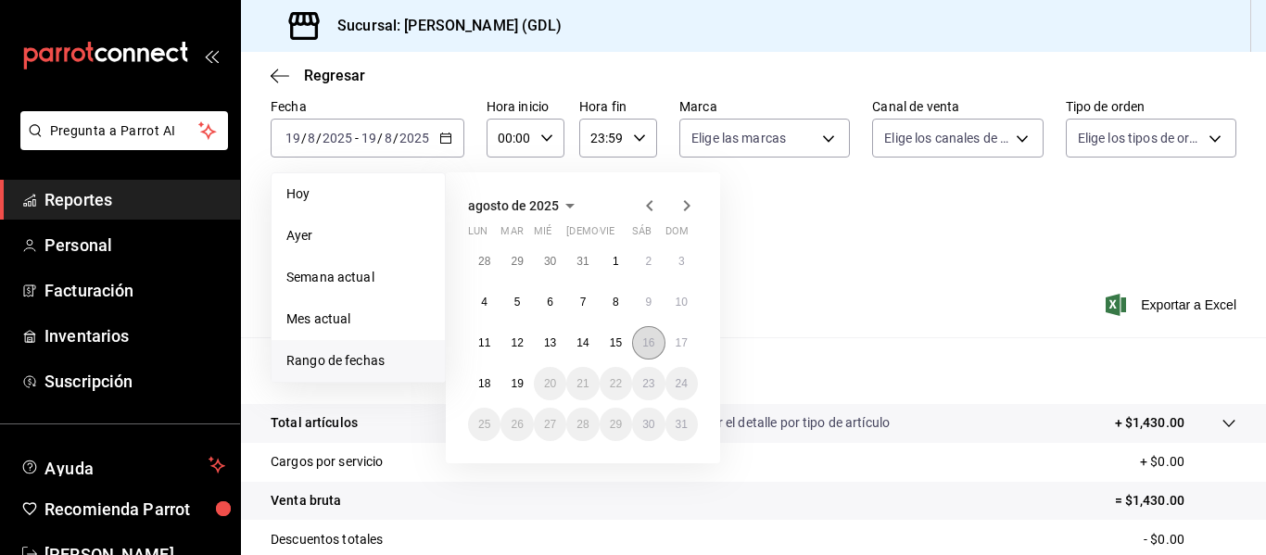
click at [638, 337] on button "16" at bounding box center [648, 342] width 32 height 33
click at [643, 344] on abbr "16" at bounding box center [648, 342] width 12 height 13
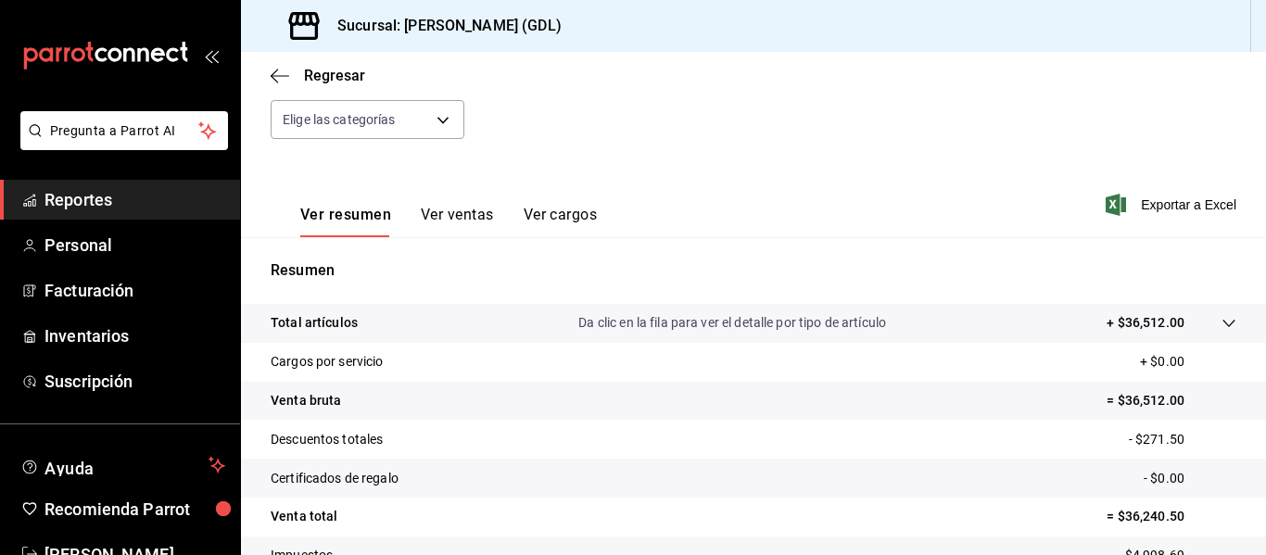
scroll to position [182, 0]
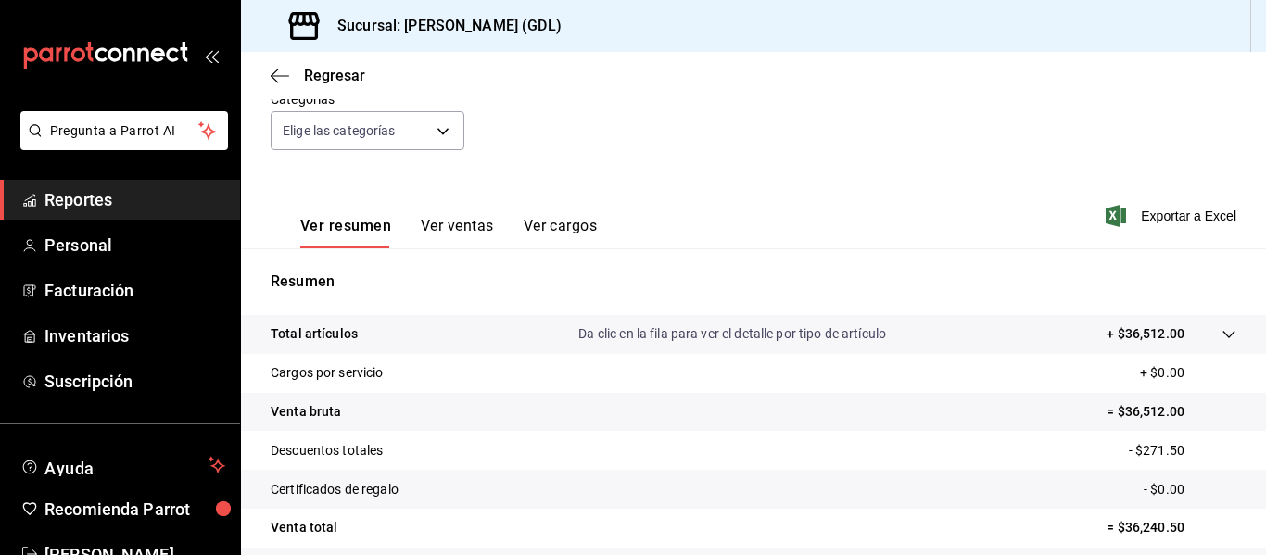
click at [480, 229] on button "Ver ventas" at bounding box center [457, 233] width 73 height 32
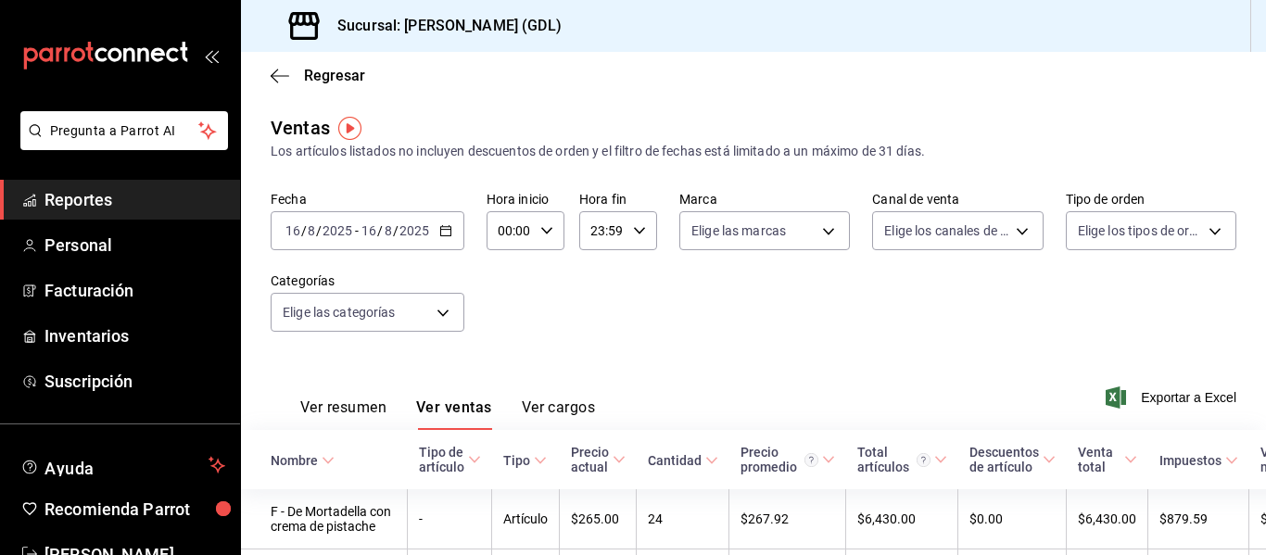
click at [561, 410] on button "Ver cargos" at bounding box center [559, 415] width 74 height 32
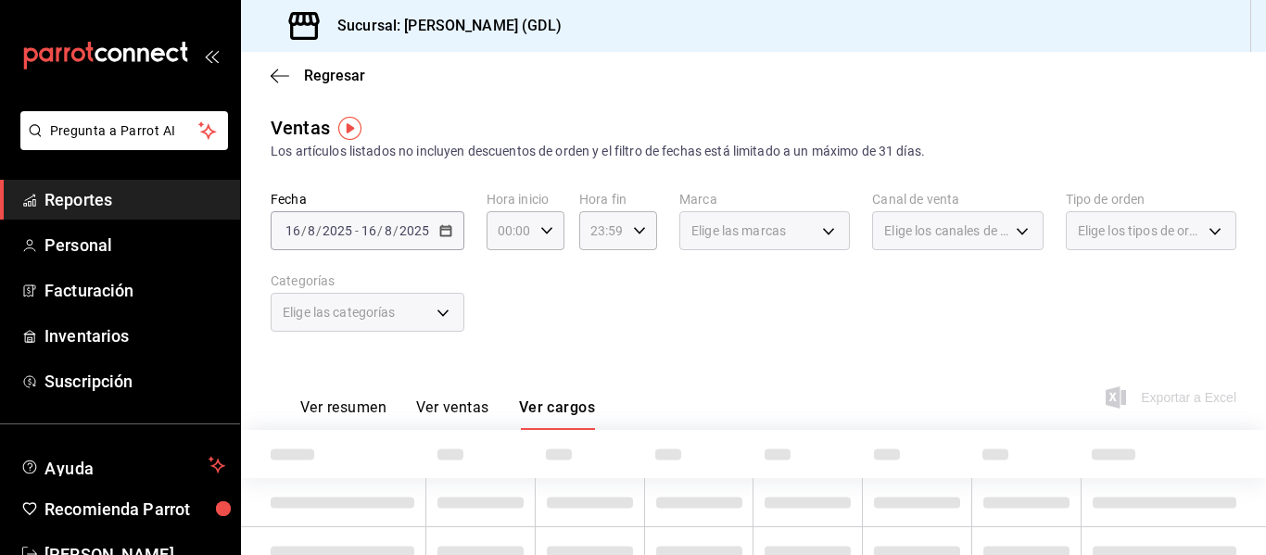
drag, startPoint x: 1251, startPoint y: 241, endPoint x: 1256, endPoint y: 265, distance: 24.5
click at [1256, 265] on div "Regresar Ventas Los artículos listados no incluyen descuentos de orden y el fil…" at bounding box center [753, 303] width 1025 height 503
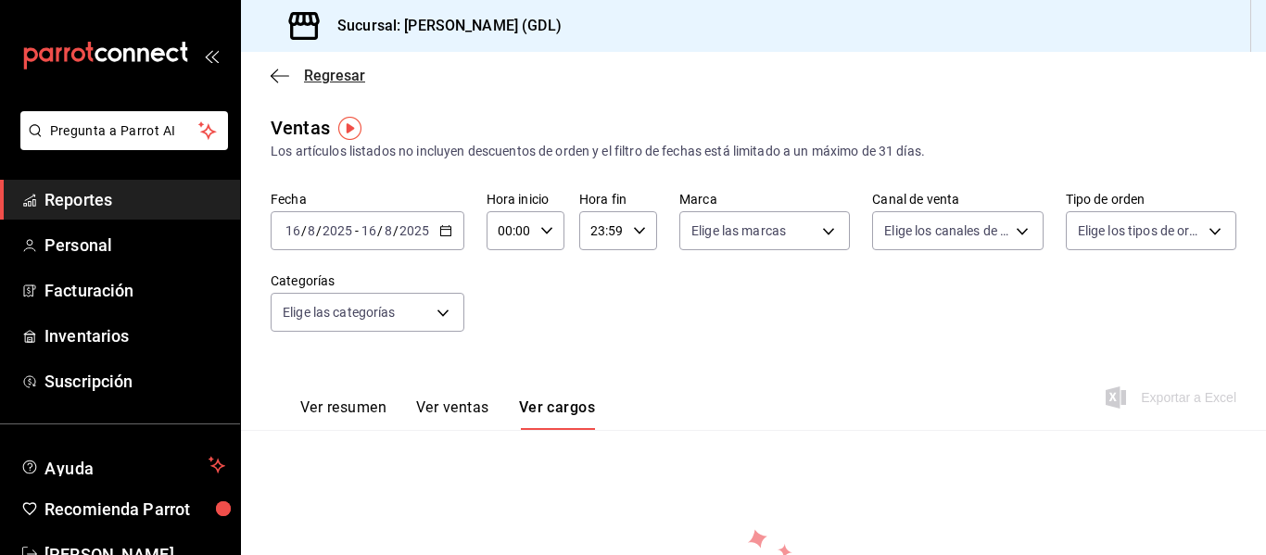
click at [276, 69] on icon "button" at bounding box center [280, 76] width 19 height 17
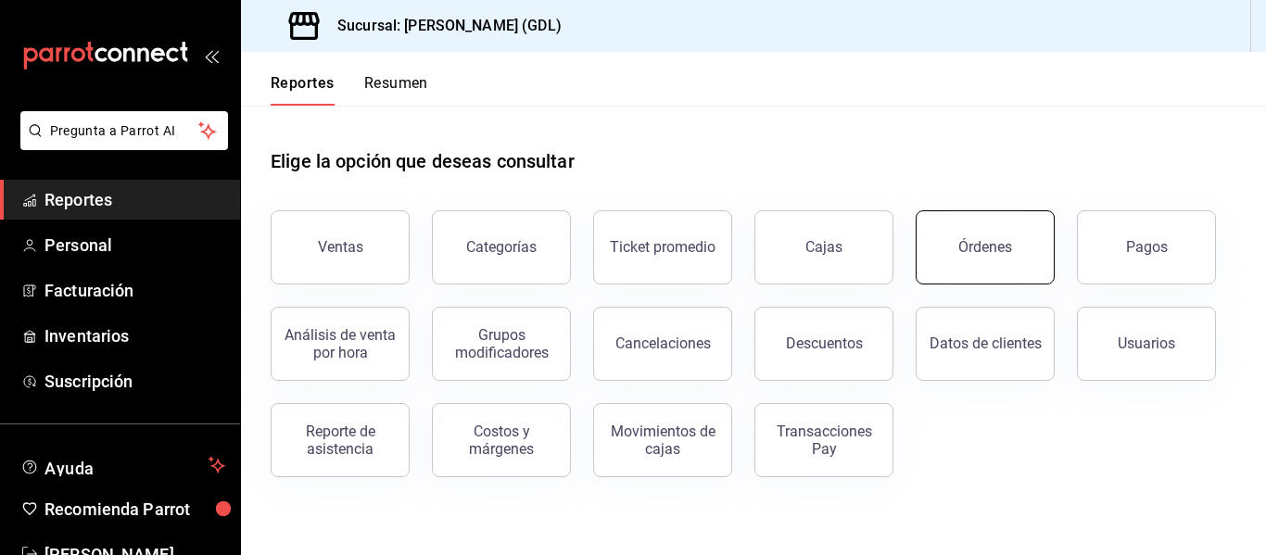
click at [1000, 269] on button "Órdenes" at bounding box center [985, 247] width 139 height 74
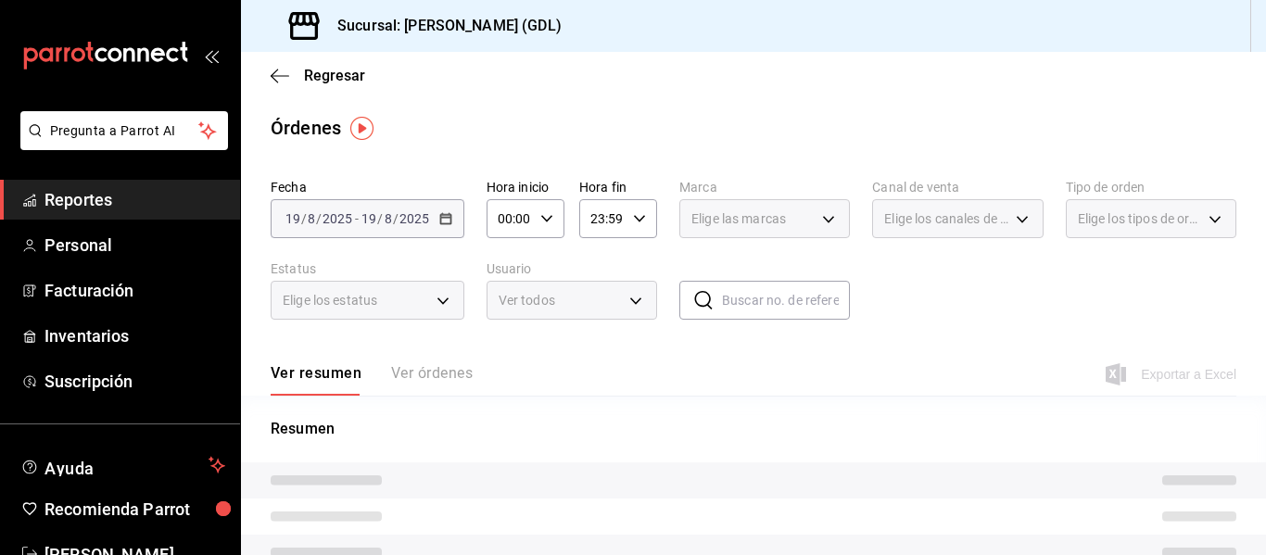
click at [712, 305] on div "​ ​" at bounding box center [764, 300] width 171 height 39
paste input "160825-P-0019"
type input "160825-P-0019"
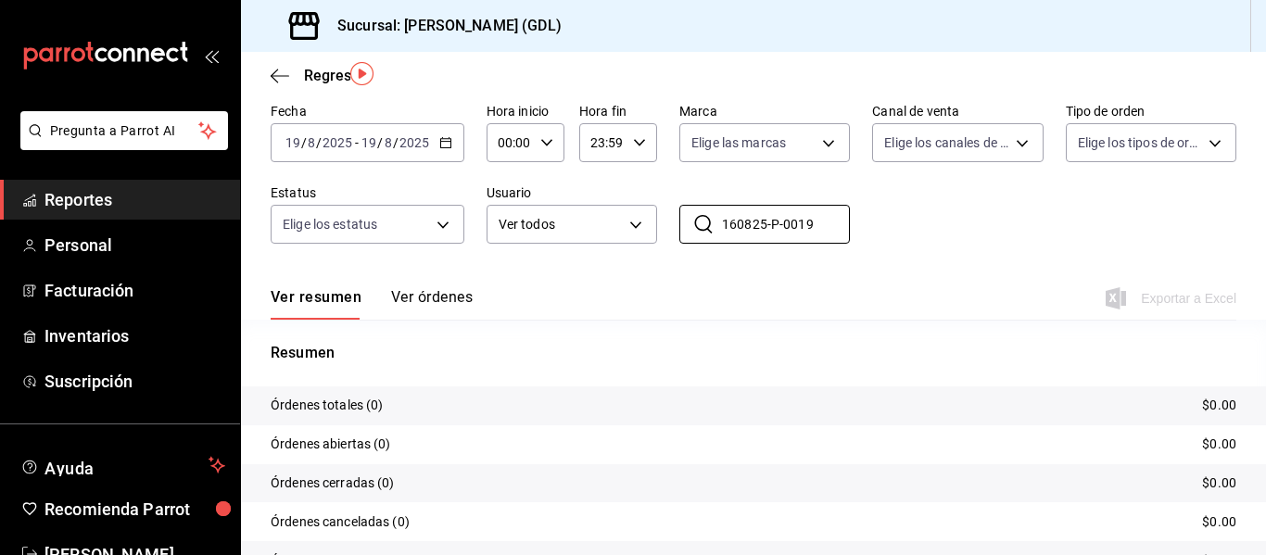
scroll to position [56, 0]
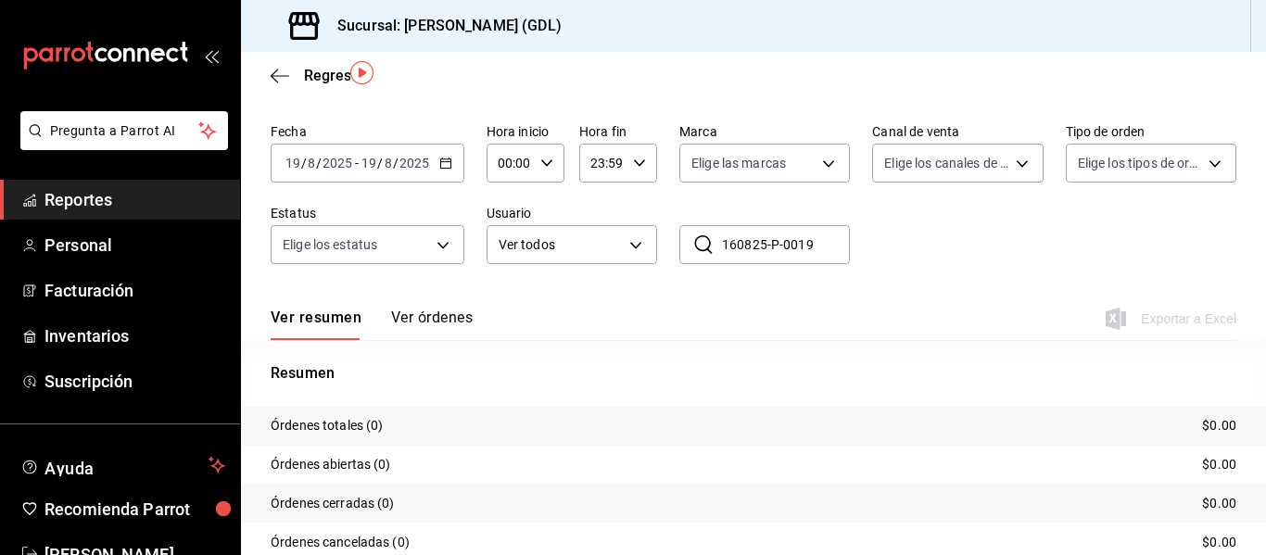
click at [357, 169] on span "-" at bounding box center [357, 163] width 4 height 15
click at [433, 157] on div "[DATE] [DATE] - [DATE] [DATE]" at bounding box center [368, 163] width 194 height 39
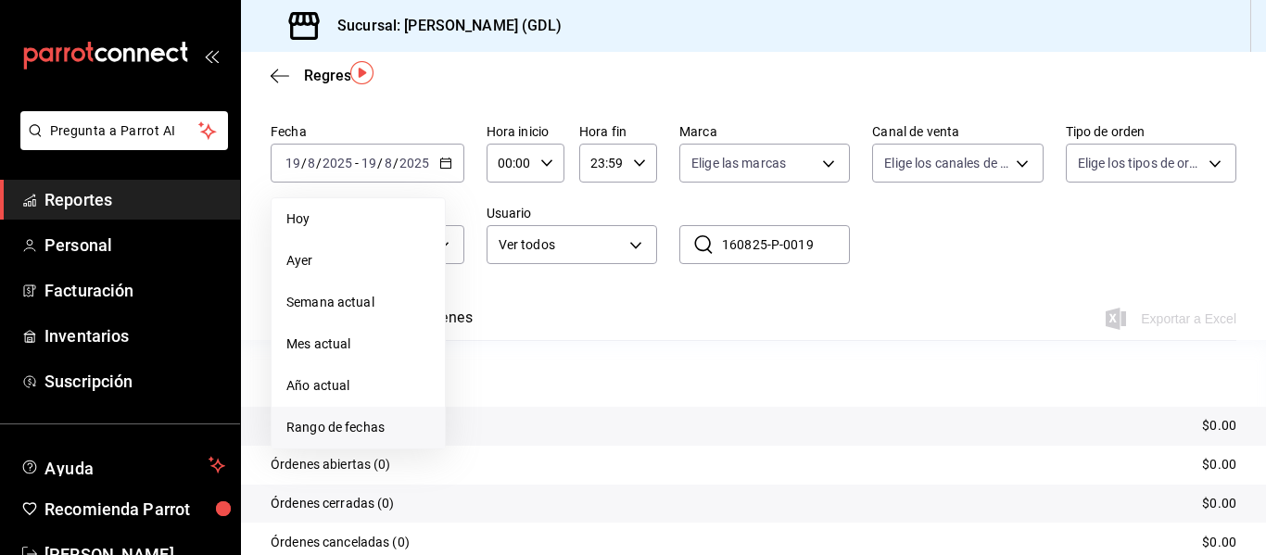
click at [342, 428] on span "Rango de fechas" at bounding box center [358, 427] width 144 height 19
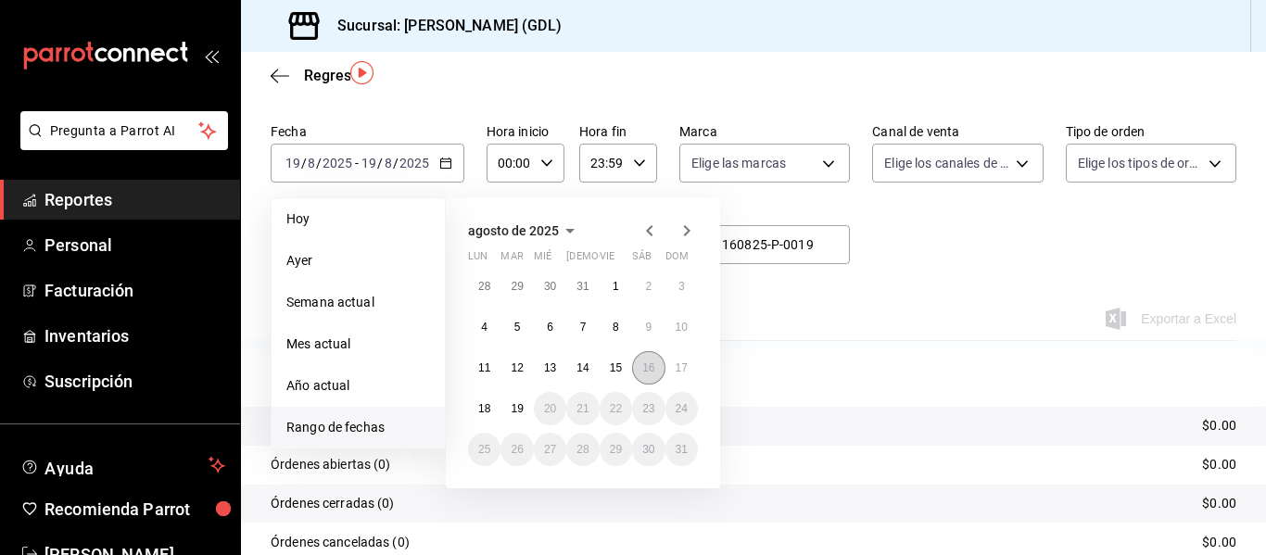
click at [651, 369] on abbr "16" at bounding box center [648, 368] width 12 height 13
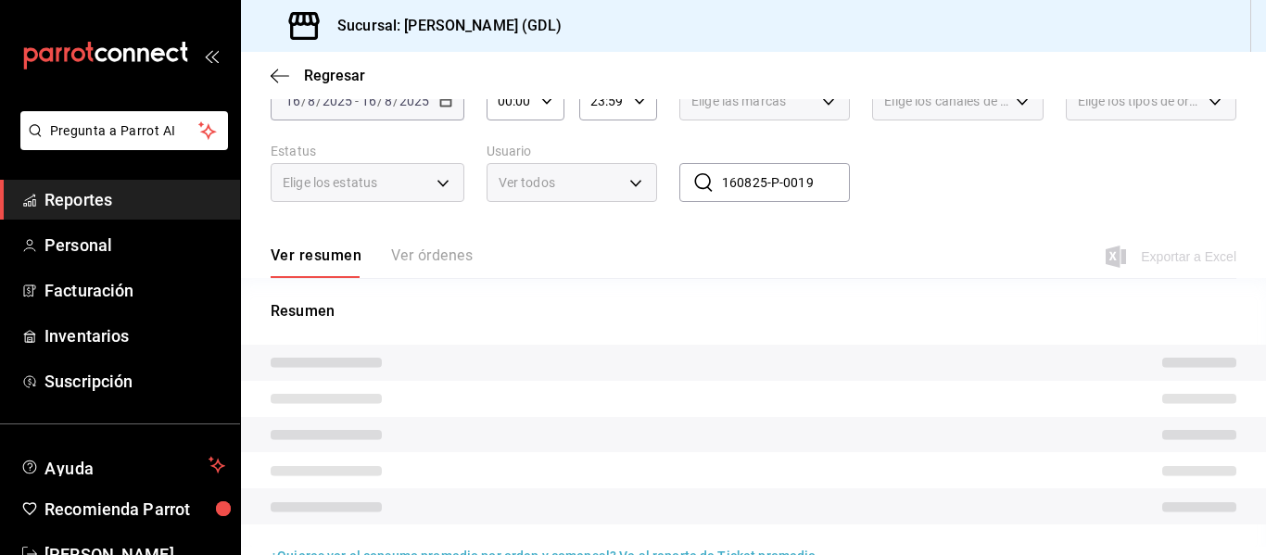
scroll to position [159, 0]
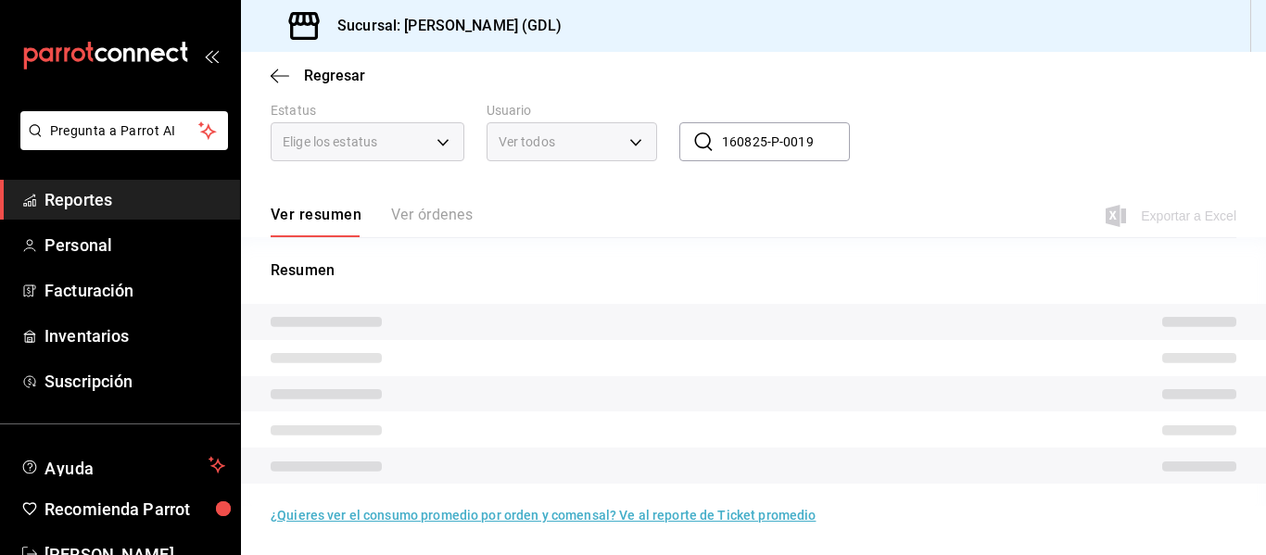
click at [419, 222] on div "Ver resumen Ver órdenes" at bounding box center [372, 222] width 202 height 32
click at [422, 217] on div "Ver resumen Ver órdenes" at bounding box center [372, 222] width 202 height 32
click at [424, 227] on div "Ver resumen Ver órdenes" at bounding box center [372, 222] width 202 height 32
click at [422, 217] on div "Ver resumen Ver órdenes" at bounding box center [372, 222] width 202 height 32
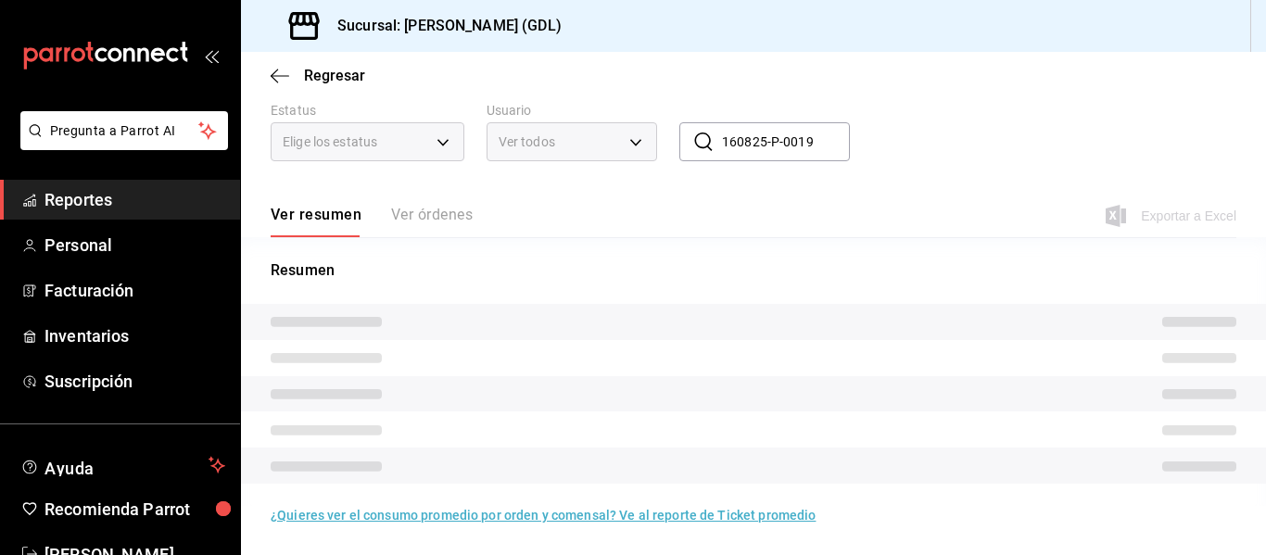
click at [419, 217] on div "Ver resumen Ver órdenes" at bounding box center [372, 222] width 202 height 32
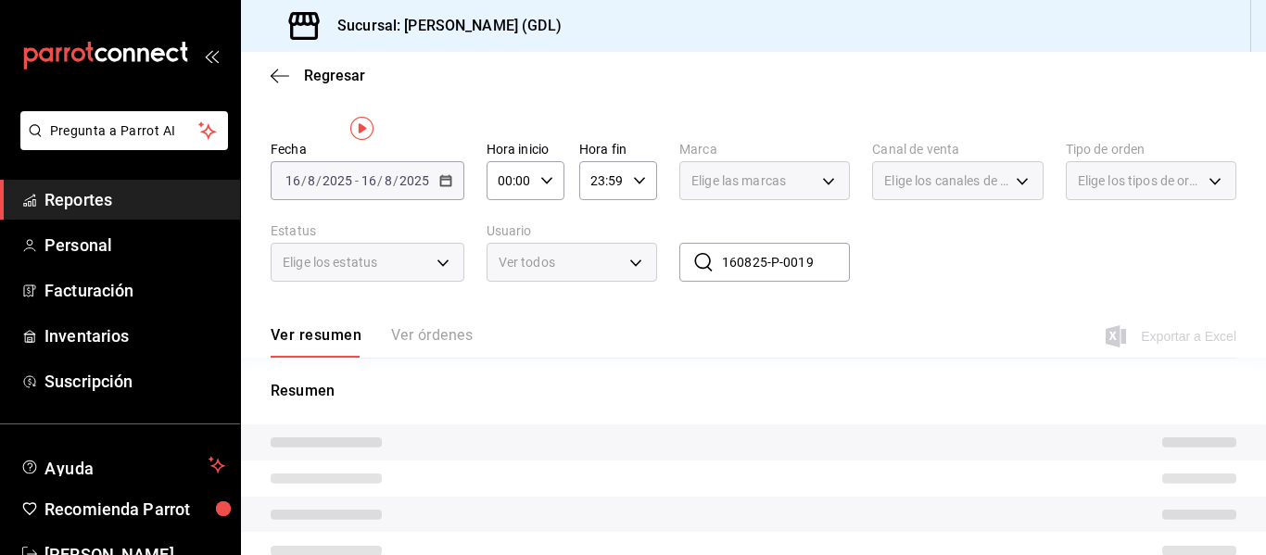
scroll to position [0, 0]
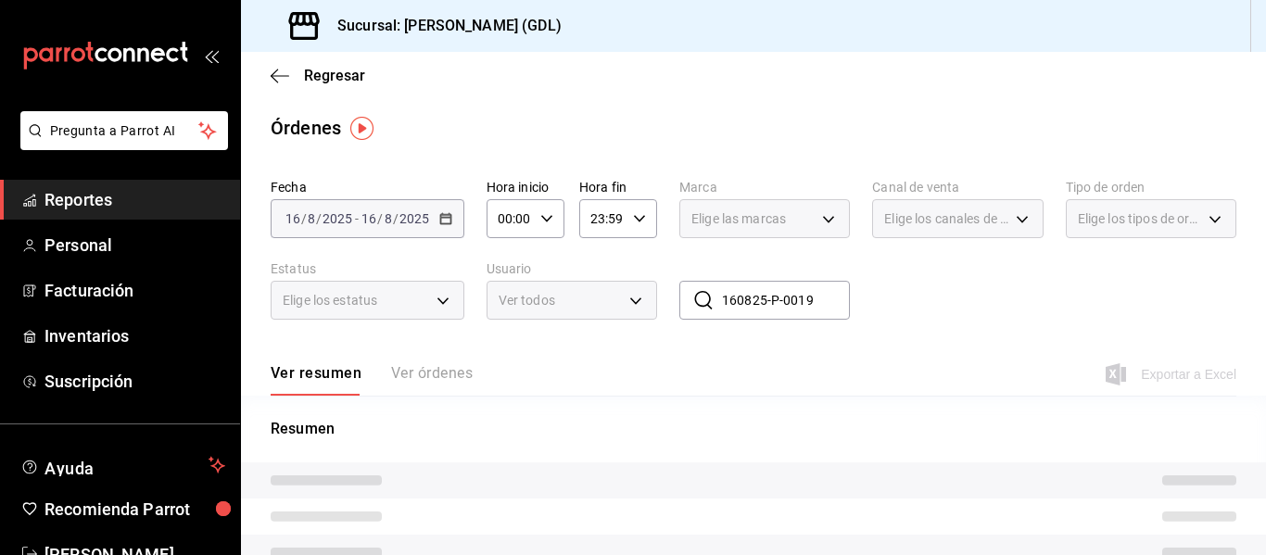
click at [752, 309] on input "160825-P-0019" at bounding box center [786, 300] width 128 height 37
click at [791, 305] on input "160825-P-0019" at bounding box center [786, 300] width 128 height 37
click at [281, 66] on div "Regresar" at bounding box center [753, 75] width 1025 height 47
click at [284, 70] on icon "button" at bounding box center [280, 76] width 19 height 17
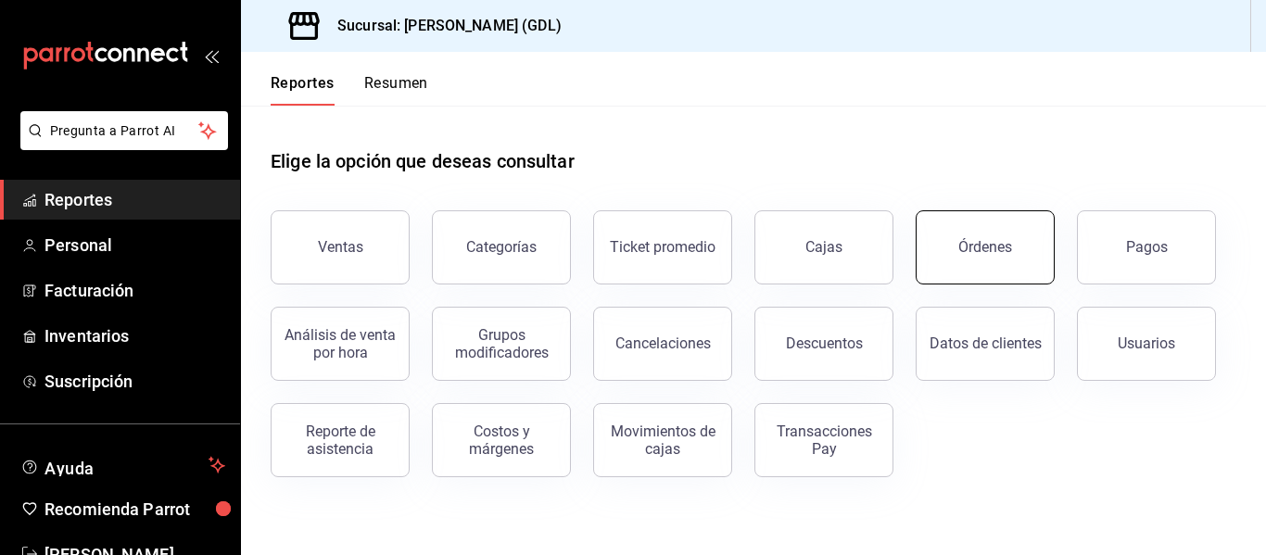
click at [986, 249] on div "Órdenes" at bounding box center [985, 247] width 54 height 18
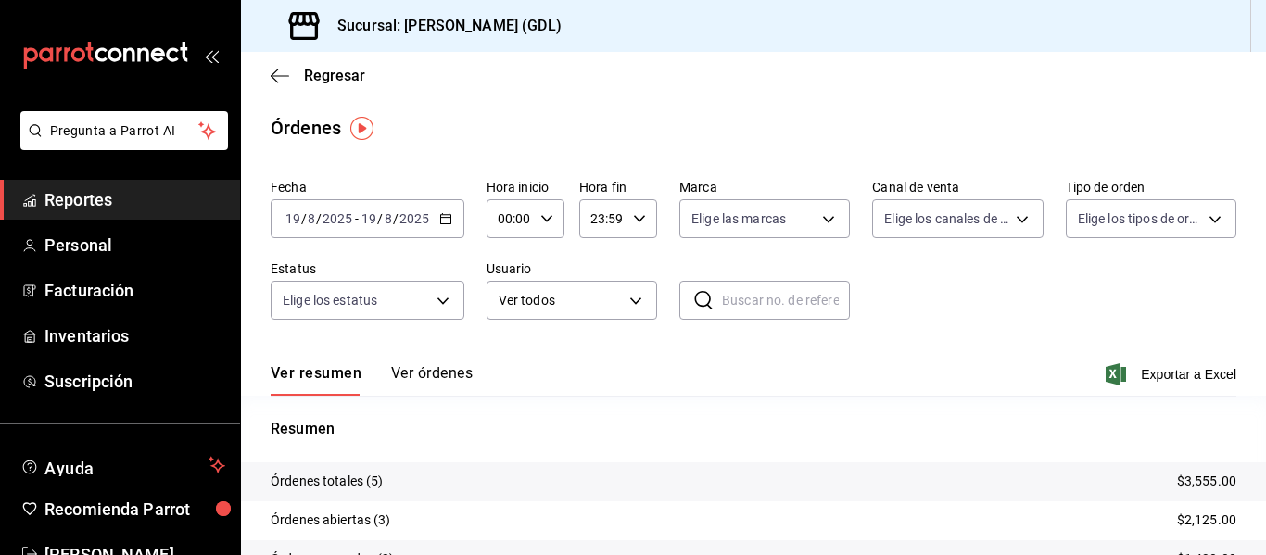
click at [728, 302] on input "text" at bounding box center [786, 300] width 128 height 37
paste input "160825-P-0019"
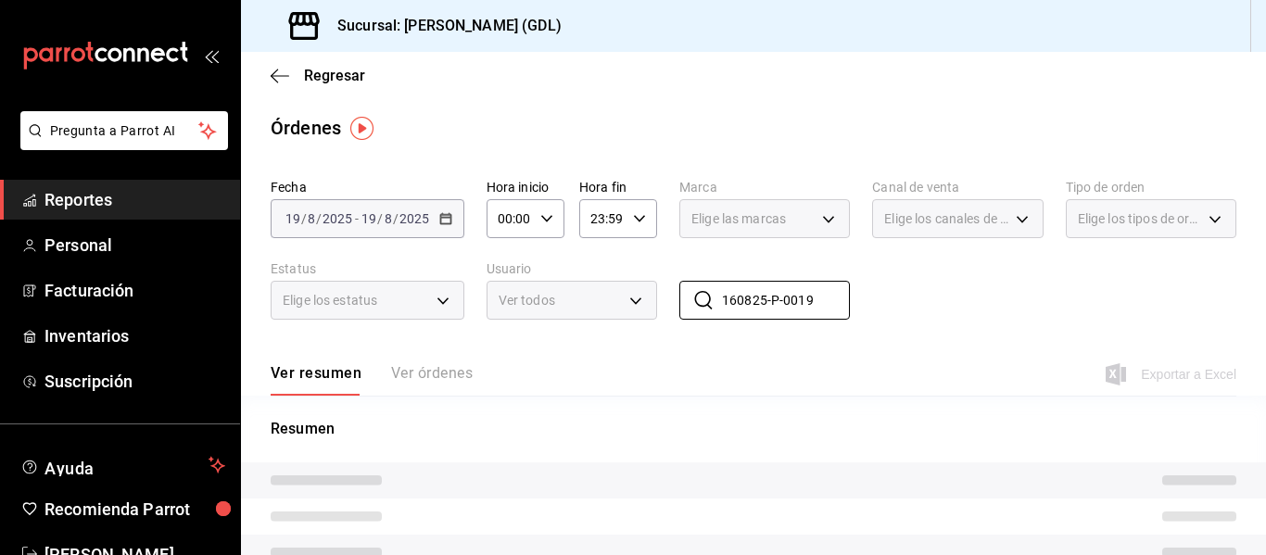
type input "160825-P-0019"
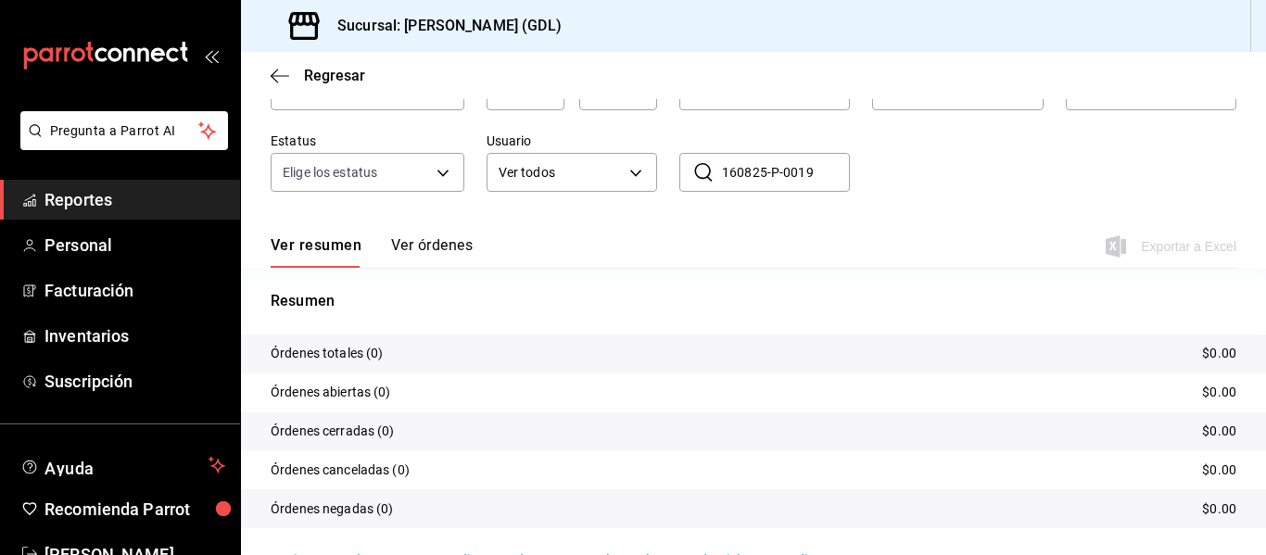
scroll to position [129, 0]
click at [414, 237] on button "Ver órdenes" at bounding box center [432, 251] width 82 height 32
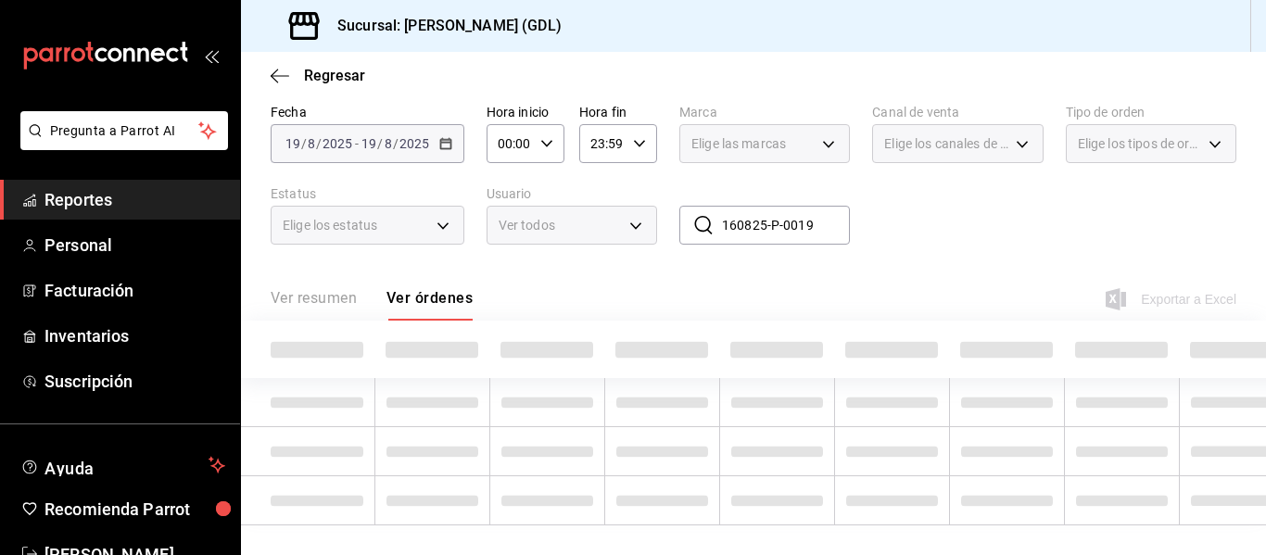
scroll to position [89, 0]
click at [435, 129] on div "[DATE] [DATE] - [DATE] [DATE]" at bounding box center [368, 143] width 194 height 39
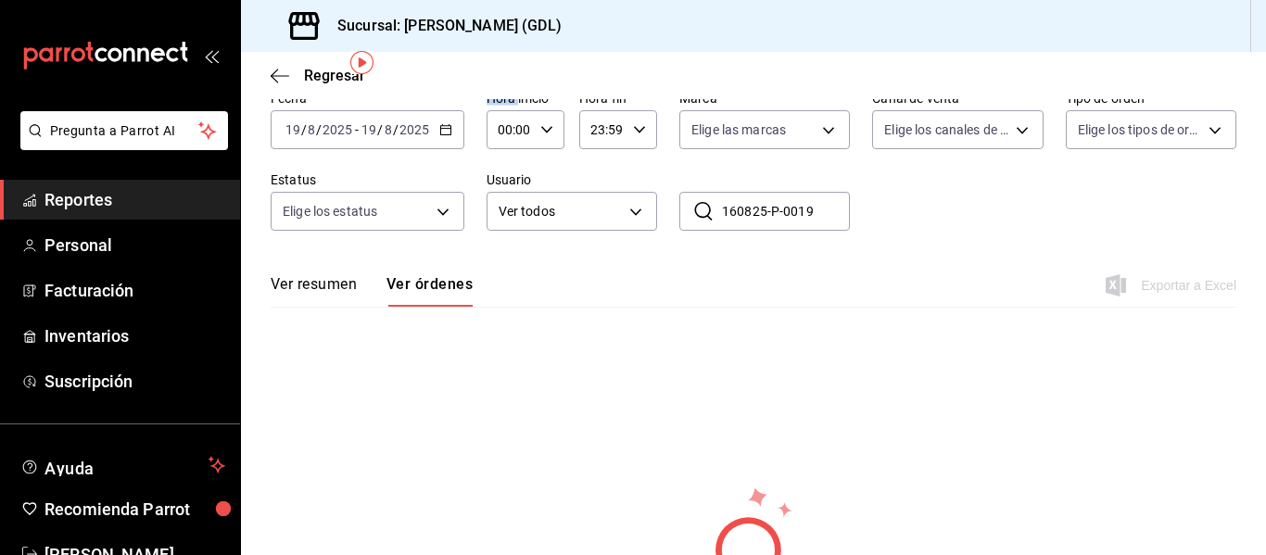
scroll to position [0, 0]
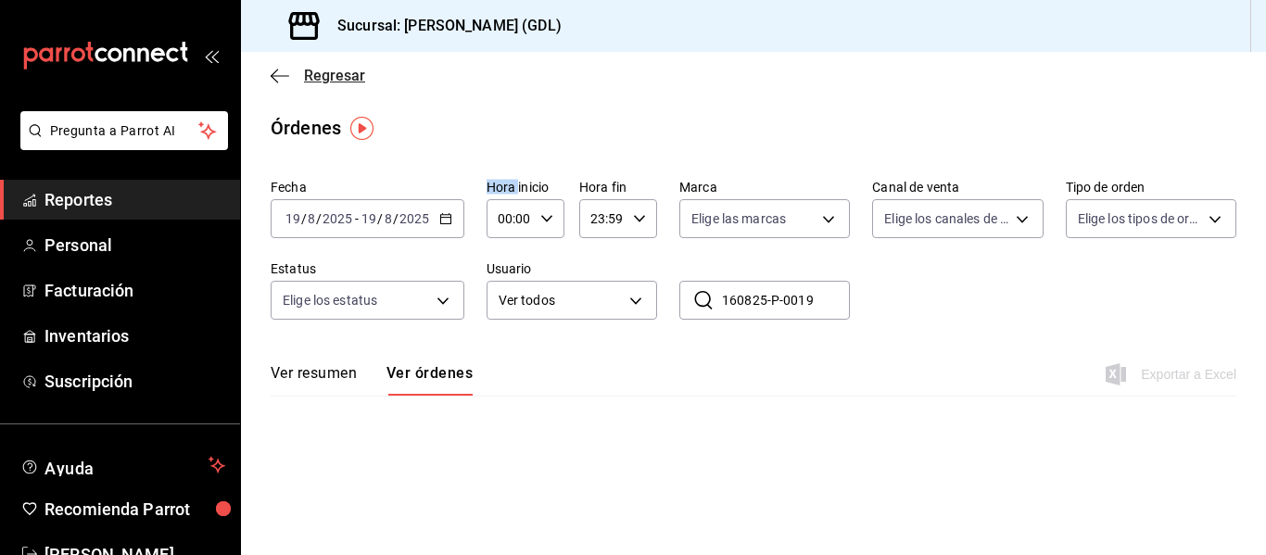
click at [282, 80] on icon "button" at bounding box center [280, 76] width 19 height 17
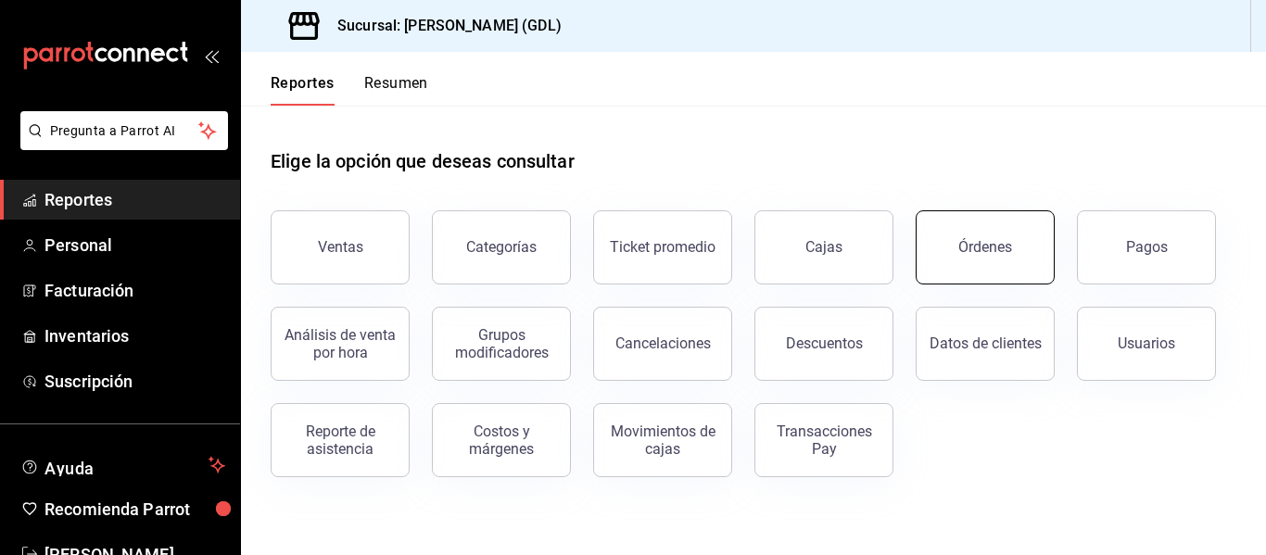
click at [955, 231] on button "Órdenes" at bounding box center [985, 247] width 139 height 74
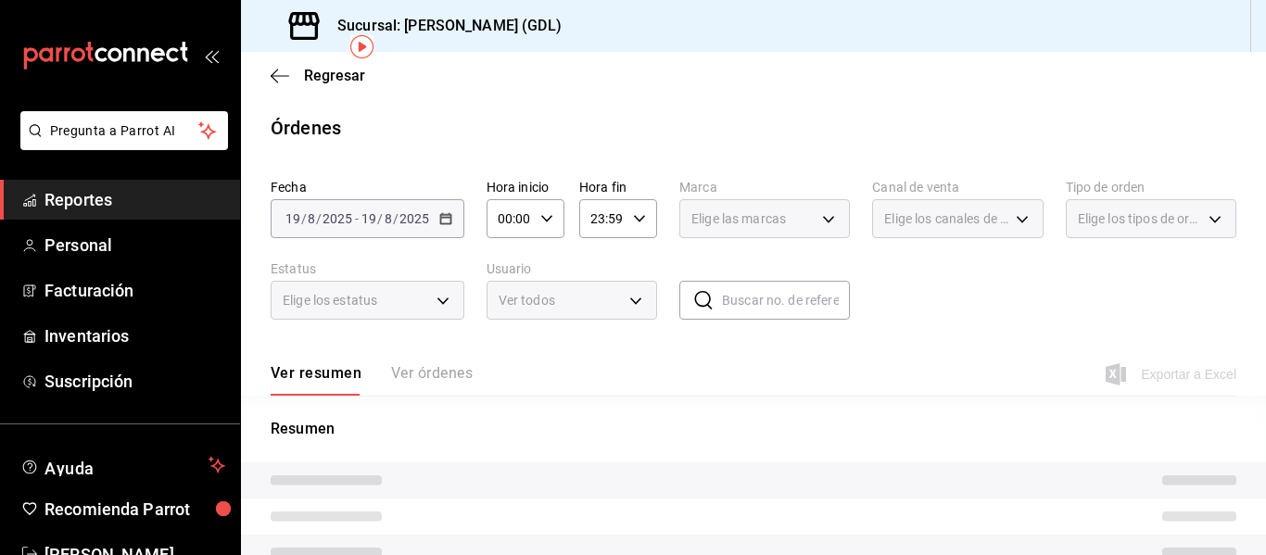
scroll to position [85, 0]
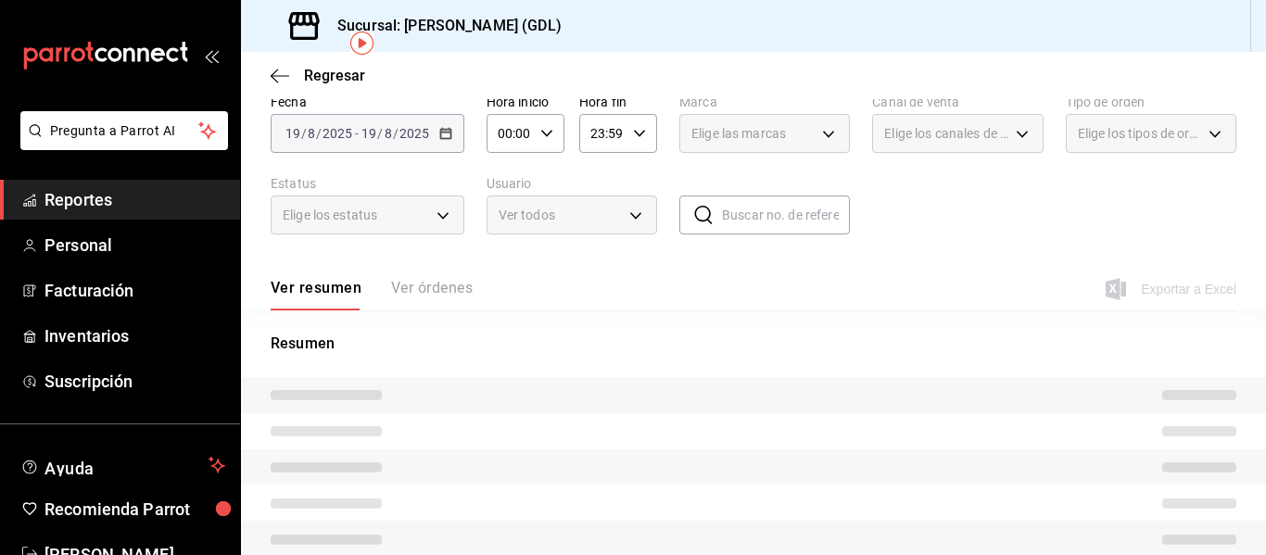
click at [430, 133] on div "[DATE] [DATE]" at bounding box center [395, 133] width 72 height 15
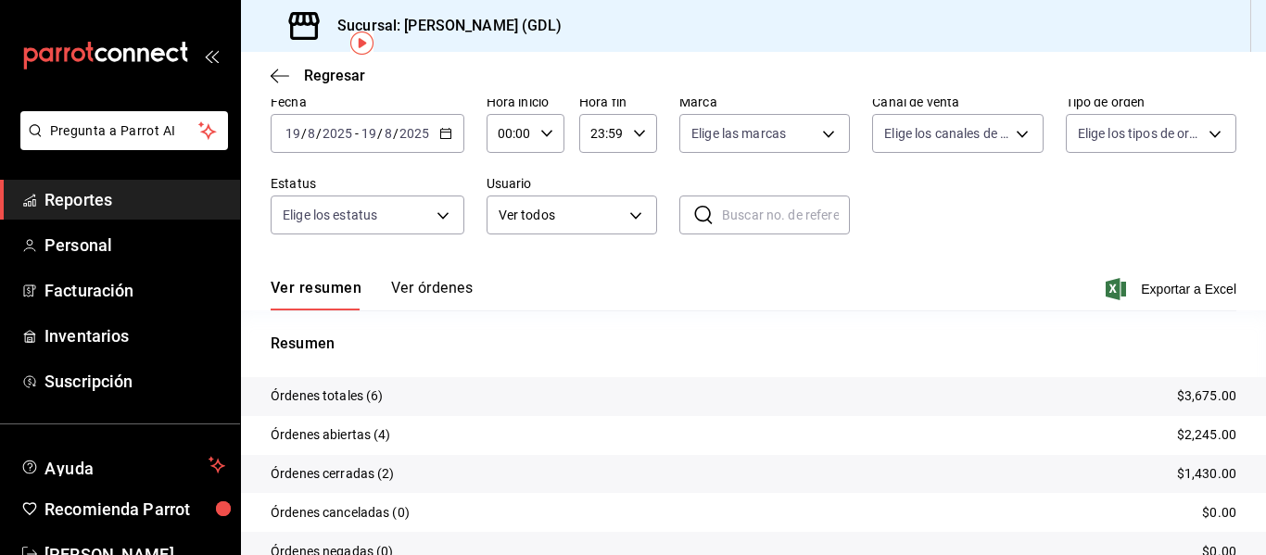
click at [375, 139] on input "19" at bounding box center [369, 133] width 17 height 15
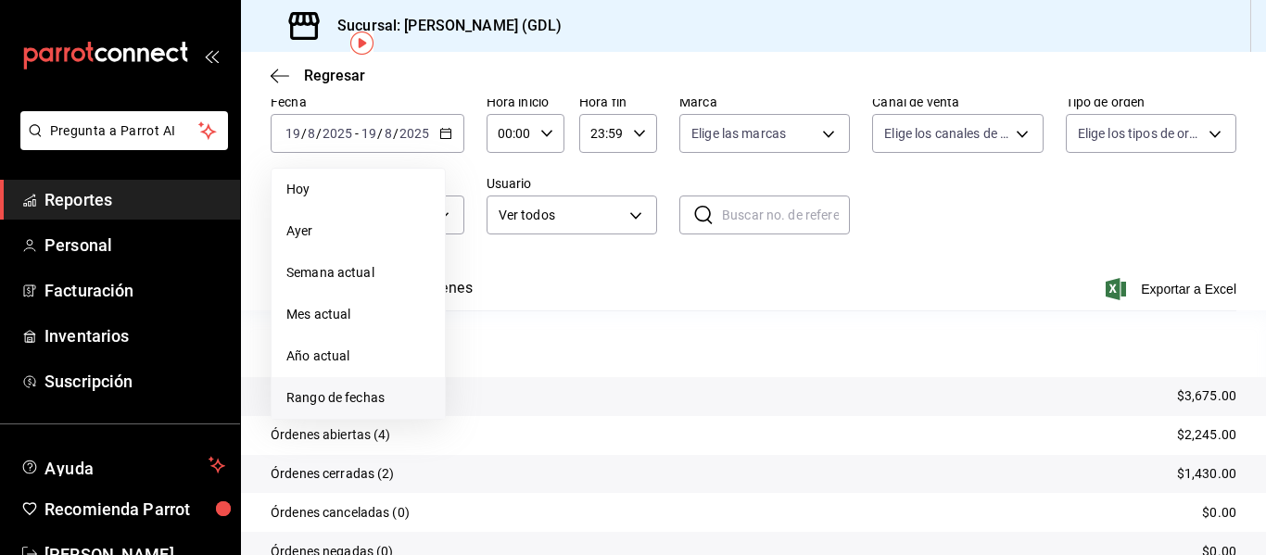
click at [371, 401] on span "Rango de fechas" at bounding box center [358, 397] width 144 height 19
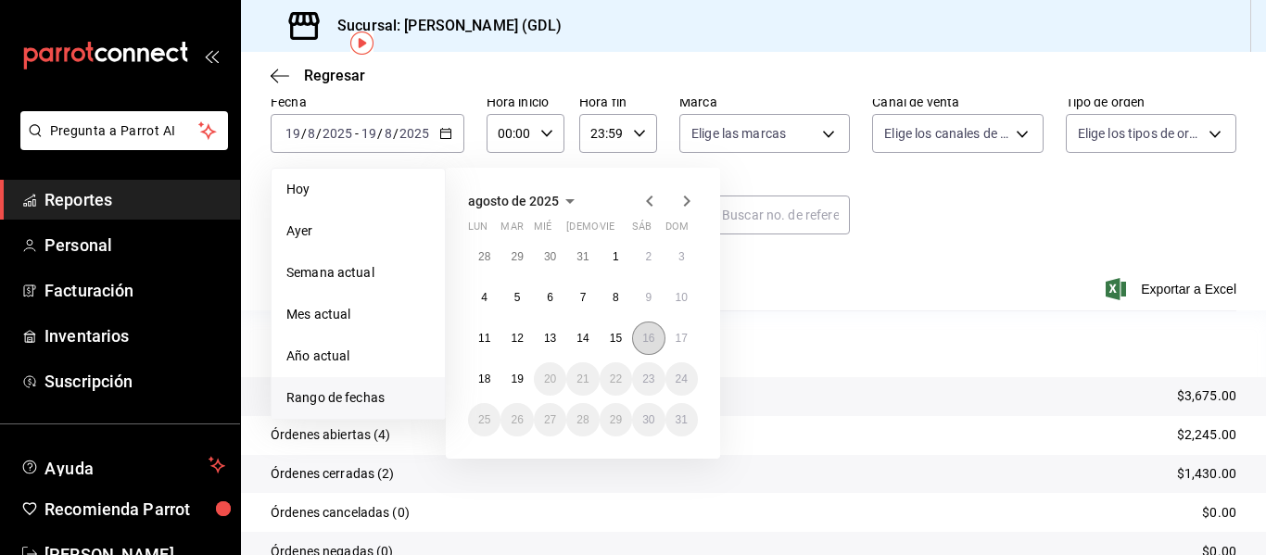
click at [640, 340] on button "16" at bounding box center [648, 338] width 32 height 33
click at [641, 339] on button "16" at bounding box center [648, 338] width 32 height 33
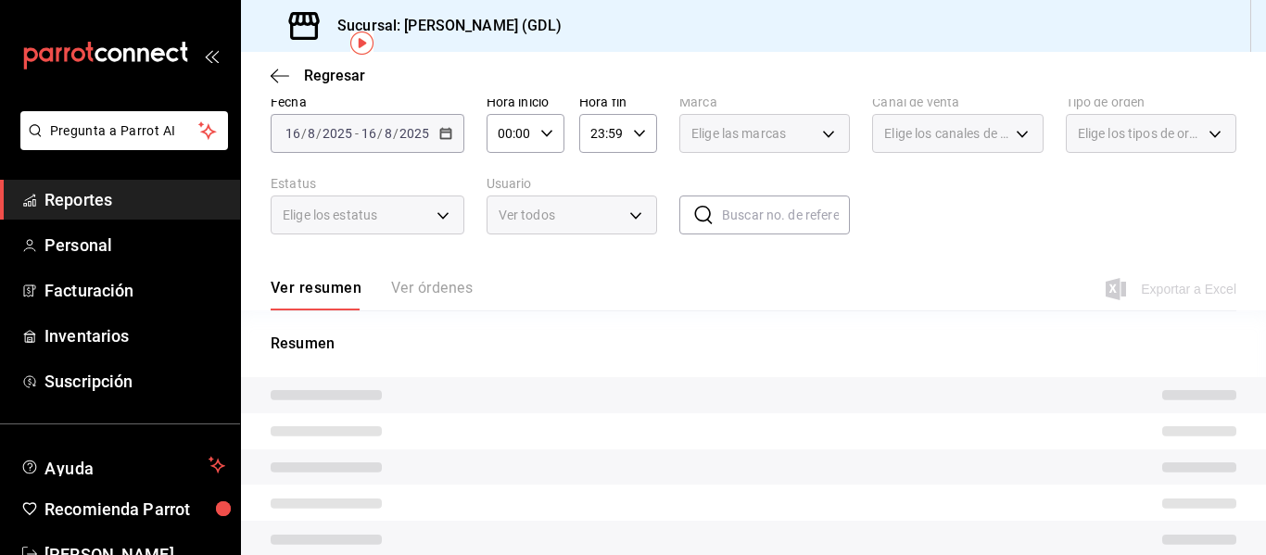
click at [722, 216] on input "text" at bounding box center [786, 215] width 128 height 37
paste input "160825-P-0019"
type input "160825-P-0019"
click at [886, 227] on div "Fecha [DATE] [DATE] - [DATE] [DATE] Hora inicio 00:00 Hora inicio Hora fin 23:5…" at bounding box center [754, 171] width 966 height 171
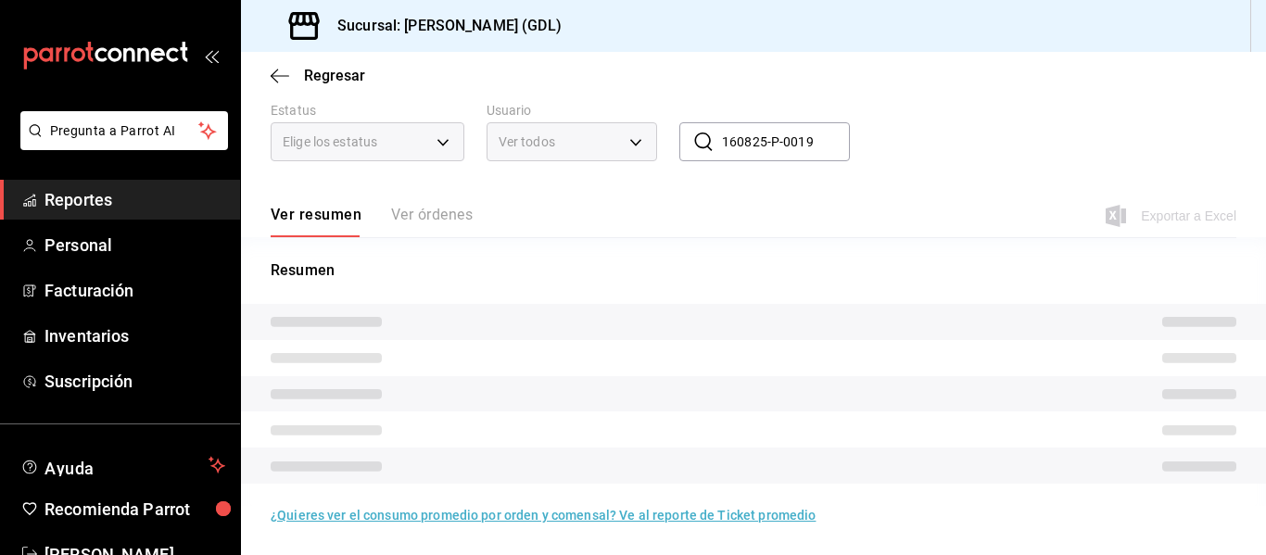
click at [432, 212] on div "Ver resumen Ver órdenes" at bounding box center [372, 222] width 202 height 32
click at [743, 143] on input "160825-P-0019" at bounding box center [786, 141] width 128 height 37
click at [820, 184] on div "Ver resumen Ver órdenes Exportar a Excel" at bounding box center [754, 211] width 966 height 54
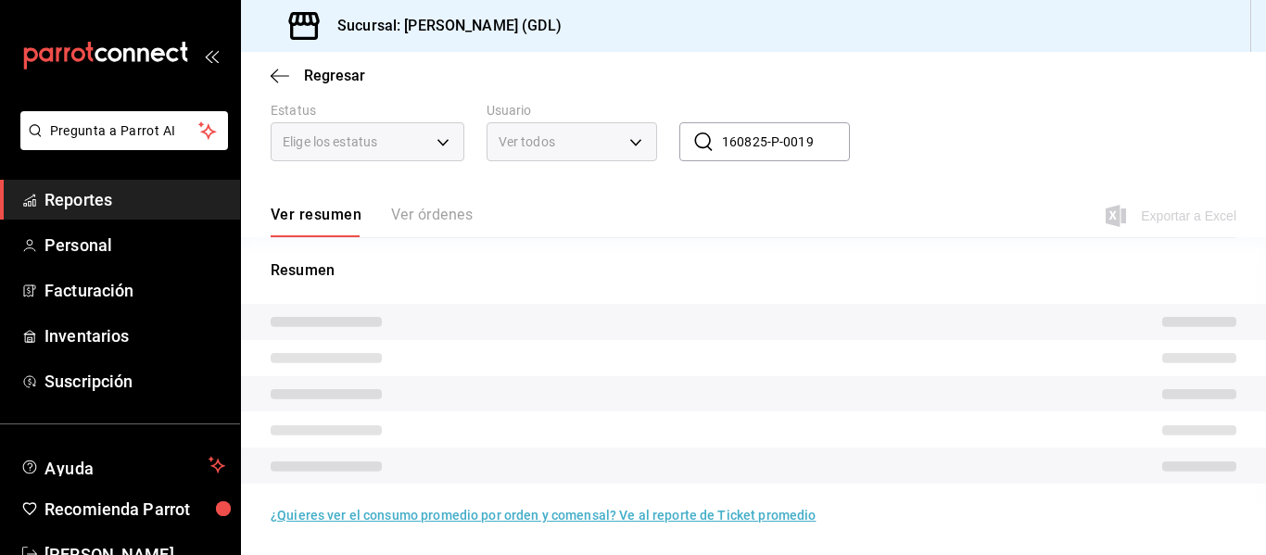
click at [733, 138] on input "160825-P-0019" at bounding box center [786, 141] width 128 height 37
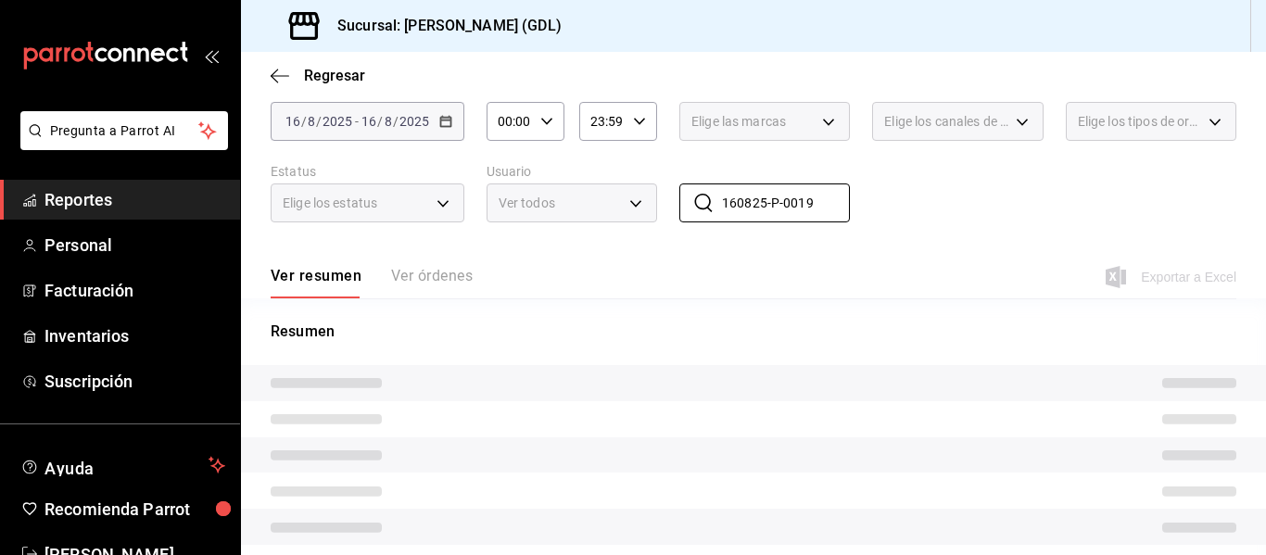
scroll to position [0, 0]
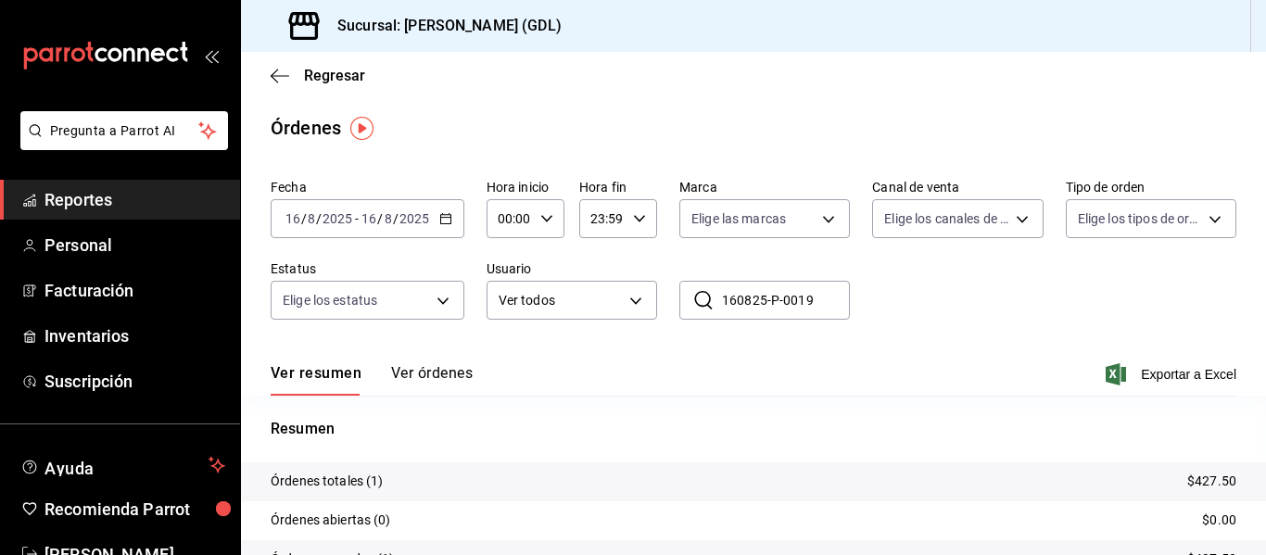
click at [650, 131] on div "Órdenes" at bounding box center [753, 128] width 1025 height 28
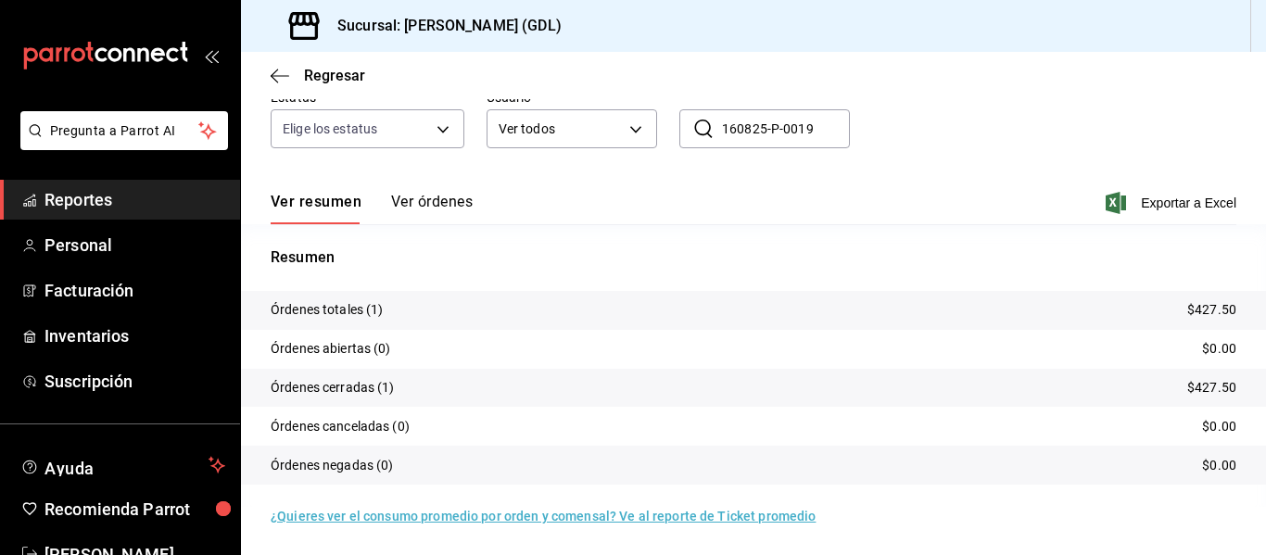
scroll to position [172, 0]
click at [428, 208] on button "Ver órdenes" at bounding box center [432, 208] width 82 height 32
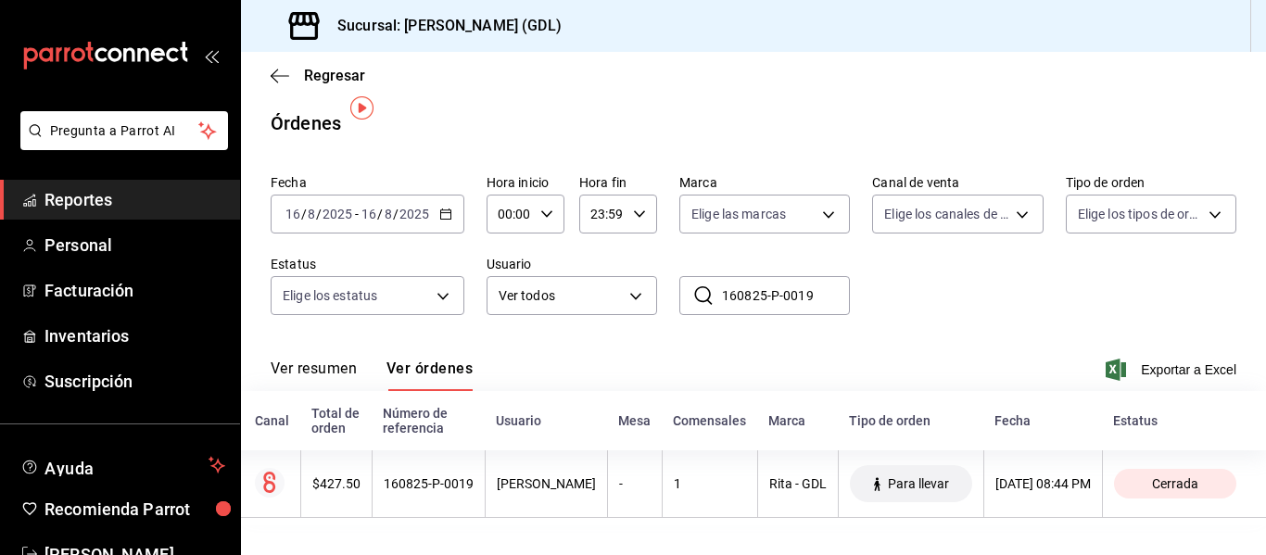
scroll to position [0, 138]
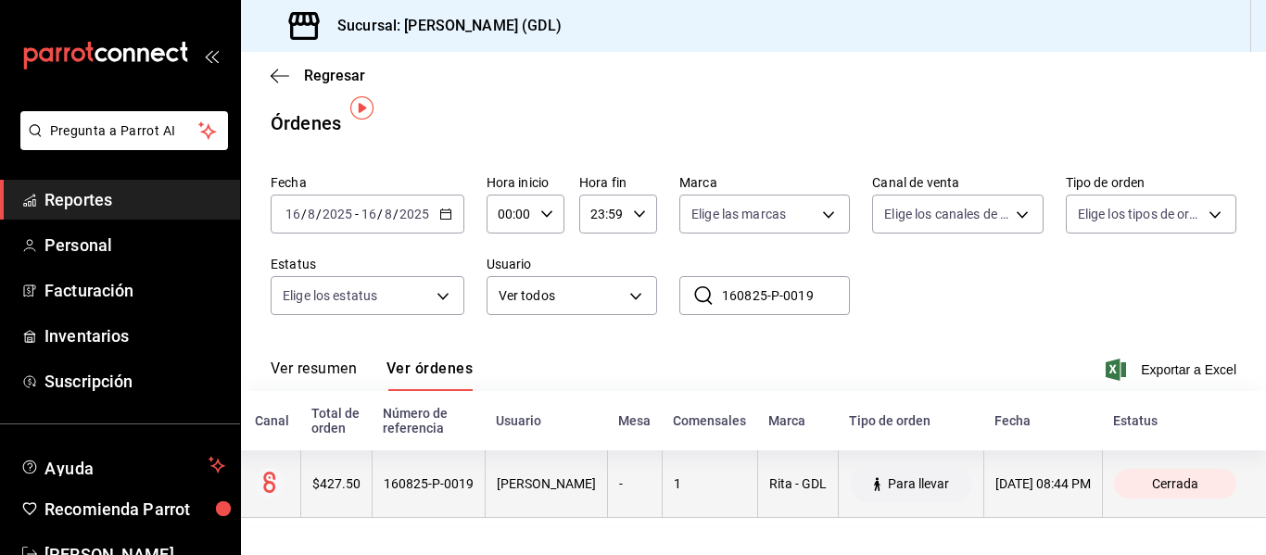
click at [996, 476] on div "16/08/2025 08:44 PM" at bounding box center [1043, 483] width 95 height 15
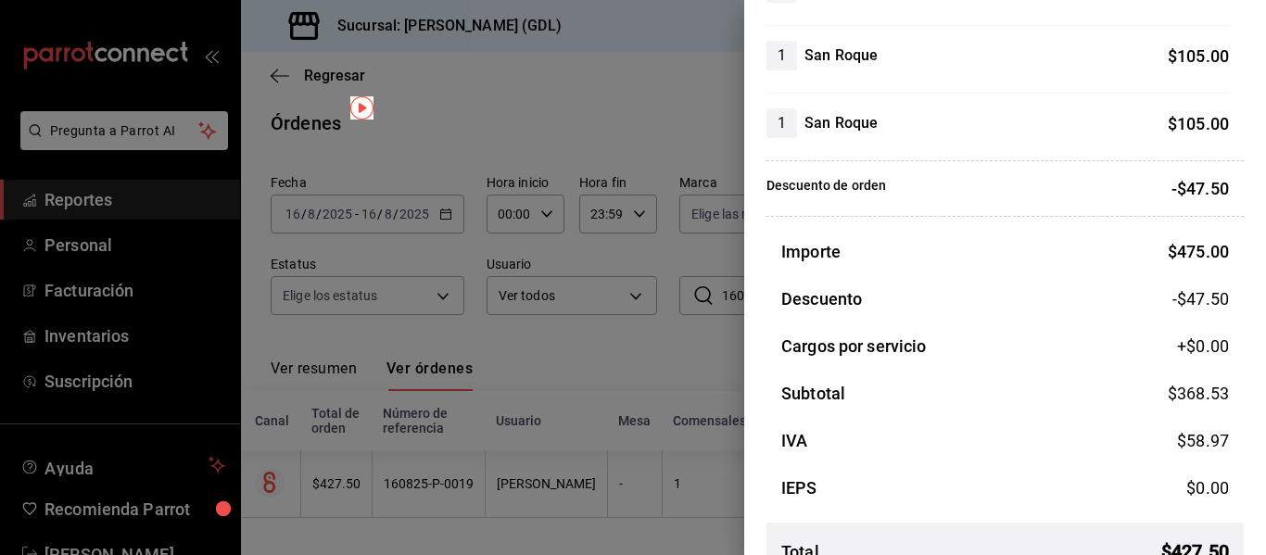
scroll to position [248, 0]
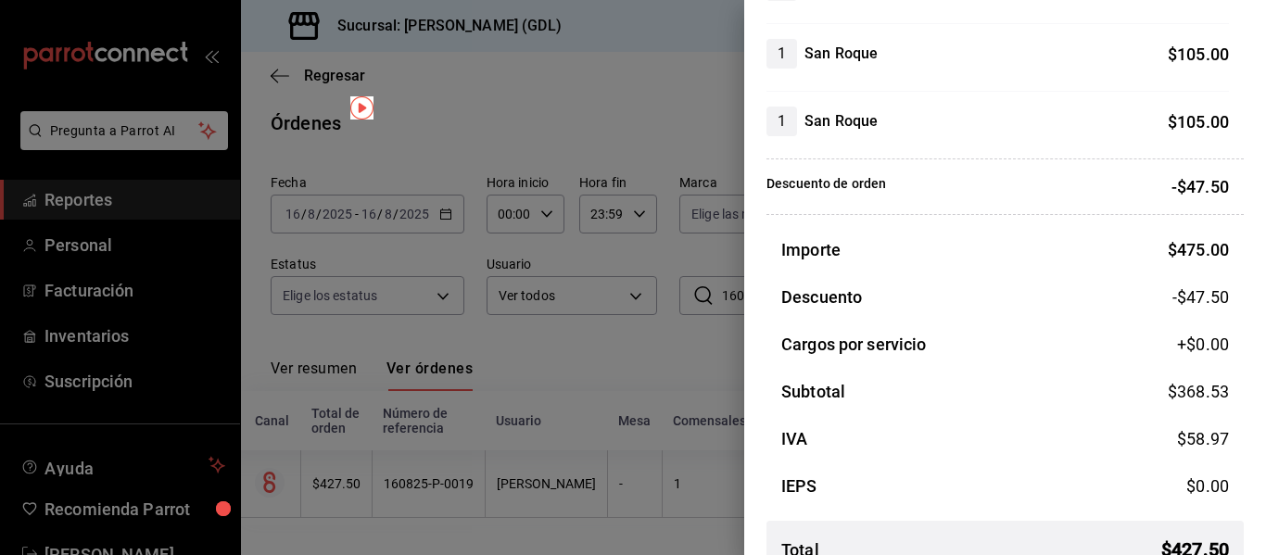
click at [503, 121] on div at bounding box center [633, 277] width 1266 height 555
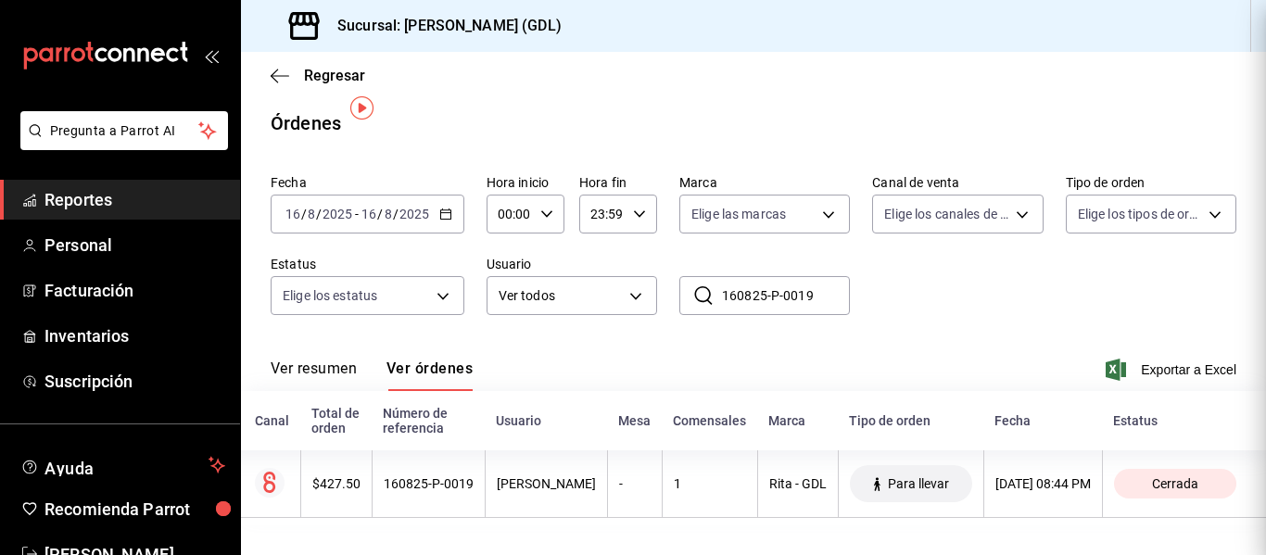
scroll to position [0, 0]
click at [442, 209] on \(Stroke\) "button" at bounding box center [445, 214] width 11 height 10
click at [348, 207] on input "2025" at bounding box center [338, 214] width 32 height 15
click at [404, 207] on input "2025" at bounding box center [415, 214] width 32 height 15
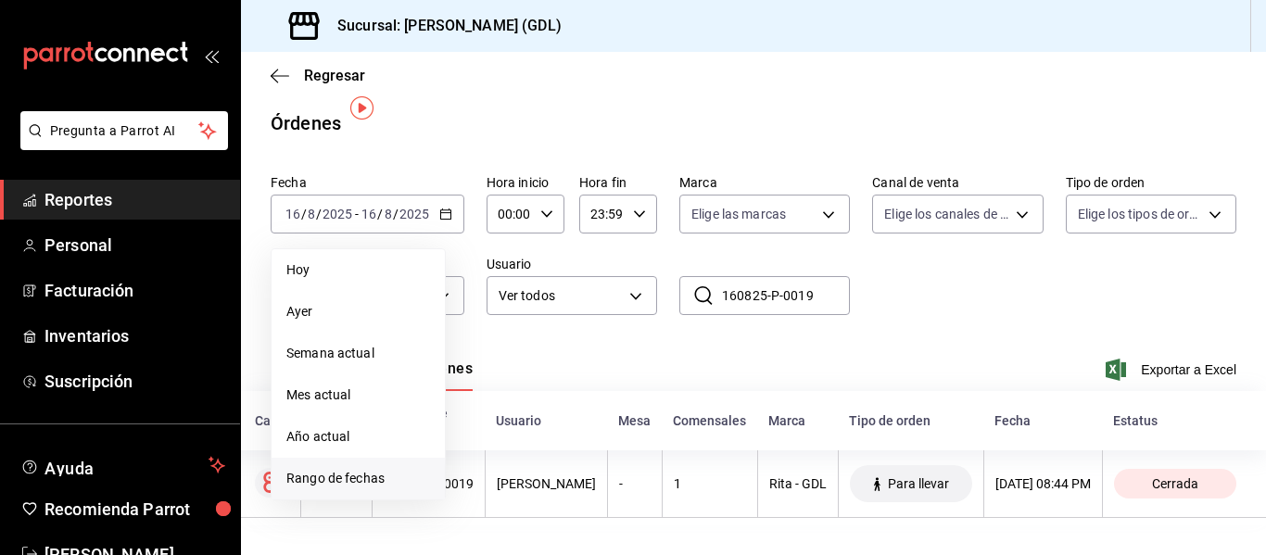
click at [326, 469] on span "Rango de fechas" at bounding box center [358, 478] width 144 height 19
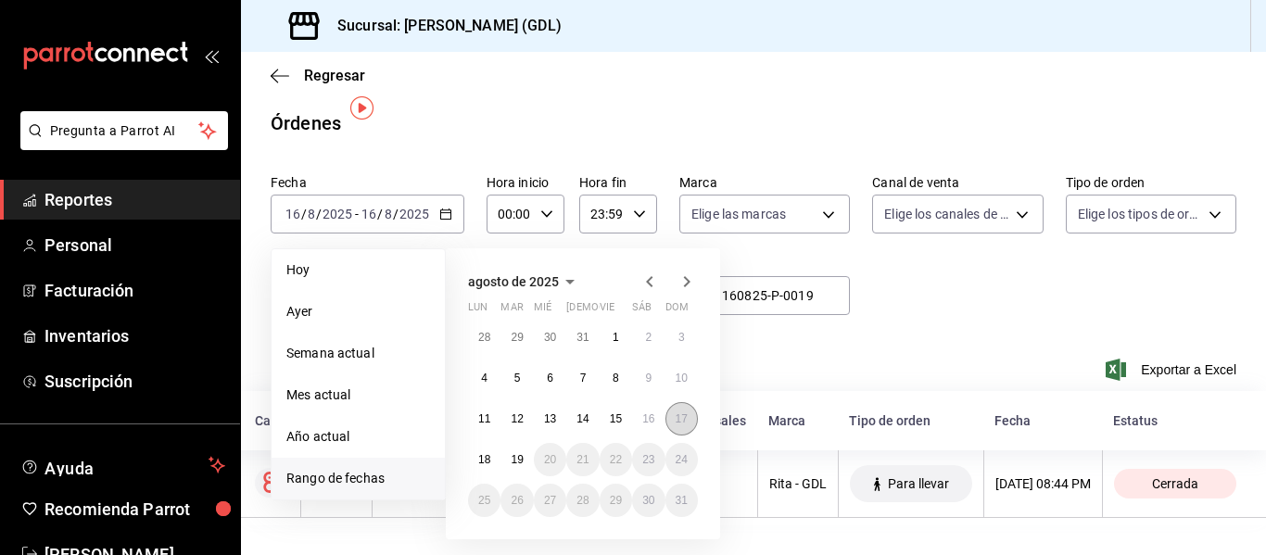
click at [686, 413] on abbr "17" at bounding box center [682, 419] width 12 height 13
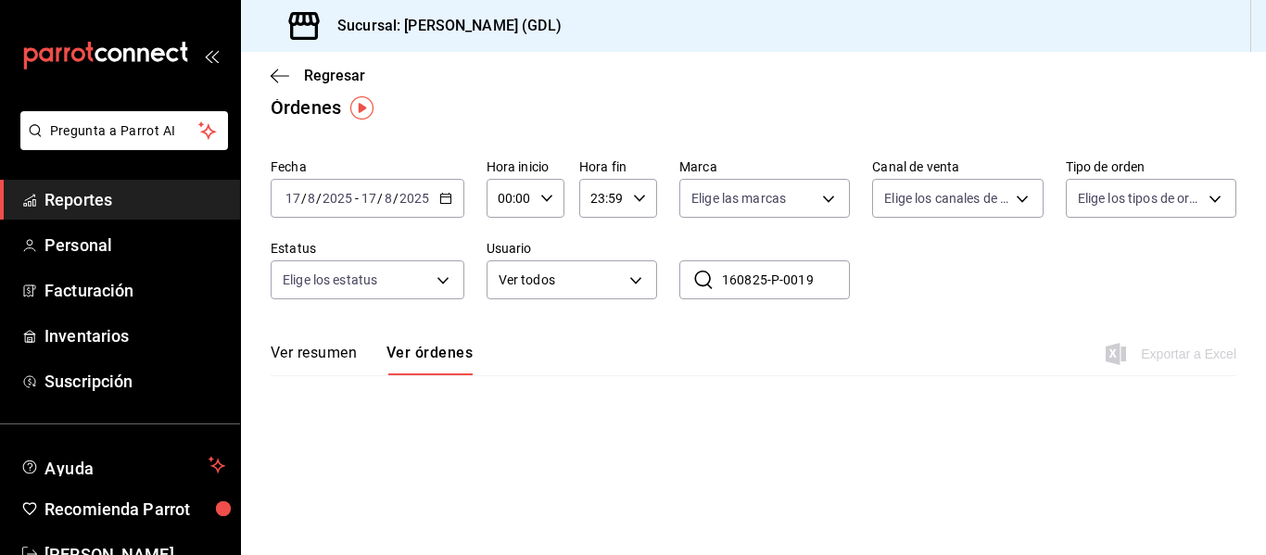
click at [734, 273] on input "160825-P-0019" at bounding box center [786, 279] width 128 height 37
drag, startPoint x: 816, startPoint y: 280, endPoint x: 664, endPoint y: 263, distance: 152.9
click at [664, 263] on div "Fecha 2025-08-17 17 / 8 / 2025 - 2025-08-17 17 / 8 / 2025 Hora inicio 00:00 Hor…" at bounding box center [754, 236] width 966 height 171
paste input "70825-P-0002"
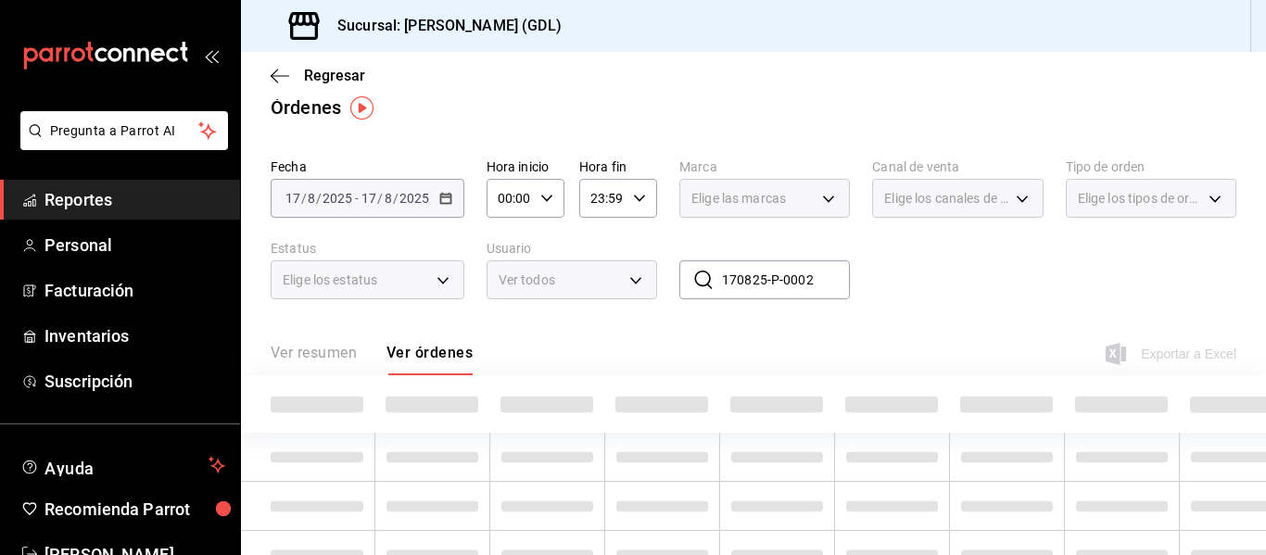
click at [811, 288] on input "170825-P-0002" at bounding box center [786, 279] width 128 height 37
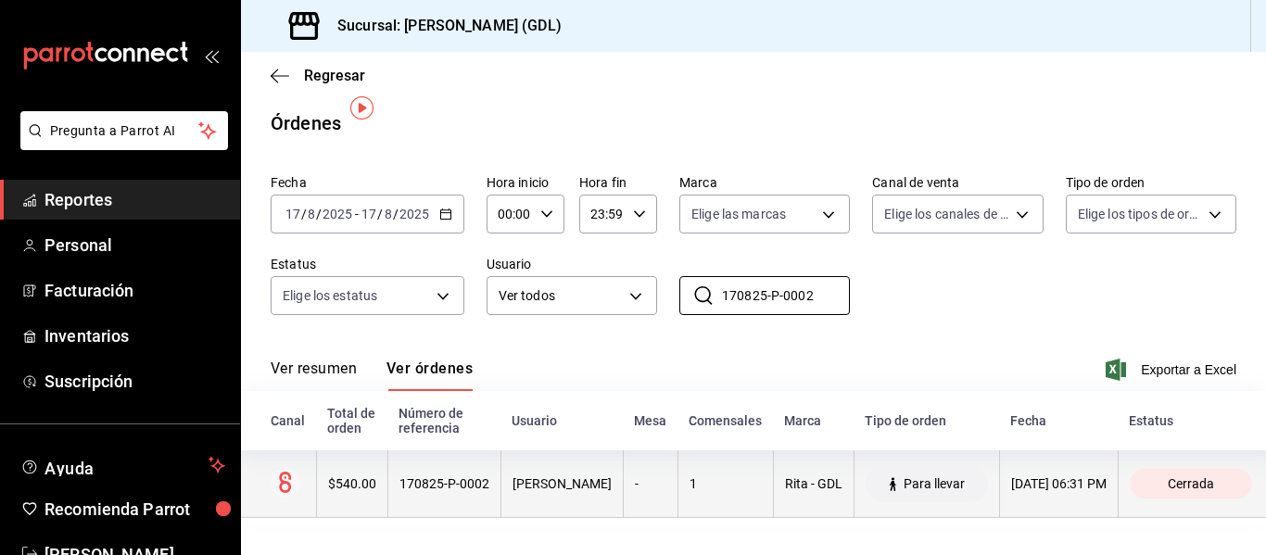
type input "170825-P-0002"
click at [1065, 476] on div "[DATE] 06:31 PM" at bounding box center [1058, 483] width 95 height 15
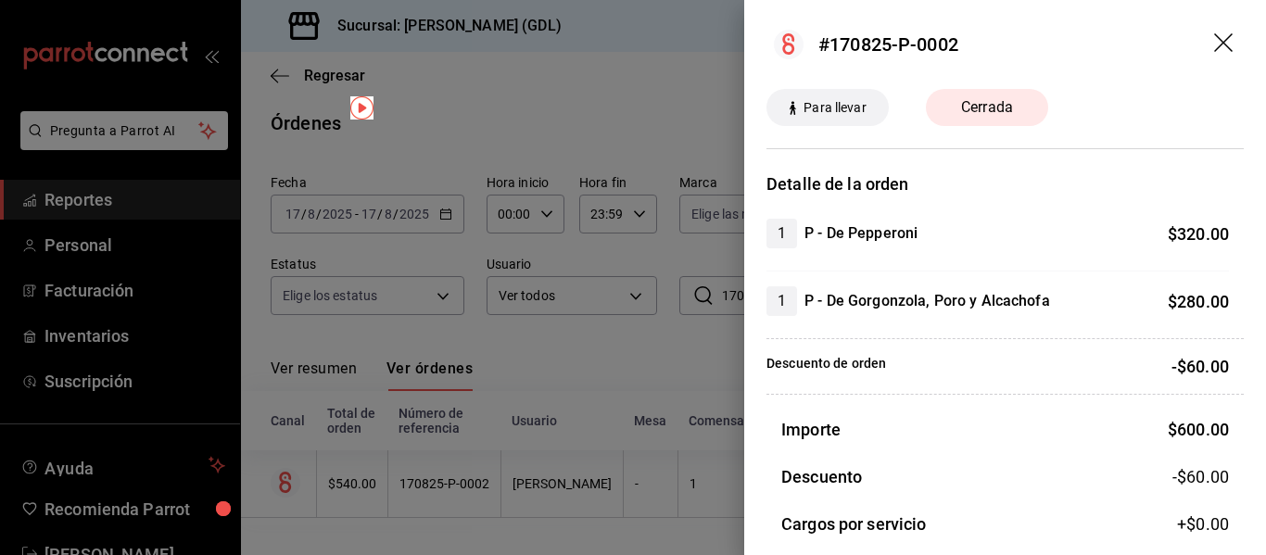
click at [1214, 42] on icon "drag" at bounding box center [1225, 44] width 22 height 22
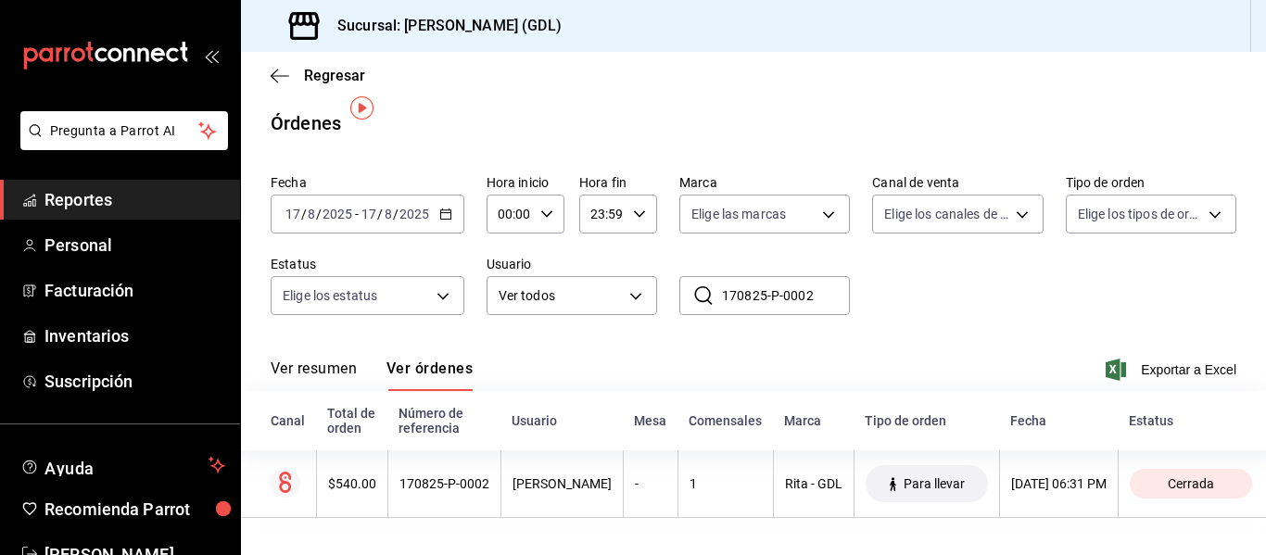
click at [815, 277] on input "170825-P-0002" at bounding box center [786, 295] width 128 height 37
drag, startPoint x: 819, startPoint y: 275, endPoint x: 723, endPoint y: 265, distance: 96.0
click at [723, 277] on input "170825-P-0002" at bounding box center [786, 295] width 128 height 37
click at [116, 212] on link "Reportes" at bounding box center [120, 200] width 240 height 40
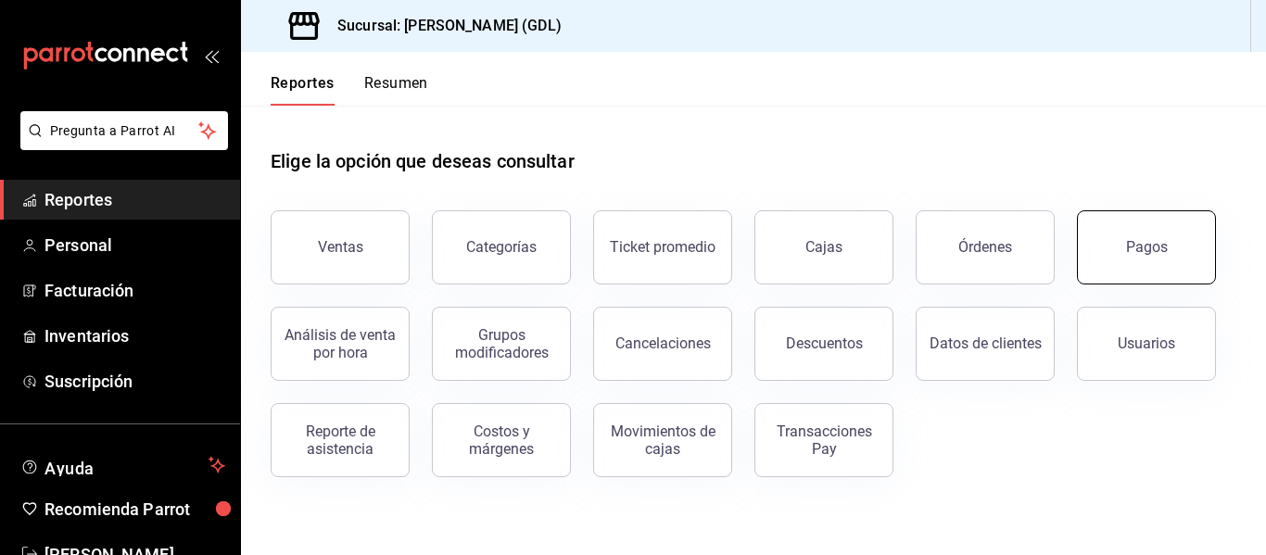
click at [1168, 238] on button "Pagos" at bounding box center [1146, 247] width 139 height 74
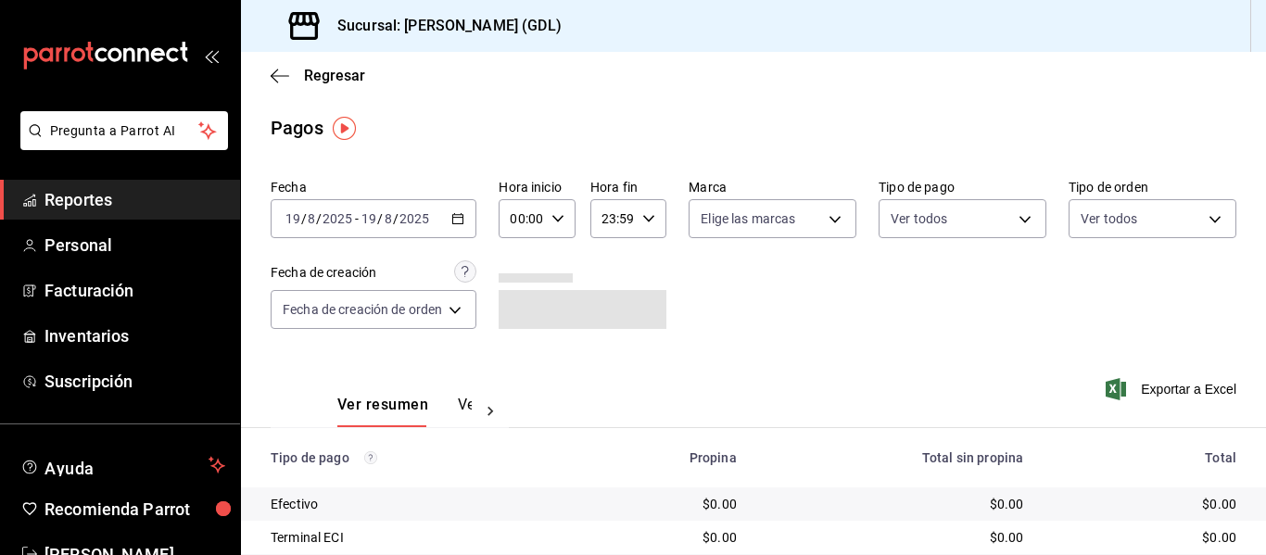
click at [443, 220] on div "[DATE] [DATE] - [DATE] [DATE]" at bounding box center [374, 218] width 206 height 39
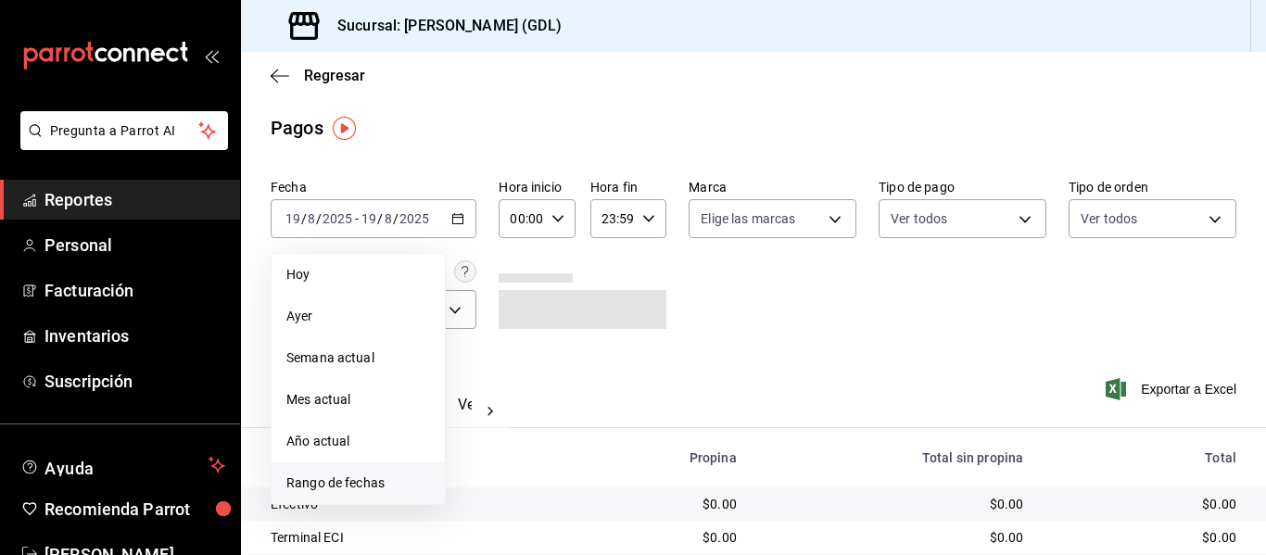
click at [371, 480] on span "Rango de fechas" at bounding box center [358, 483] width 144 height 19
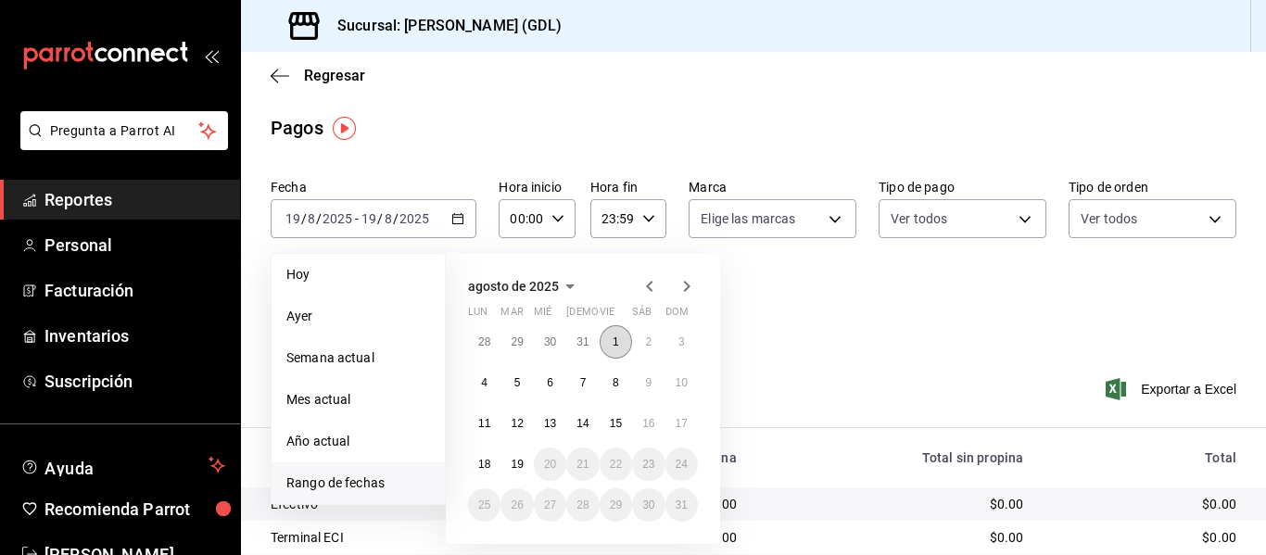
click at [620, 345] on button "1" at bounding box center [616, 341] width 32 height 33
click at [678, 421] on abbr "17" at bounding box center [682, 423] width 12 height 13
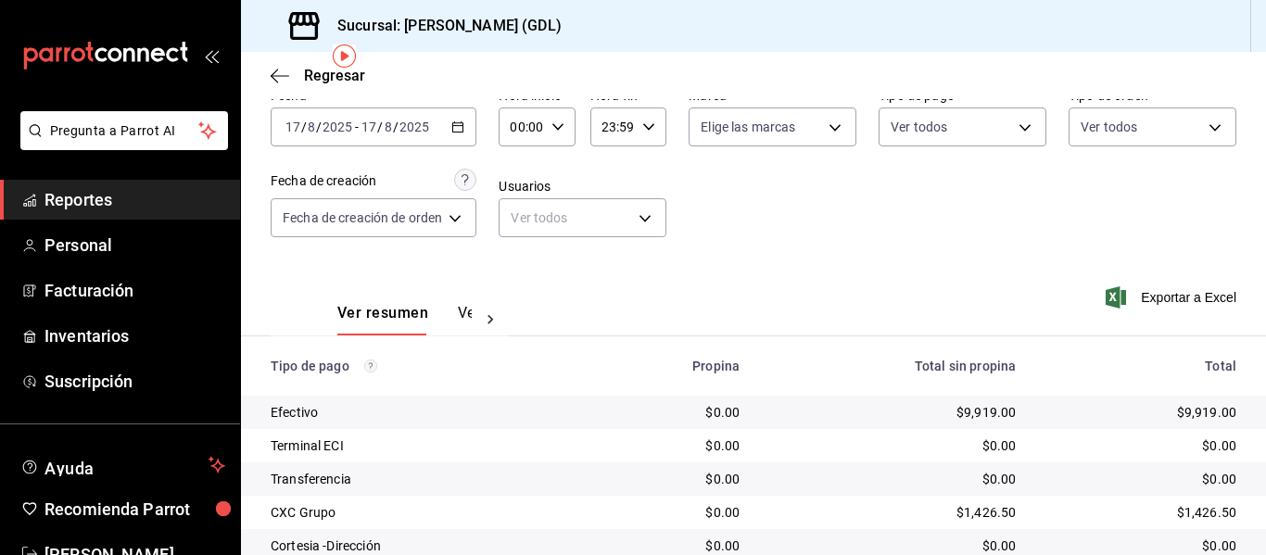
scroll to position [93, 0]
click at [374, 125] on input "17" at bounding box center [369, 126] width 17 height 15
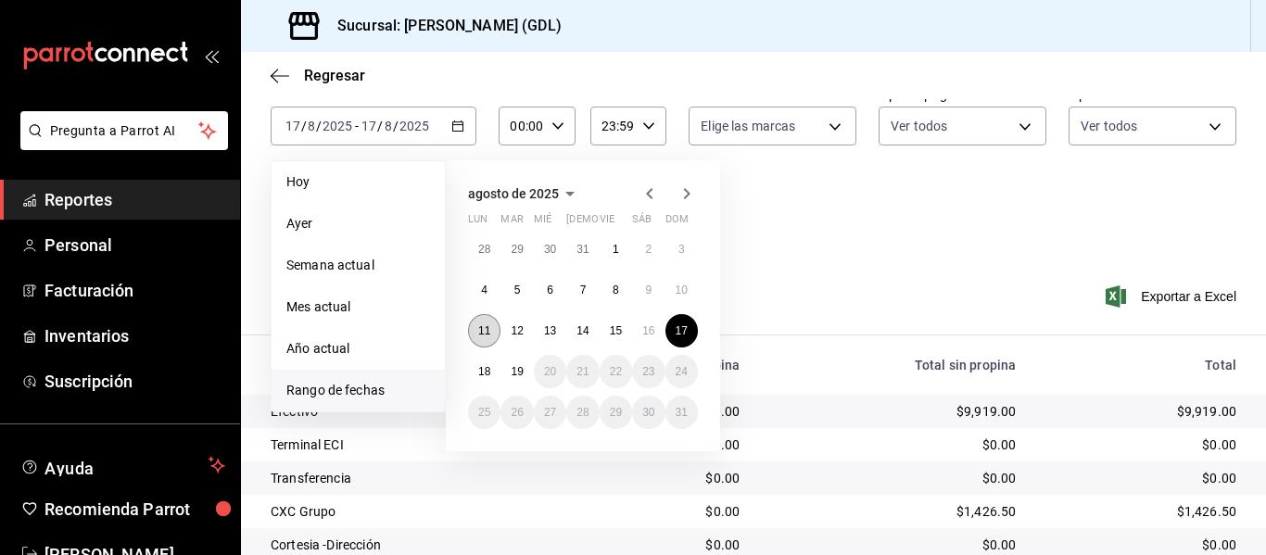
click at [483, 334] on abbr "11" at bounding box center [484, 330] width 12 height 13
click at [517, 332] on abbr "12" at bounding box center [517, 330] width 12 height 13
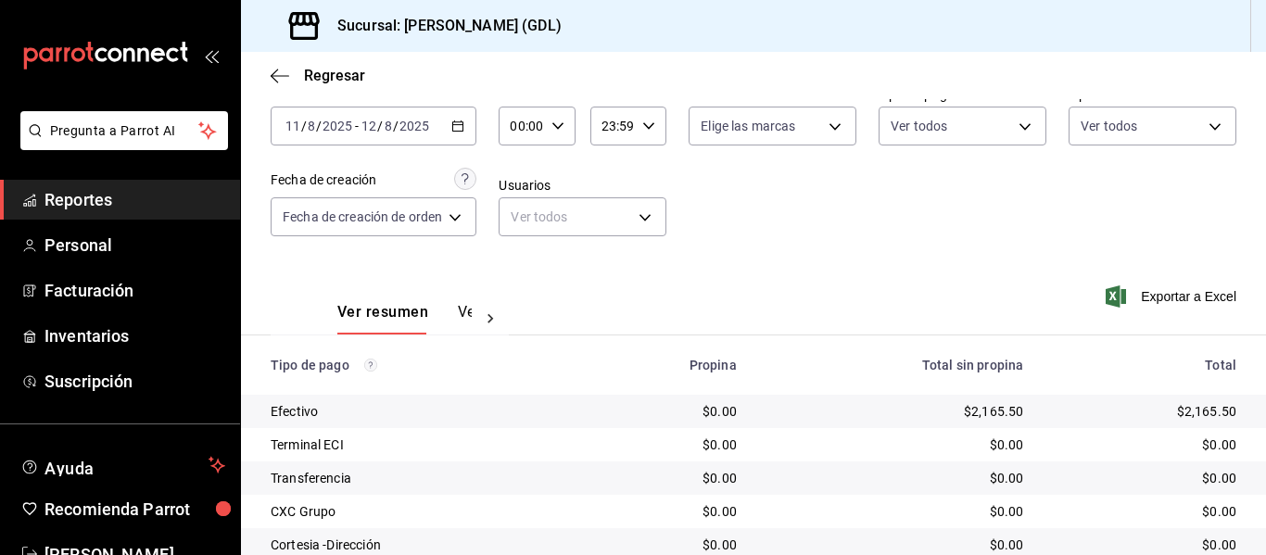
click at [438, 130] on div "2025-08-11 11 / 8 / 2025 - 2025-08-12 12 / 8 / 2025" at bounding box center [374, 126] width 206 height 39
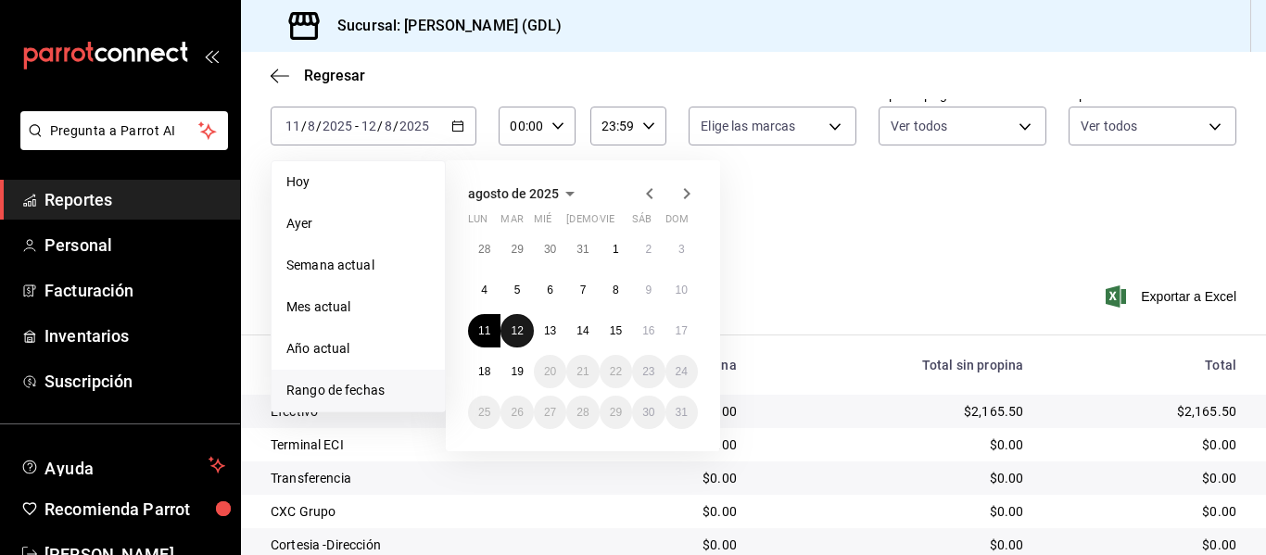
click at [526, 324] on button "12" at bounding box center [517, 330] width 32 height 33
click at [683, 336] on abbr "17" at bounding box center [682, 330] width 12 height 13
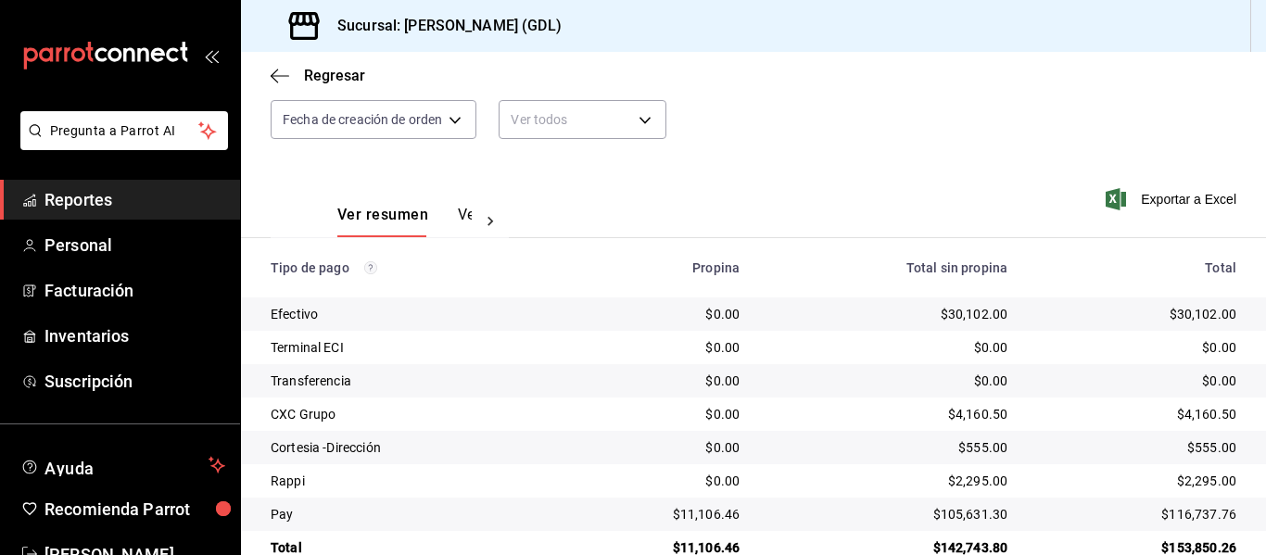
scroll to position [230, 0]
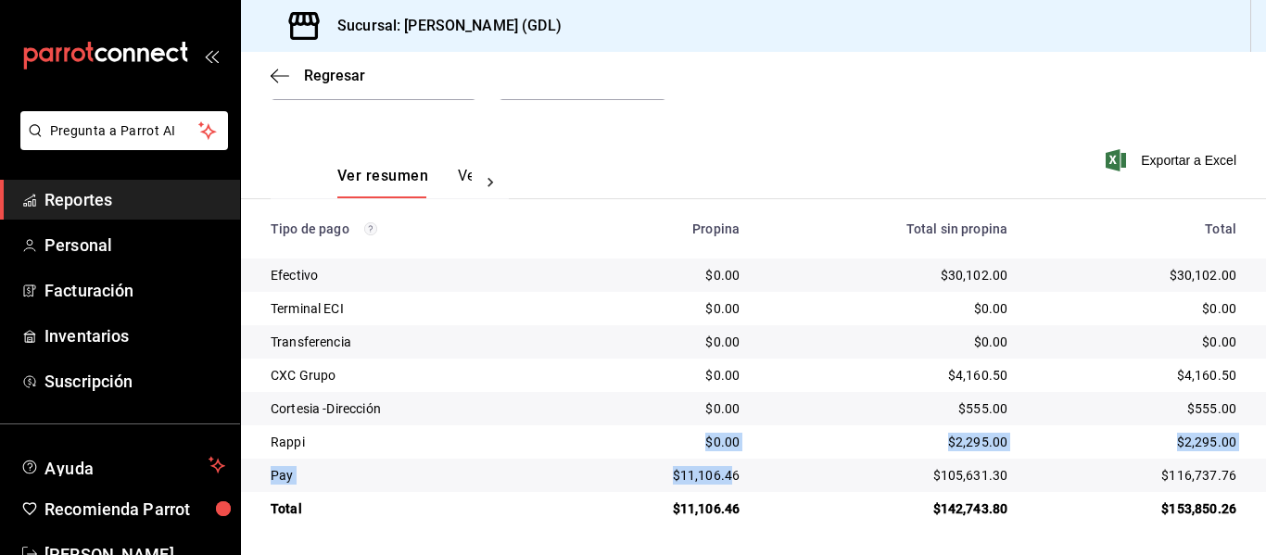
drag, startPoint x: 724, startPoint y: 481, endPoint x: 657, endPoint y: 455, distance: 71.6
click at [654, 456] on tbody "Efectivo $0.00 $30,102.00 $30,102.00 Terminal ECI $0.00 $0.00 $0.00 Transferenc…" at bounding box center [753, 392] width 1025 height 267
click at [748, 473] on td "$11,106.46" at bounding box center [655, 475] width 197 height 33
